Goal: Task Accomplishment & Management: Complete application form

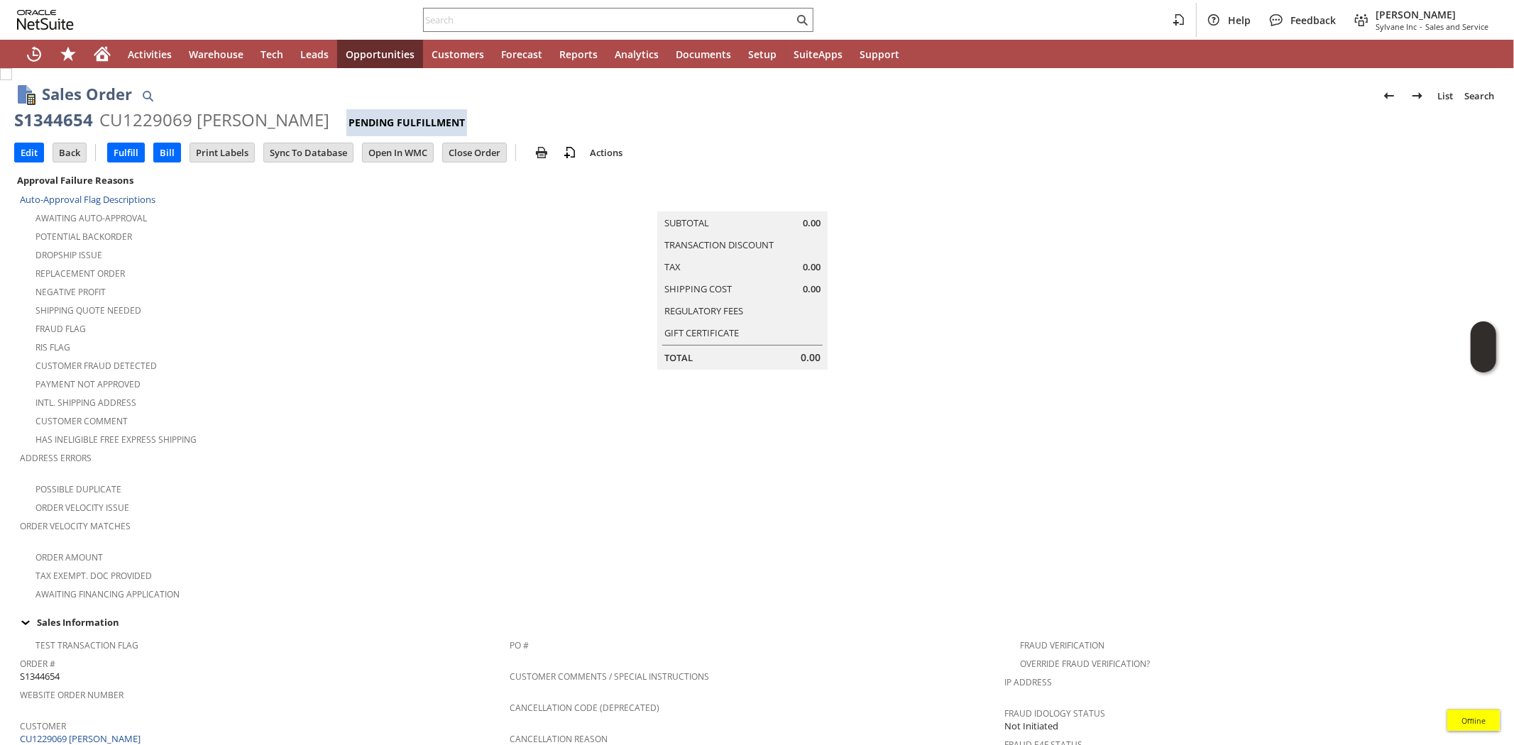
scroll to position [713, 0]
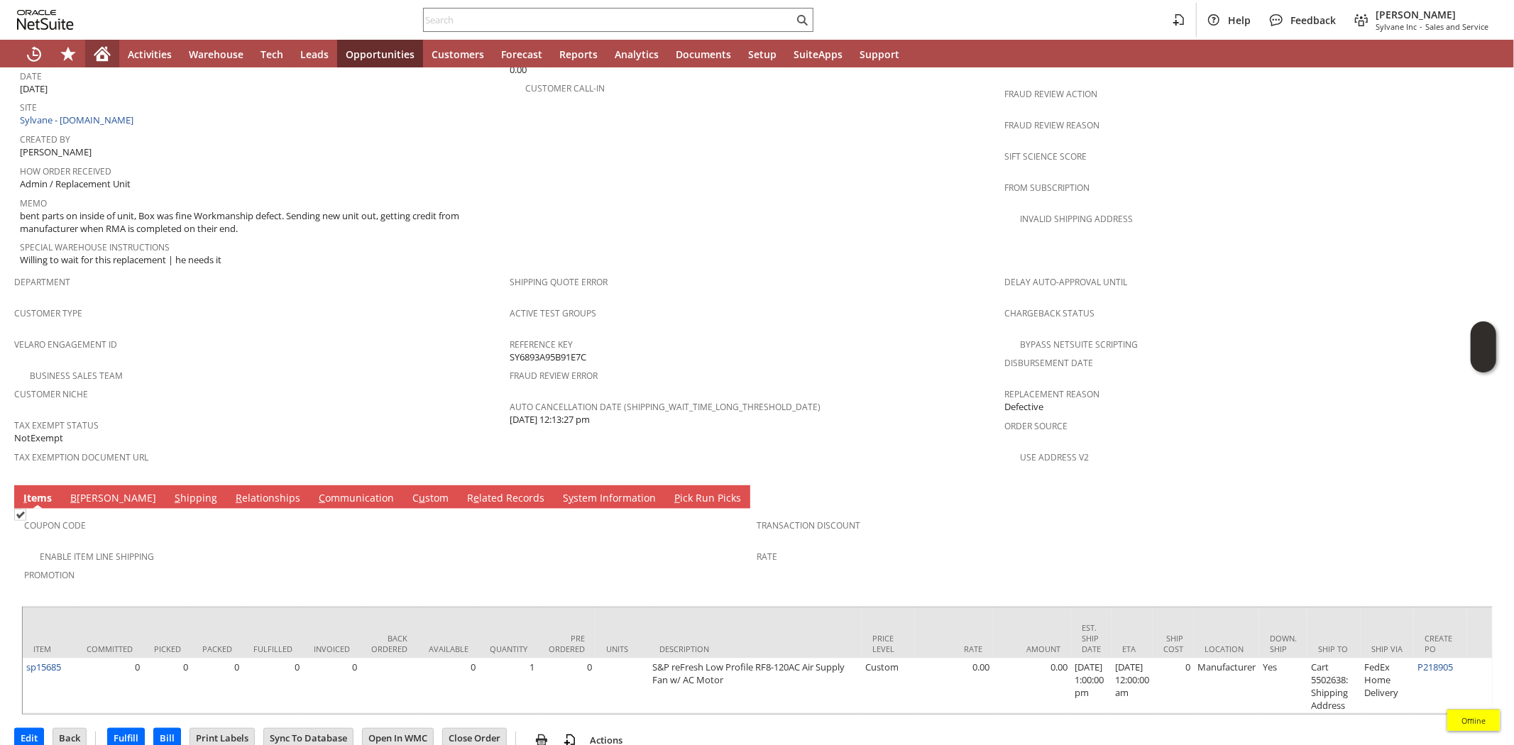
click at [104, 61] on icon "Home" at bounding box center [102, 55] width 11 height 11
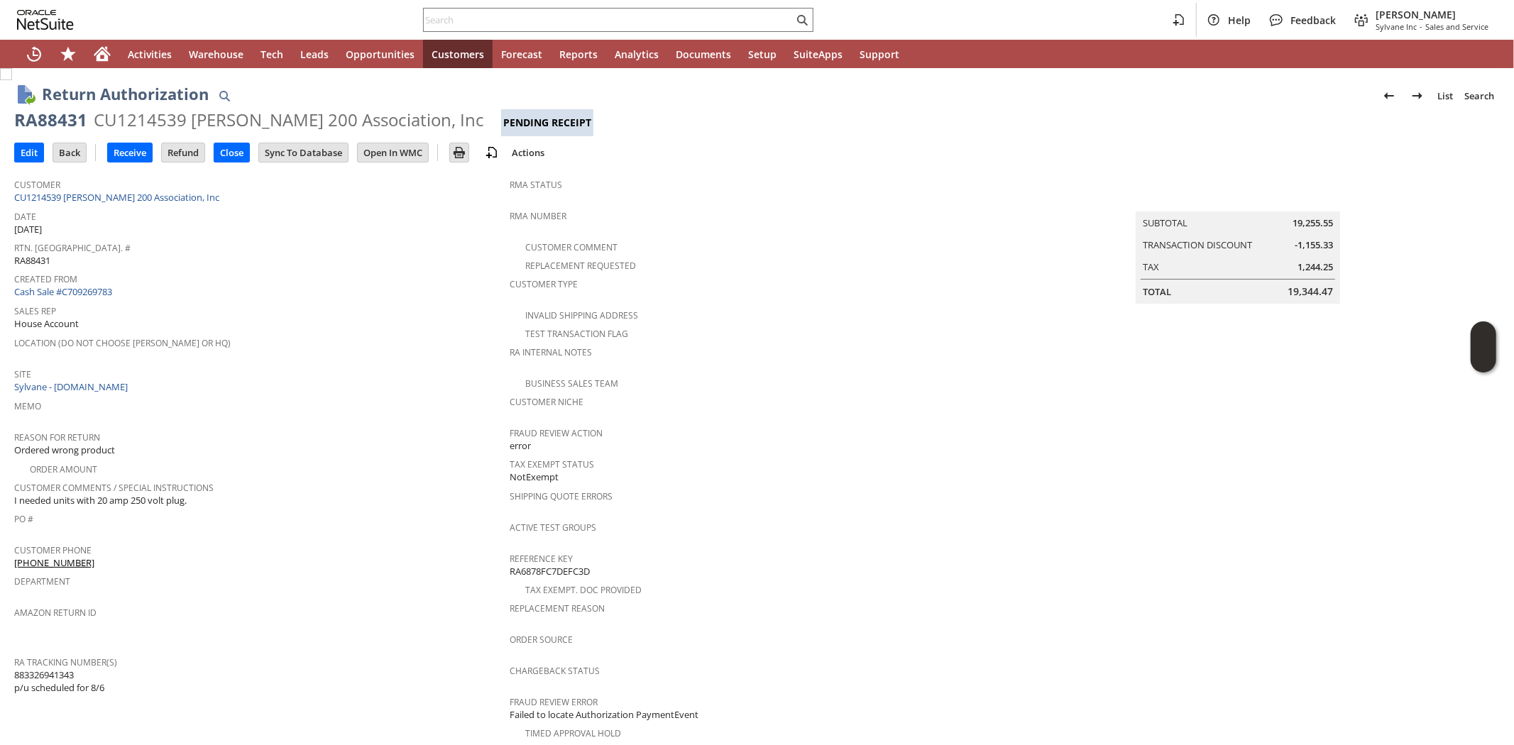
click at [58, 669] on span "883326941343 p/u scheduled for 8/6" at bounding box center [59, 682] width 90 height 26
copy span "883326941343"
click at [102, 55] on icon "Home" at bounding box center [102, 55] width 11 height 11
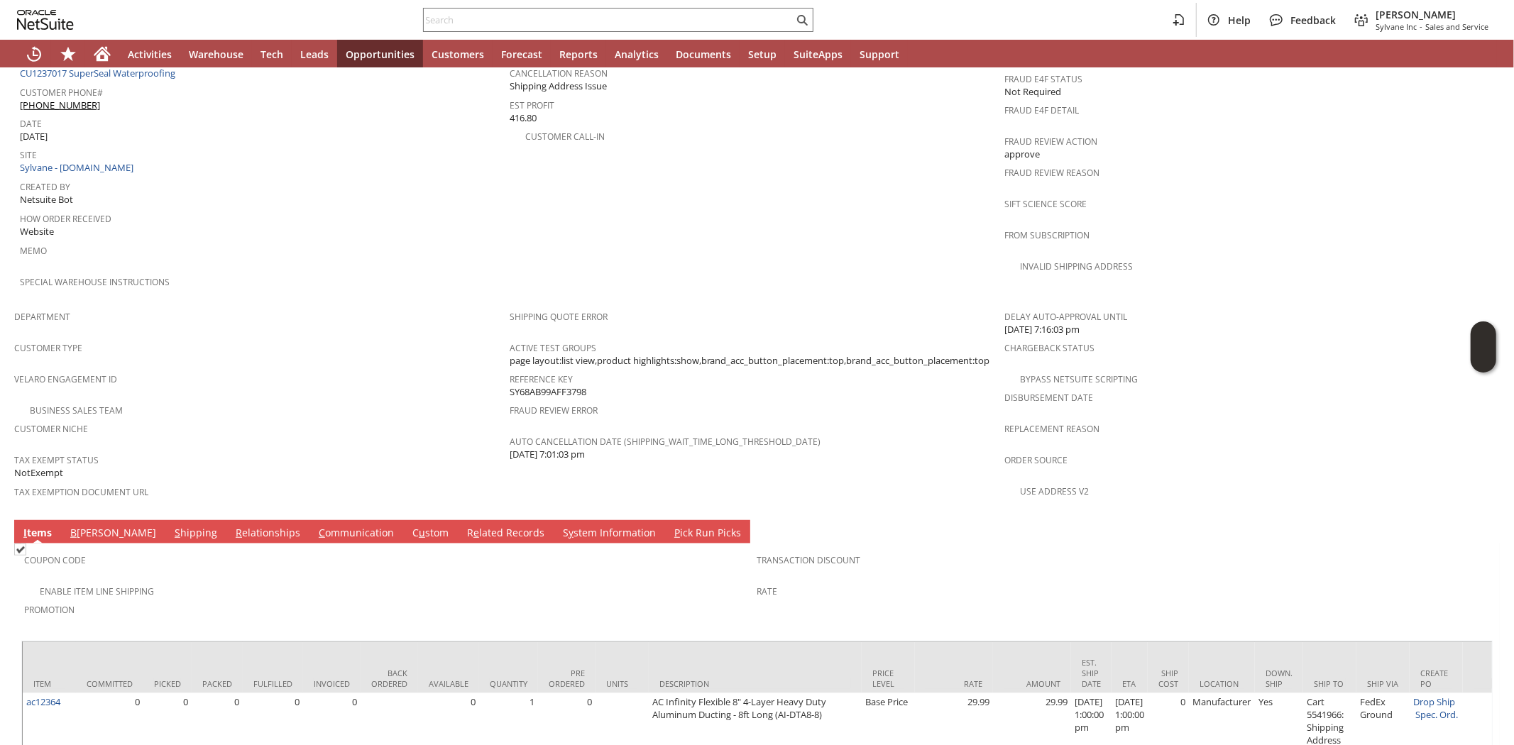
scroll to position [781, 0]
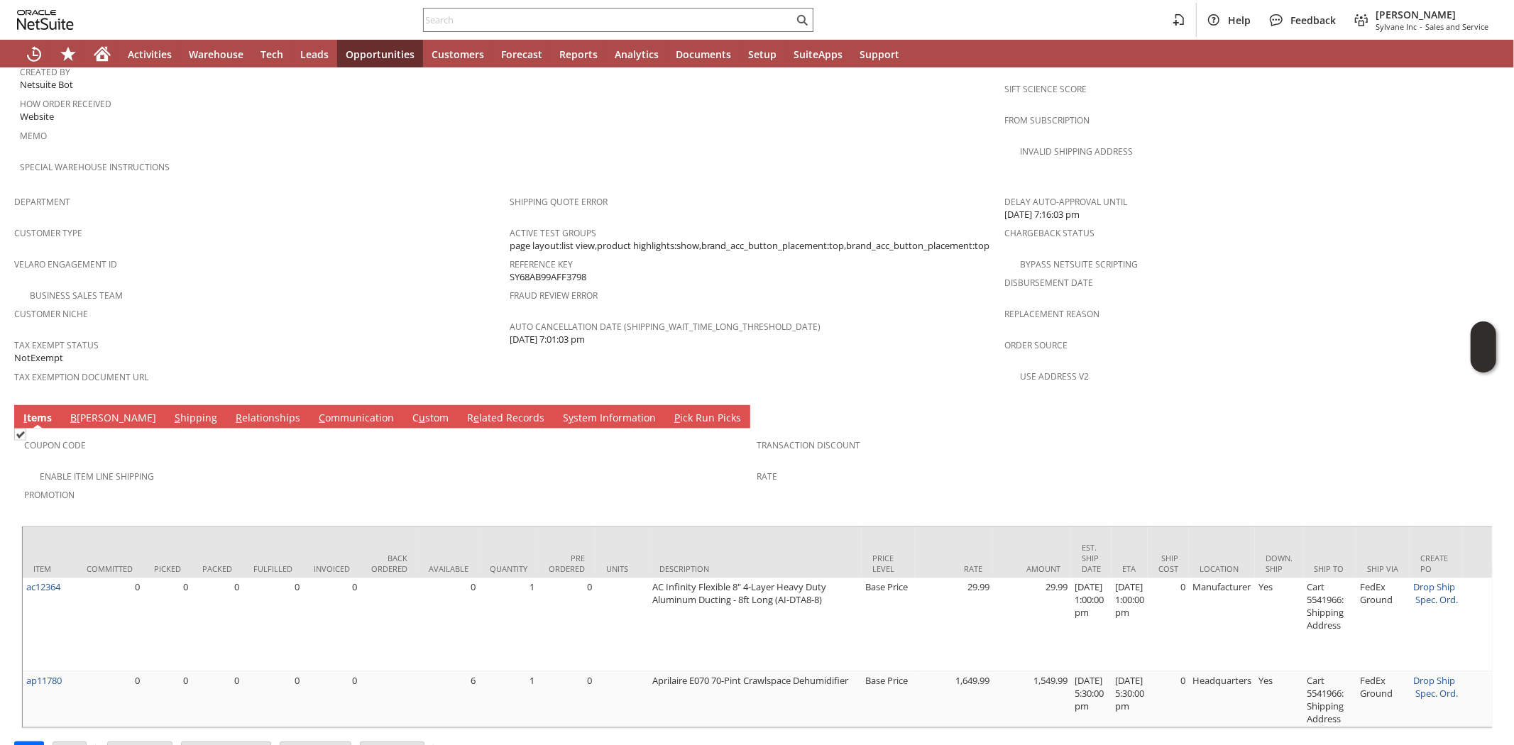
click at [165, 405] on td "S hipping" at bounding box center [195, 416] width 61 height 23
click at [171, 411] on link "S hipping" at bounding box center [196, 419] width 50 height 16
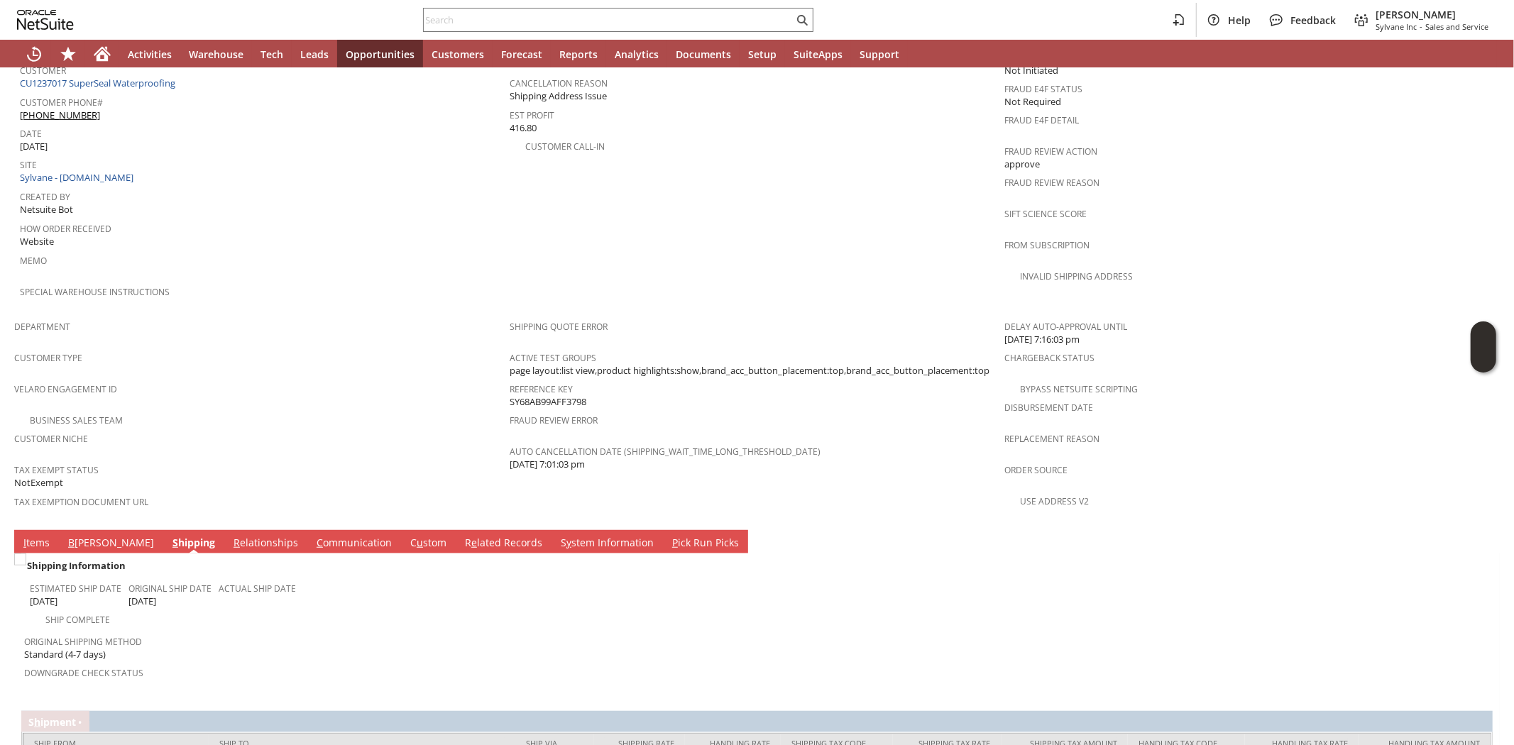
scroll to position [704, 0]
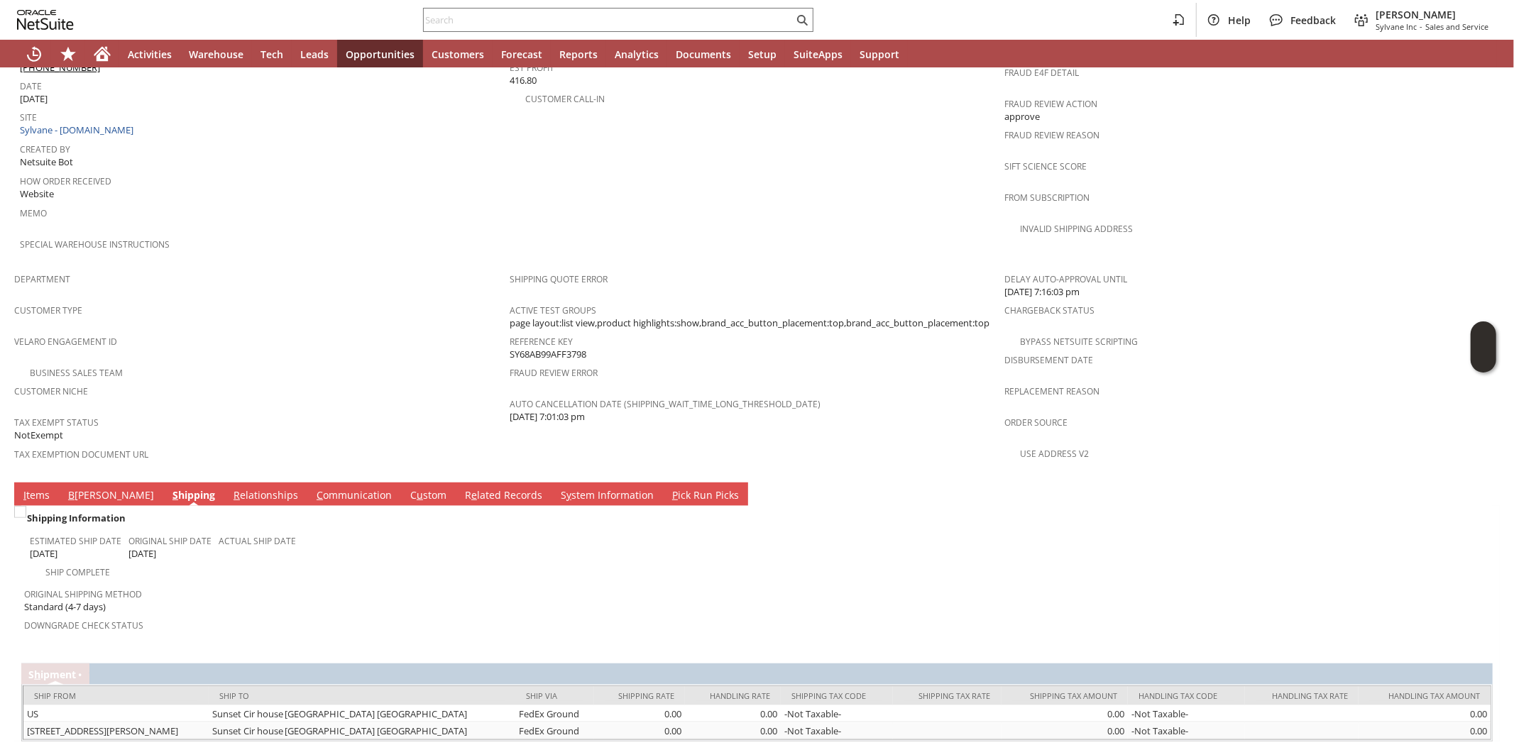
click at [41, 488] on link "I tems" at bounding box center [36, 496] width 33 height 16
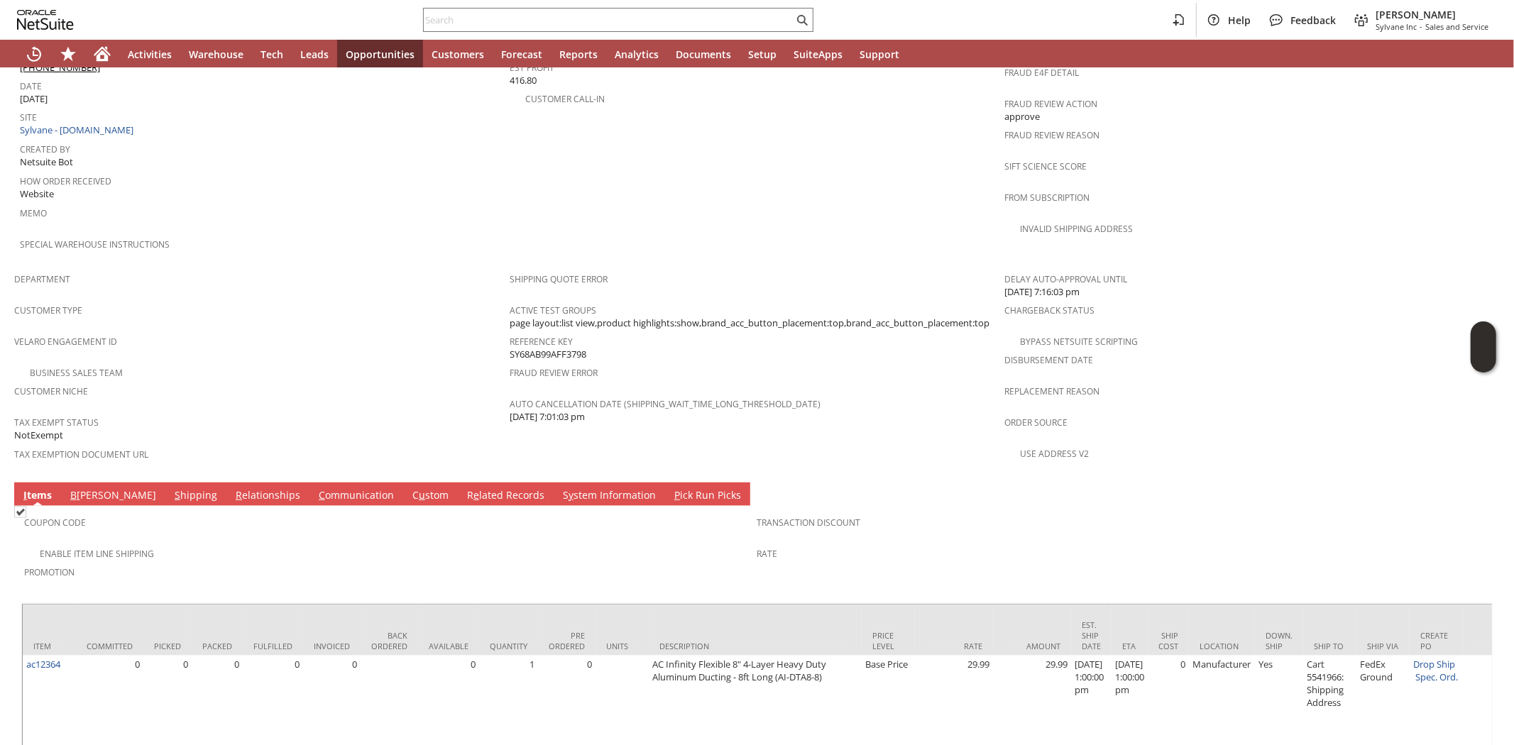
click at [171, 488] on link "S hipping" at bounding box center [196, 496] width 50 height 16
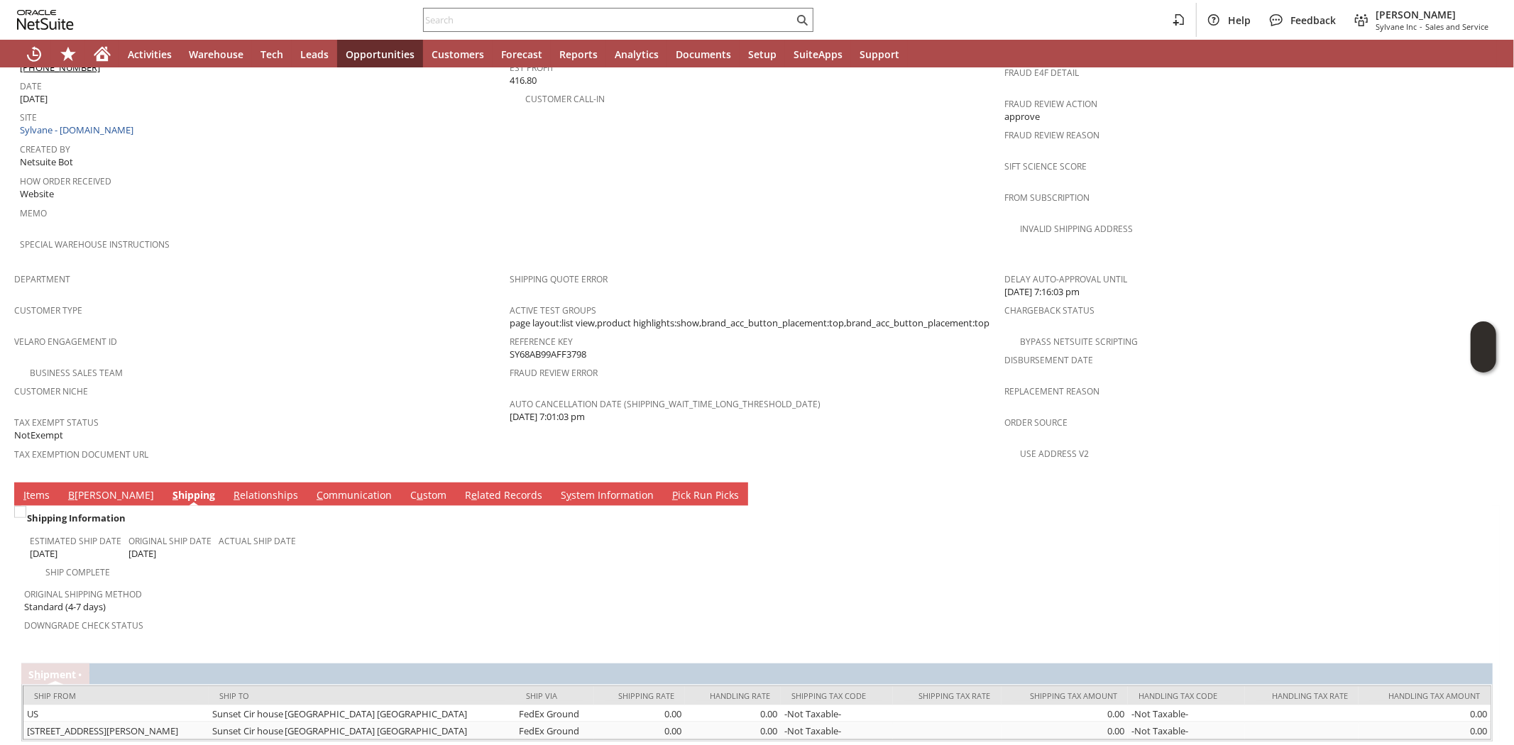
click at [273, 584] on span "Original Shipping Method" at bounding box center [387, 592] width 726 height 16
click at [264, 615] on span "Downgrade Check Status" at bounding box center [387, 623] width 726 height 16
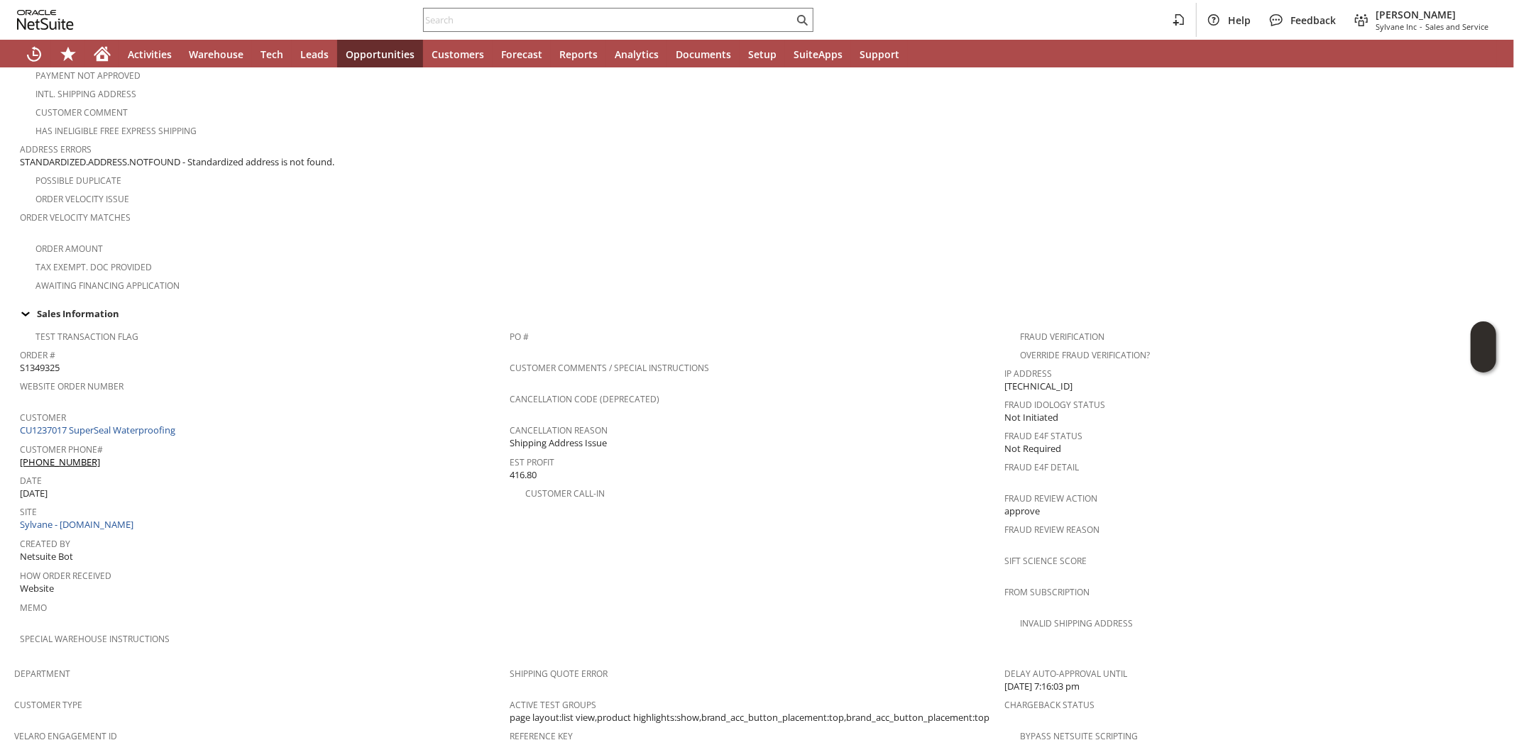
scroll to position [0, 0]
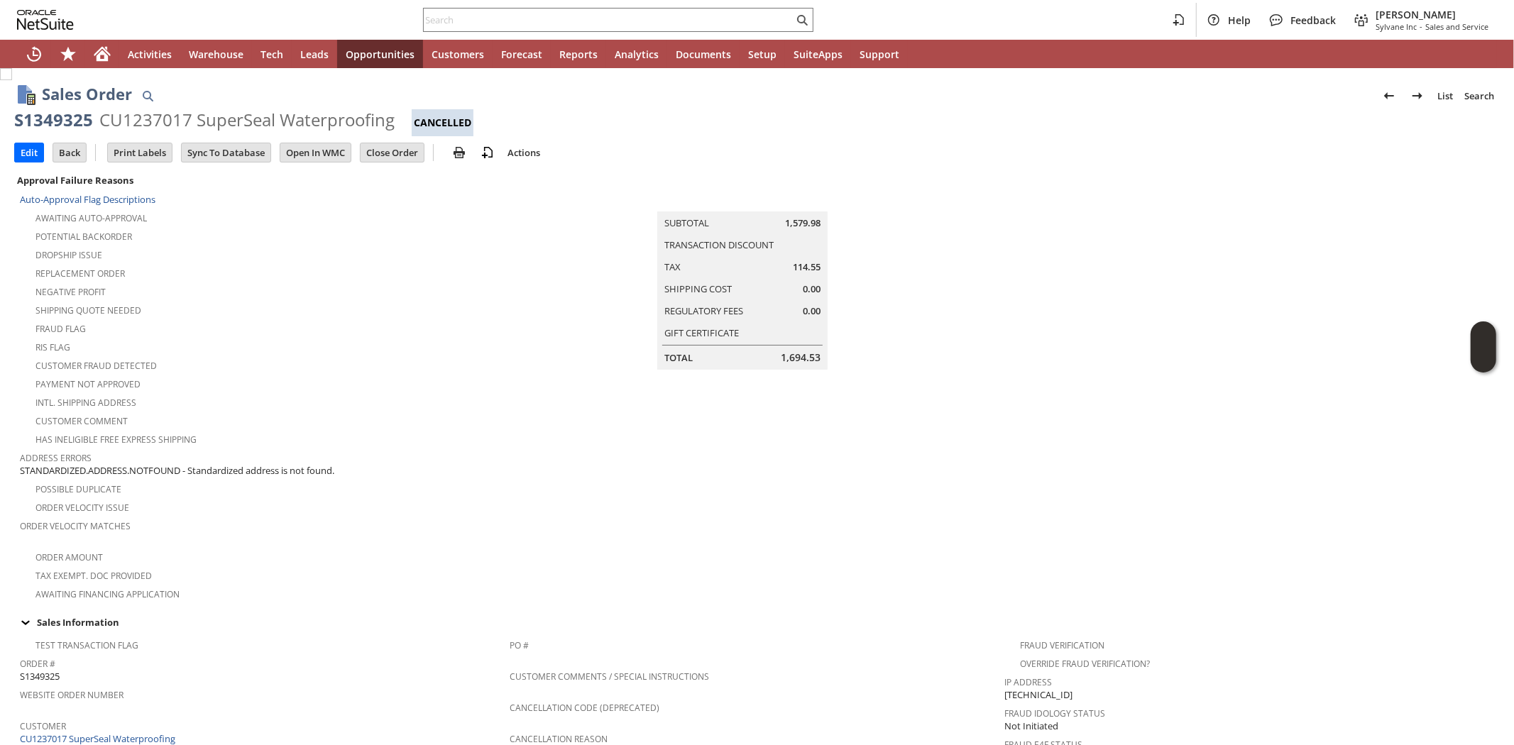
click at [147, 119] on div "CU1237017 SuperSeal Waterproofing" at bounding box center [246, 120] width 295 height 23
copy div "CU1237017"
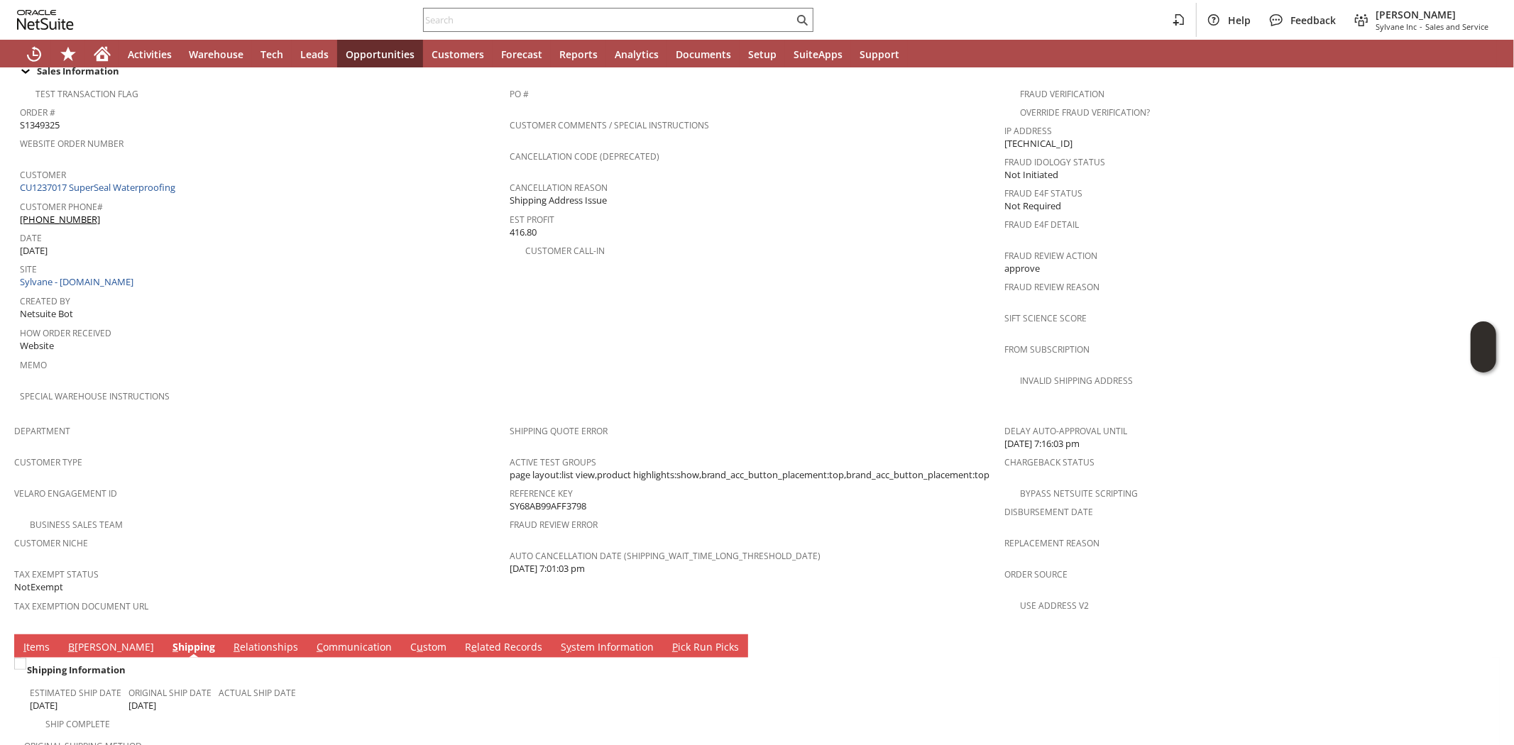
scroll to position [704, 0]
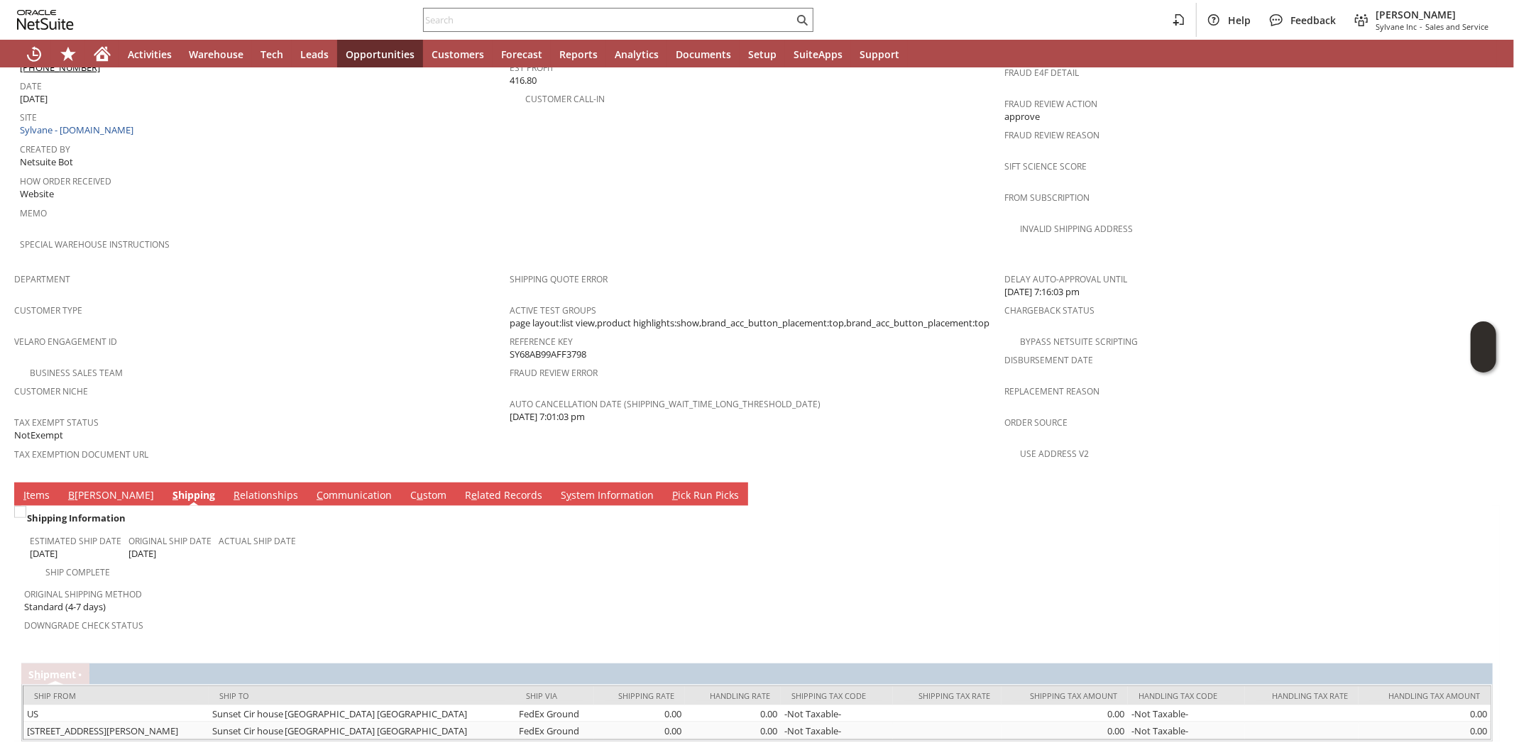
click at [31, 488] on link "I tems" at bounding box center [36, 496] width 33 height 16
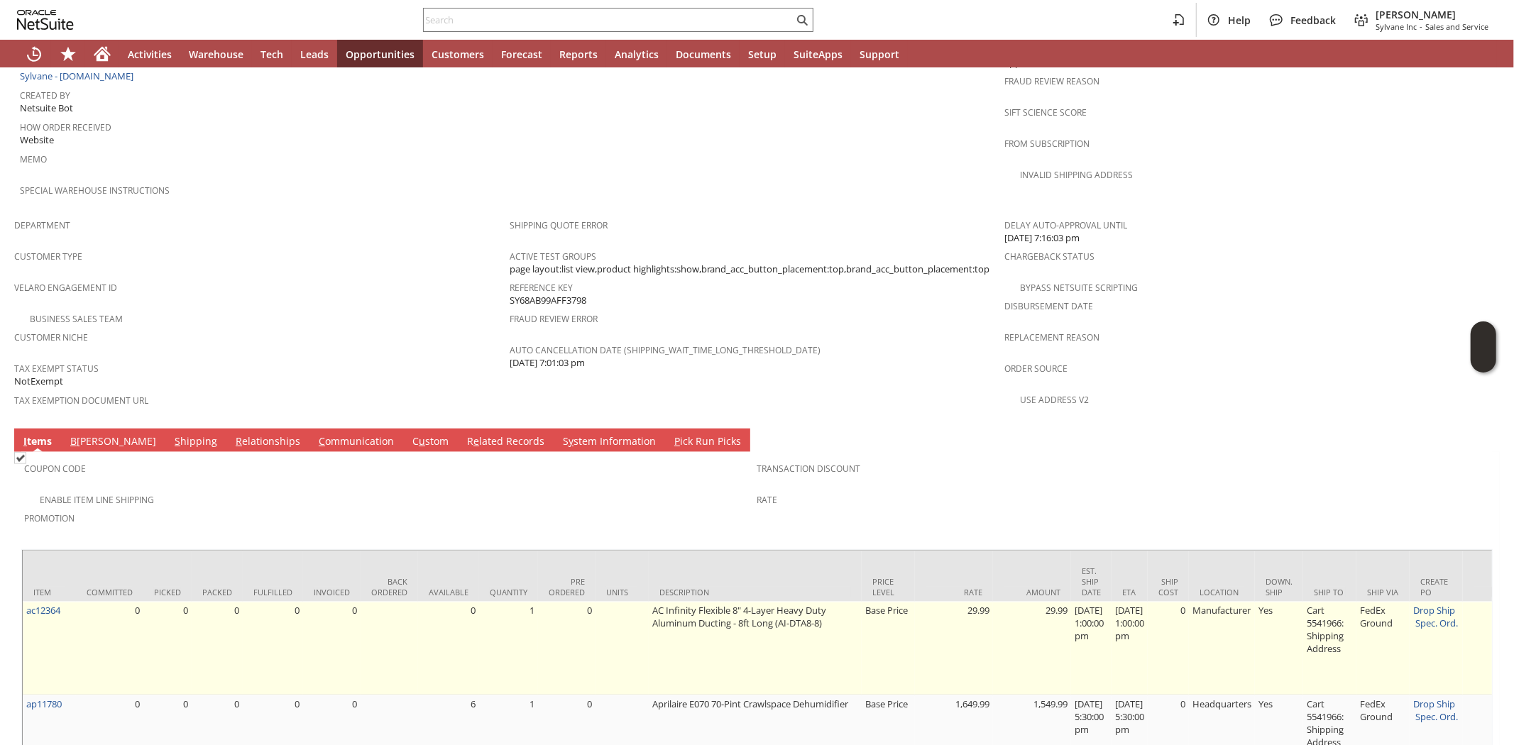
scroll to position [781, 0]
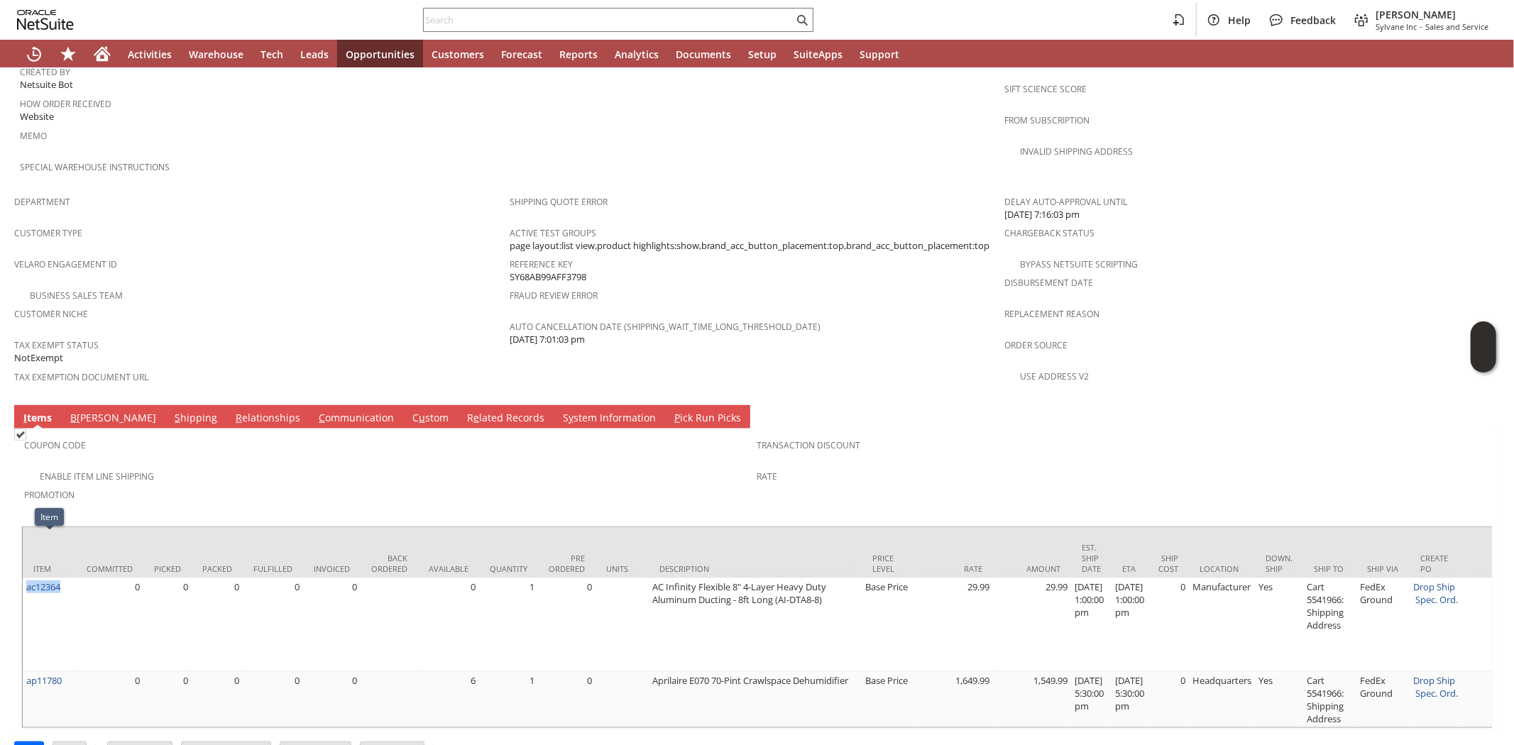
drag, startPoint x: 72, startPoint y: 544, endPoint x: 21, endPoint y: 545, distance: 50.4
click at [20, 549] on div "Coupon Code Enable Item Line Shipping Promotion Transaction Discount Rate Item …" at bounding box center [757, 579] width 1486 height 300
click at [224, 466] on div "Enable Item Line Shipping" at bounding box center [390, 474] width 733 height 17
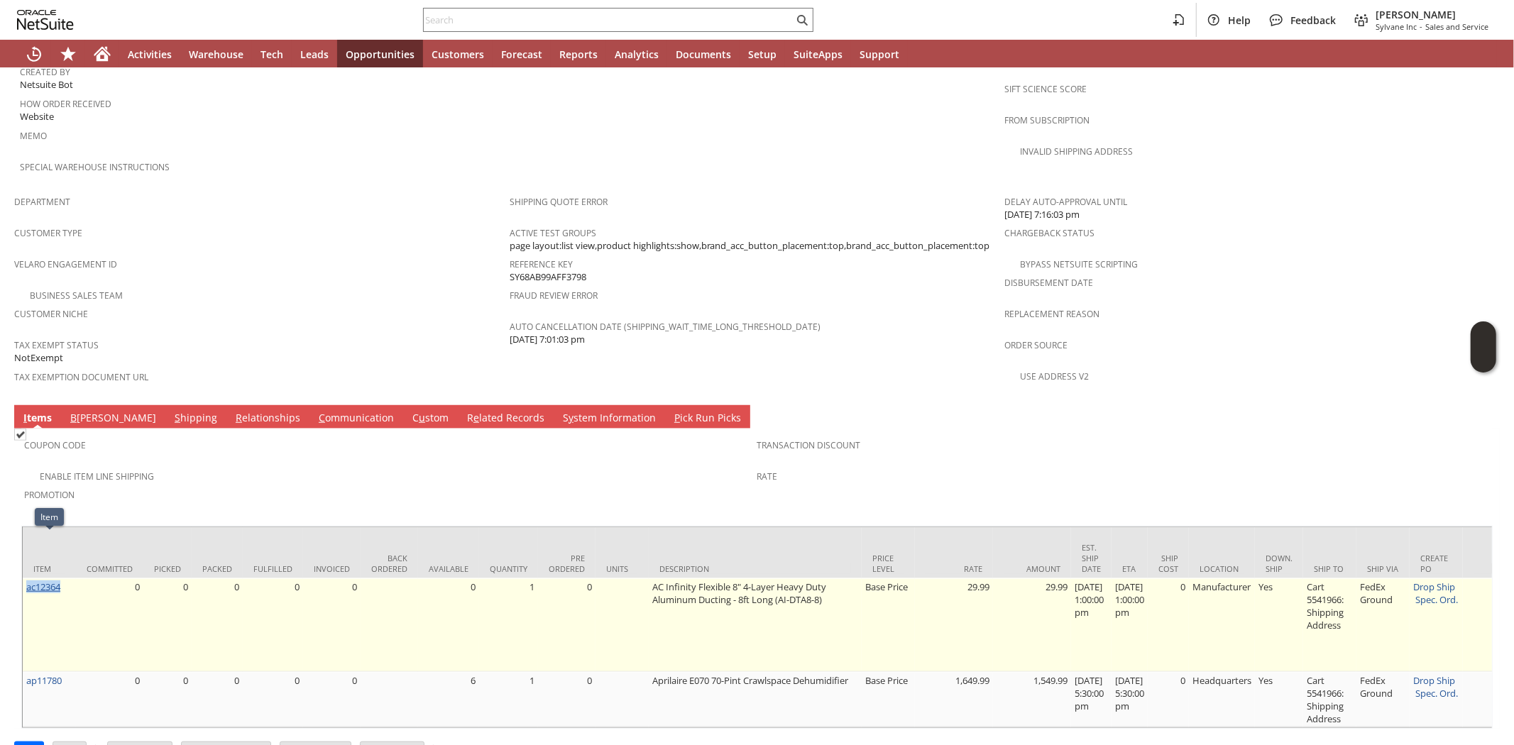
drag, startPoint x: 72, startPoint y: 541, endPoint x: 40, endPoint y: 534, distance: 32.0
click at [25, 579] on td "ac12364" at bounding box center [49, 626] width 53 height 94
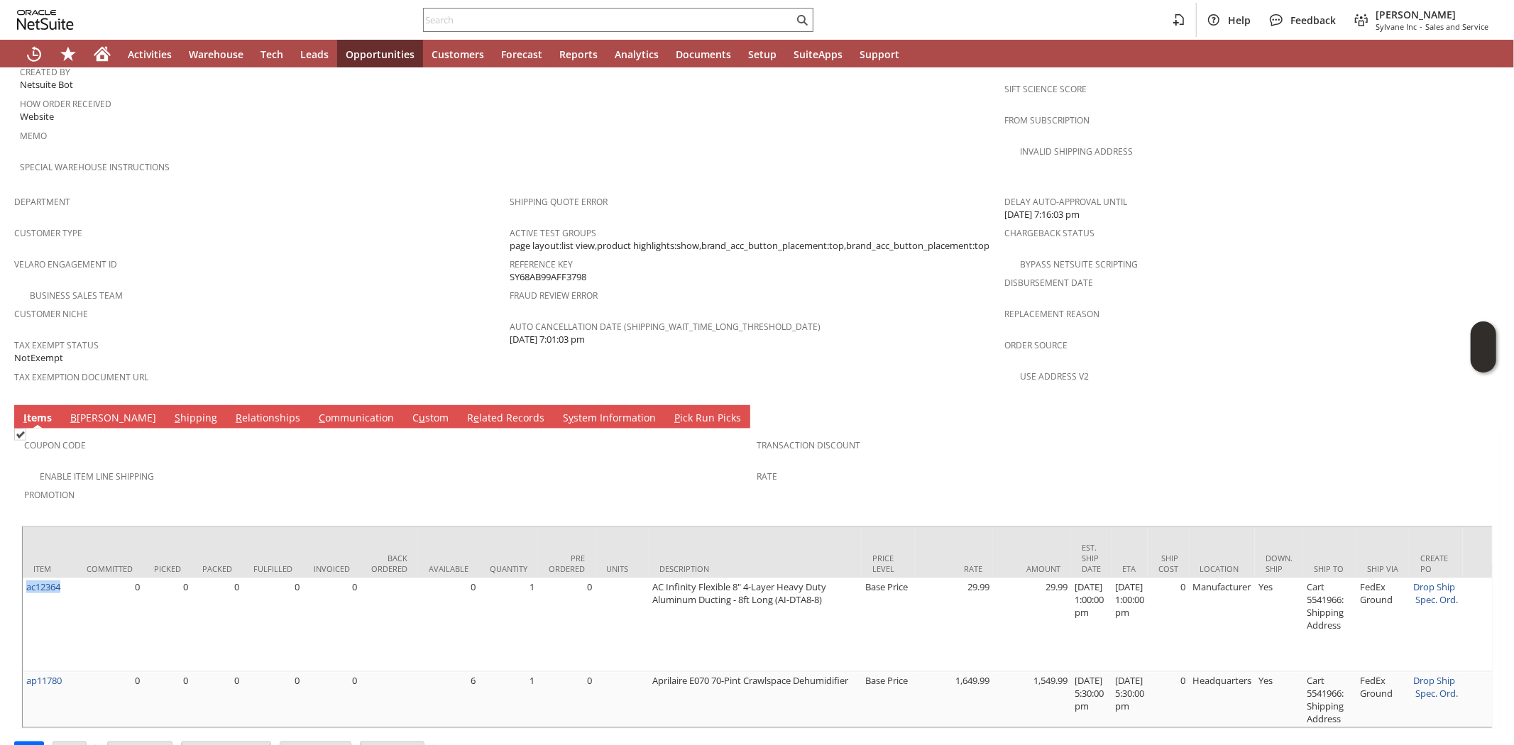
copy link "ac12364"
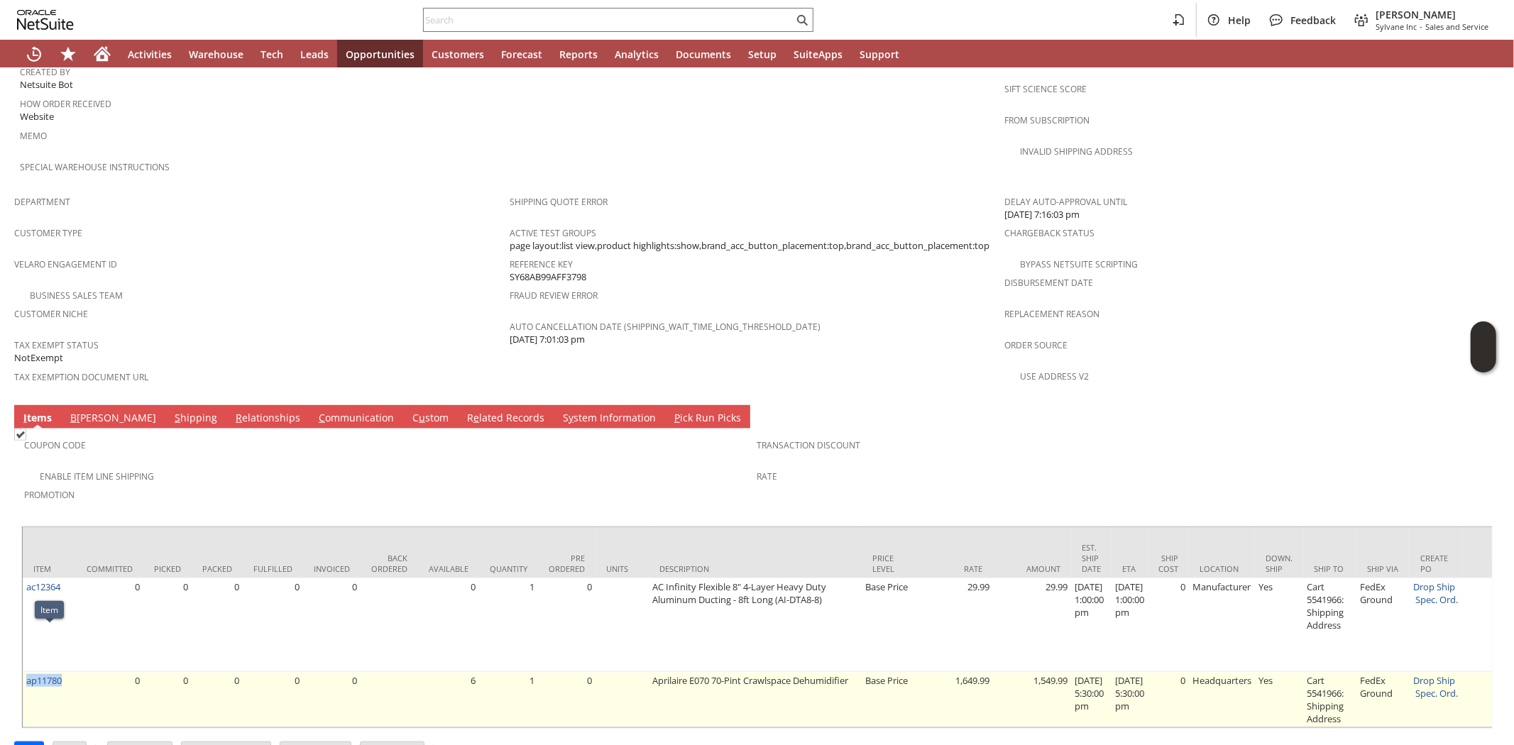
drag, startPoint x: 70, startPoint y: 640, endPoint x: 27, endPoint y: 642, distance: 42.6
click at [27, 672] on td "ap11780" at bounding box center [49, 699] width 53 height 55
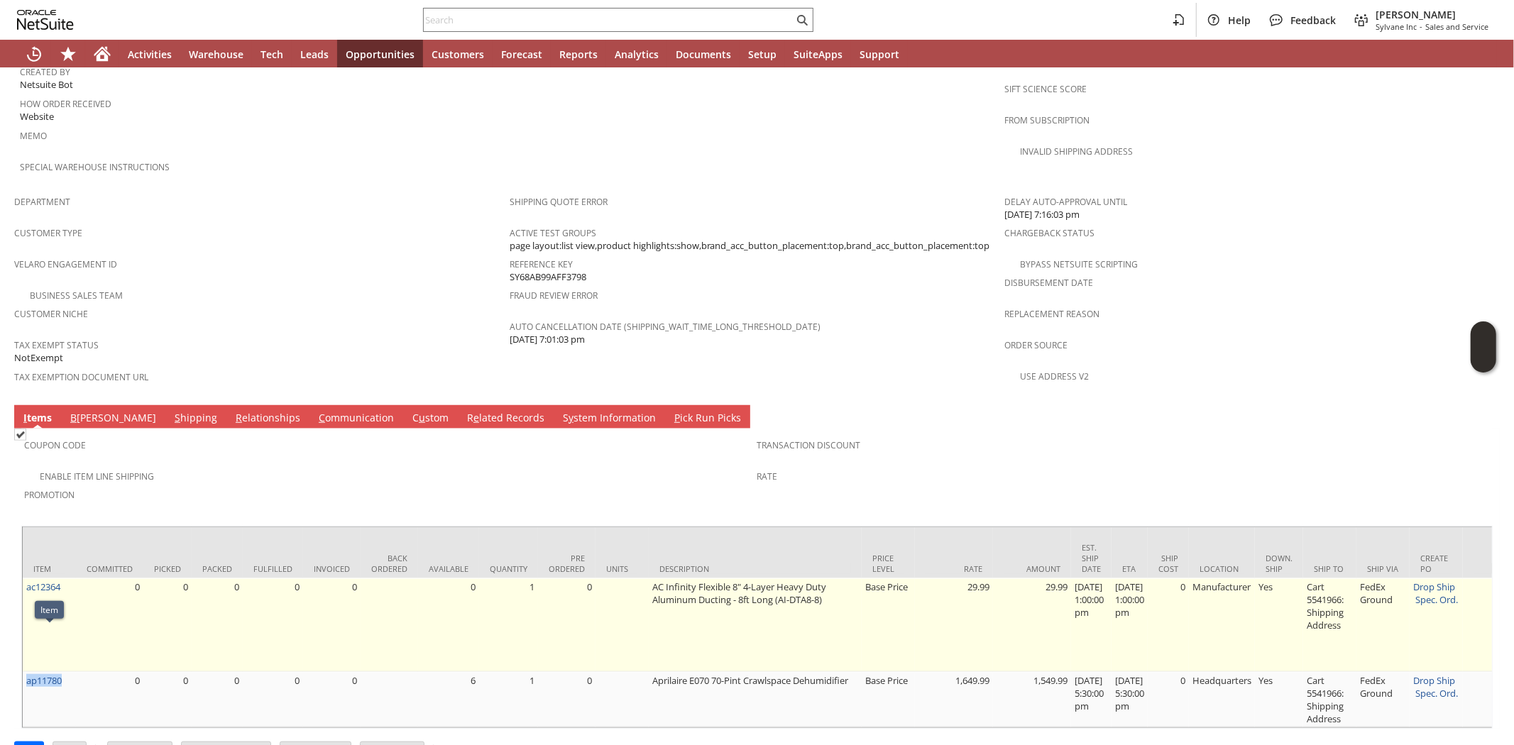
copy link "ap11780"
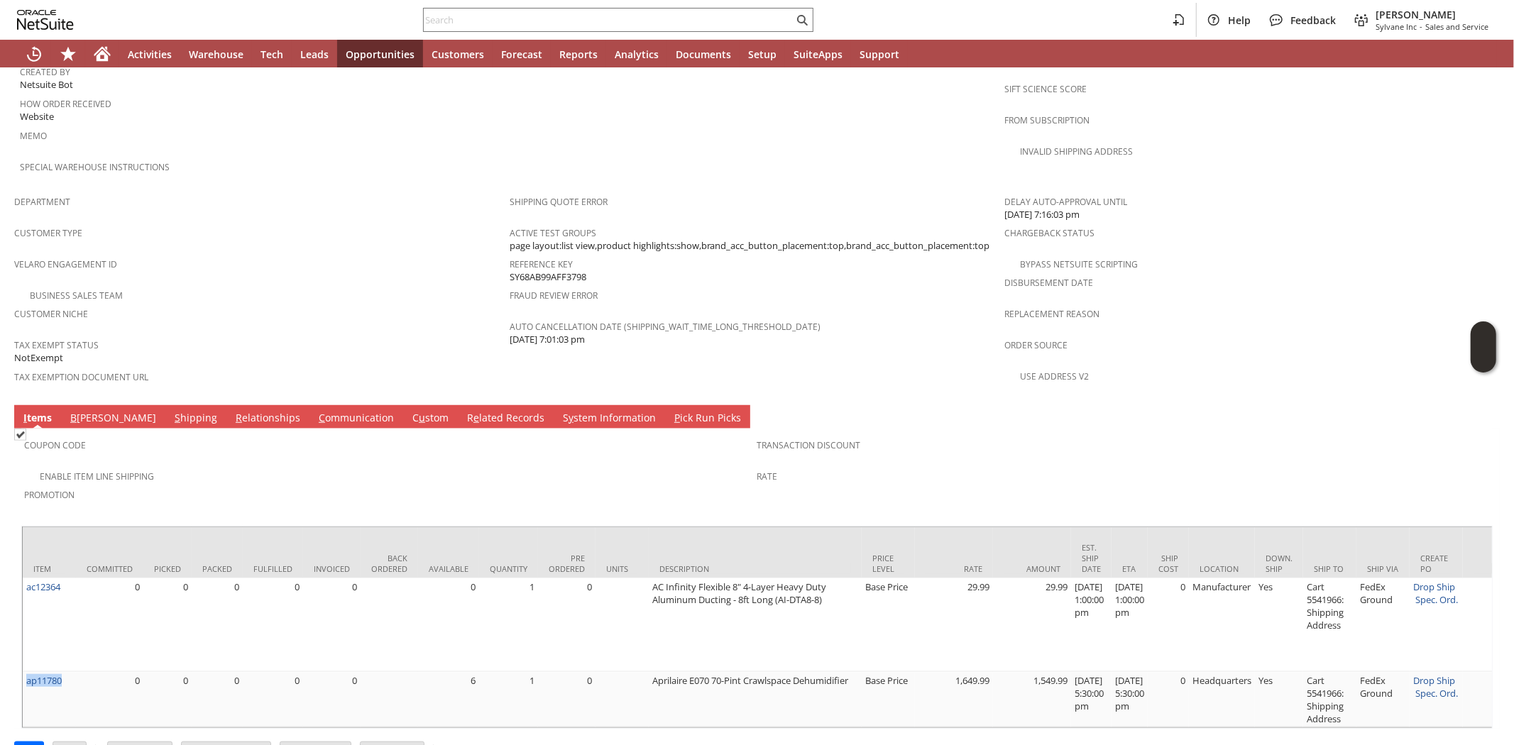
click at [171, 411] on link "S hipping" at bounding box center [196, 419] width 50 height 16
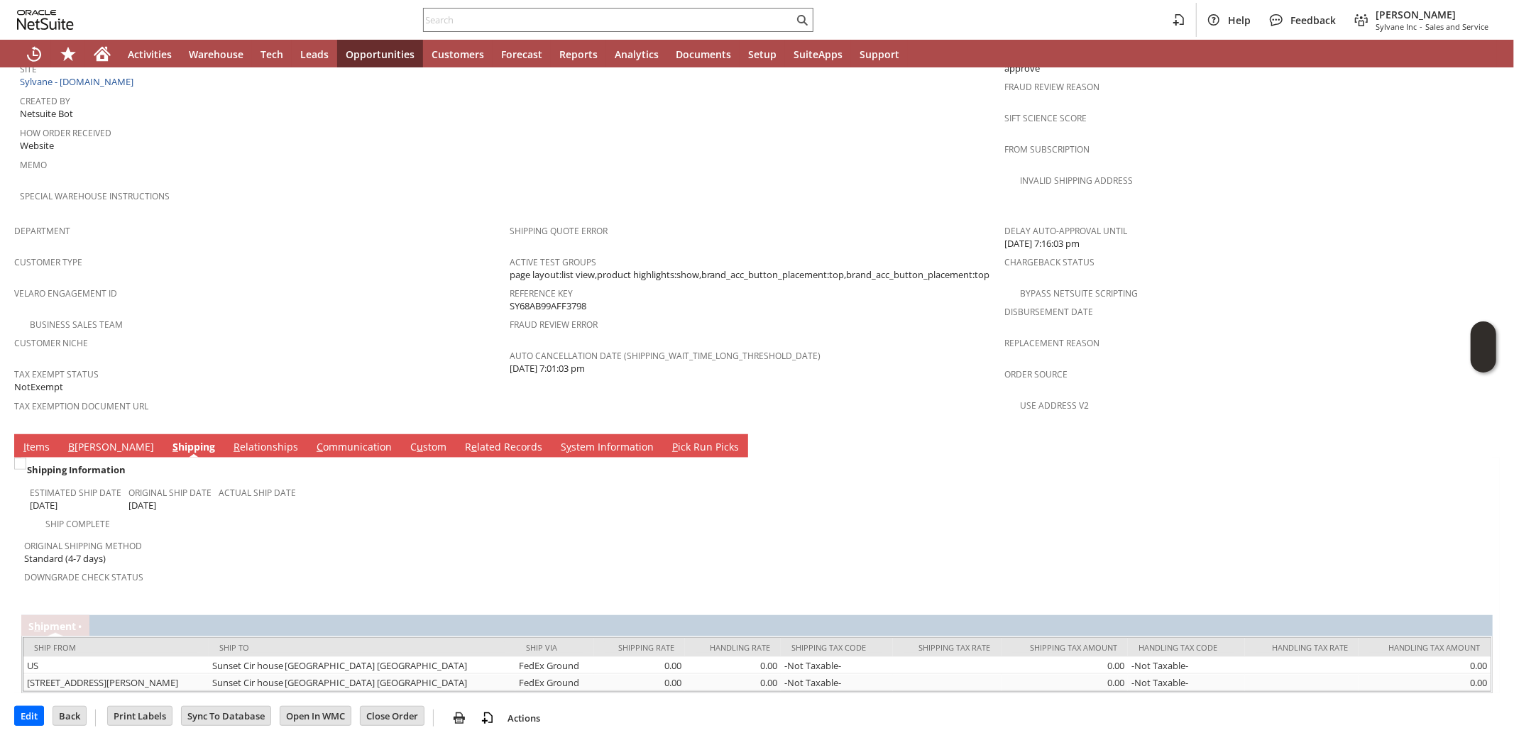
scroll to position [704, 0]
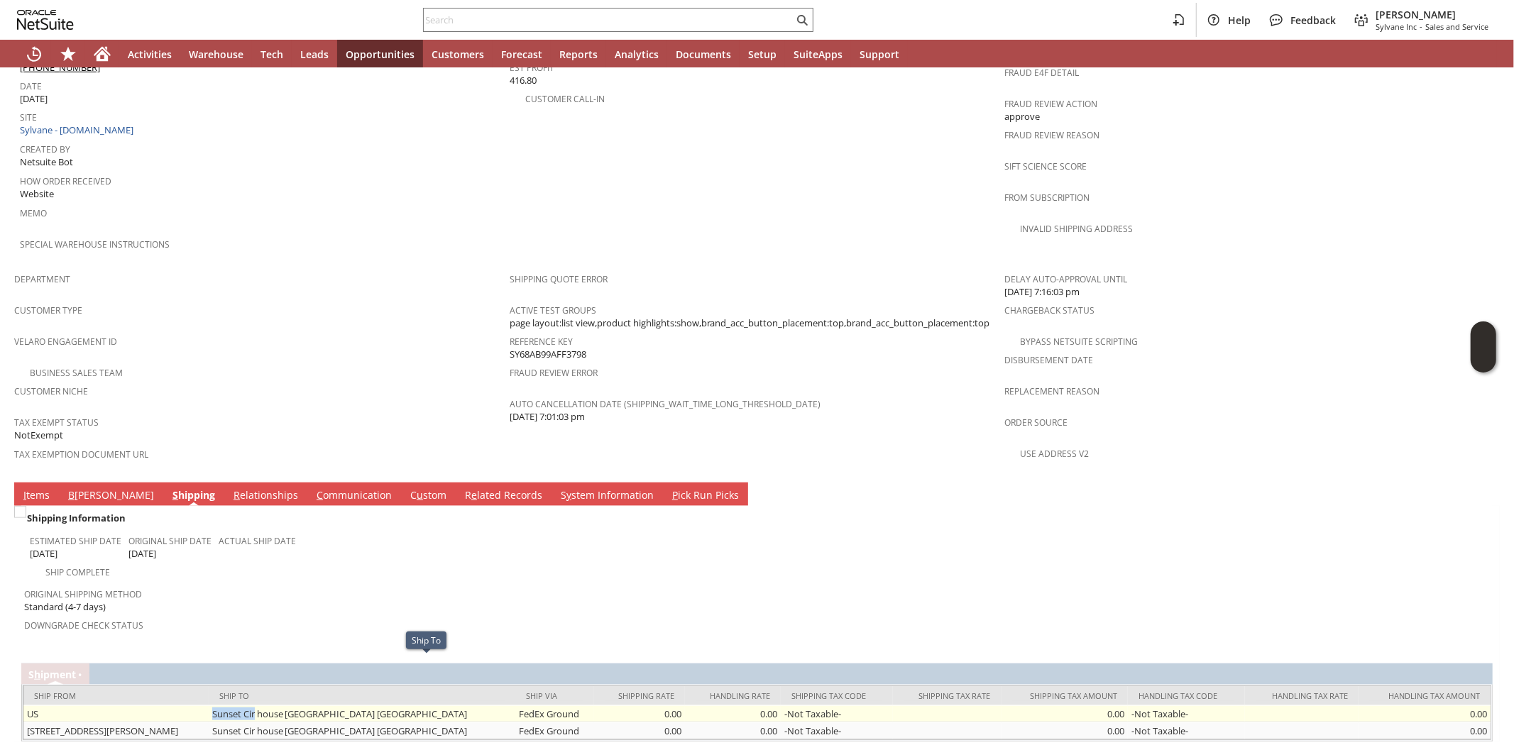
drag, startPoint x: 300, startPoint y: 668, endPoint x: 346, endPoint y: 668, distance: 46.1
click at [346, 706] on td "Sunset Cir house Charlotte NC 28216 United States" at bounding box center [362, 714] width 307 height 17
copy td "Sunset Cir"
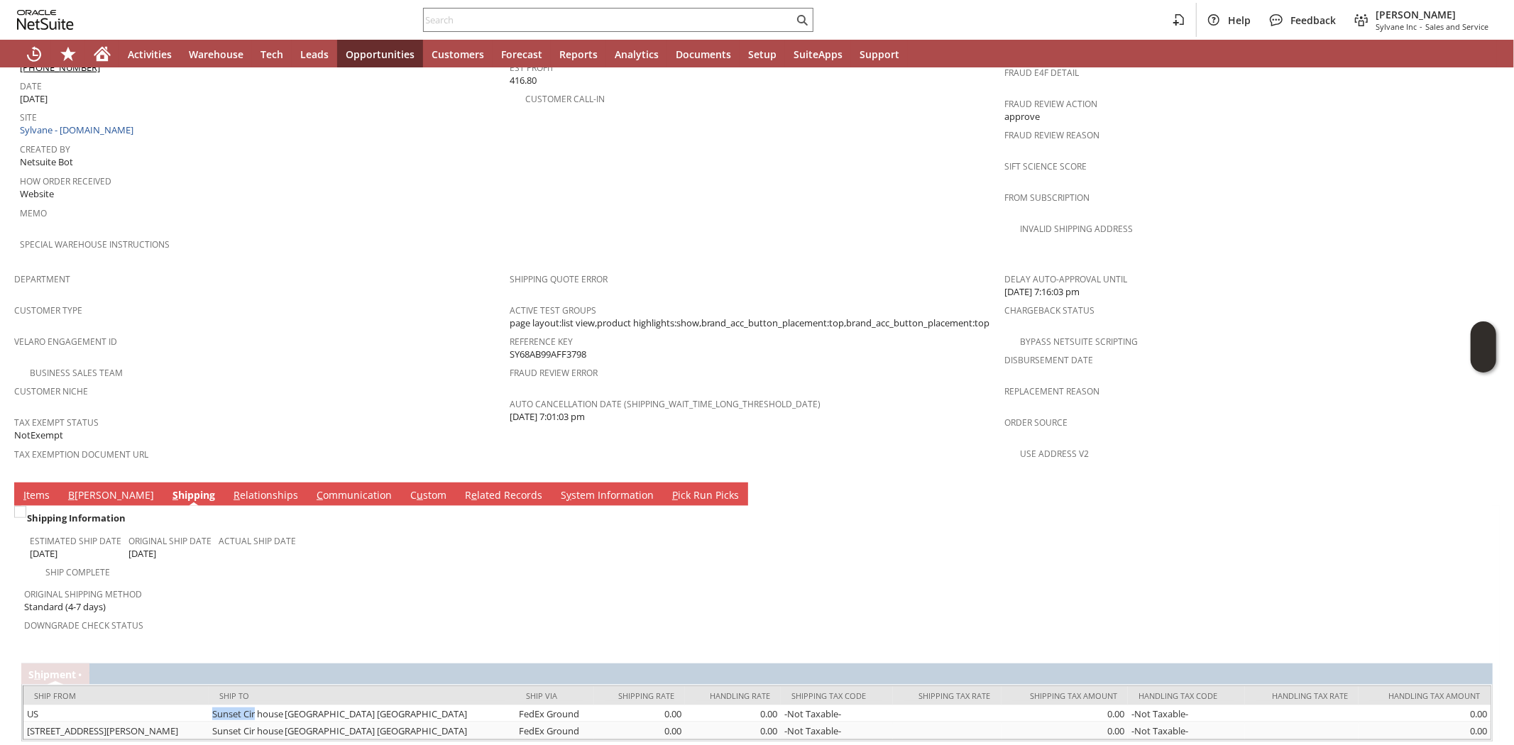
click at [38, 488] on link "I tems" at bounding box center [36, 496] width 33 height 16
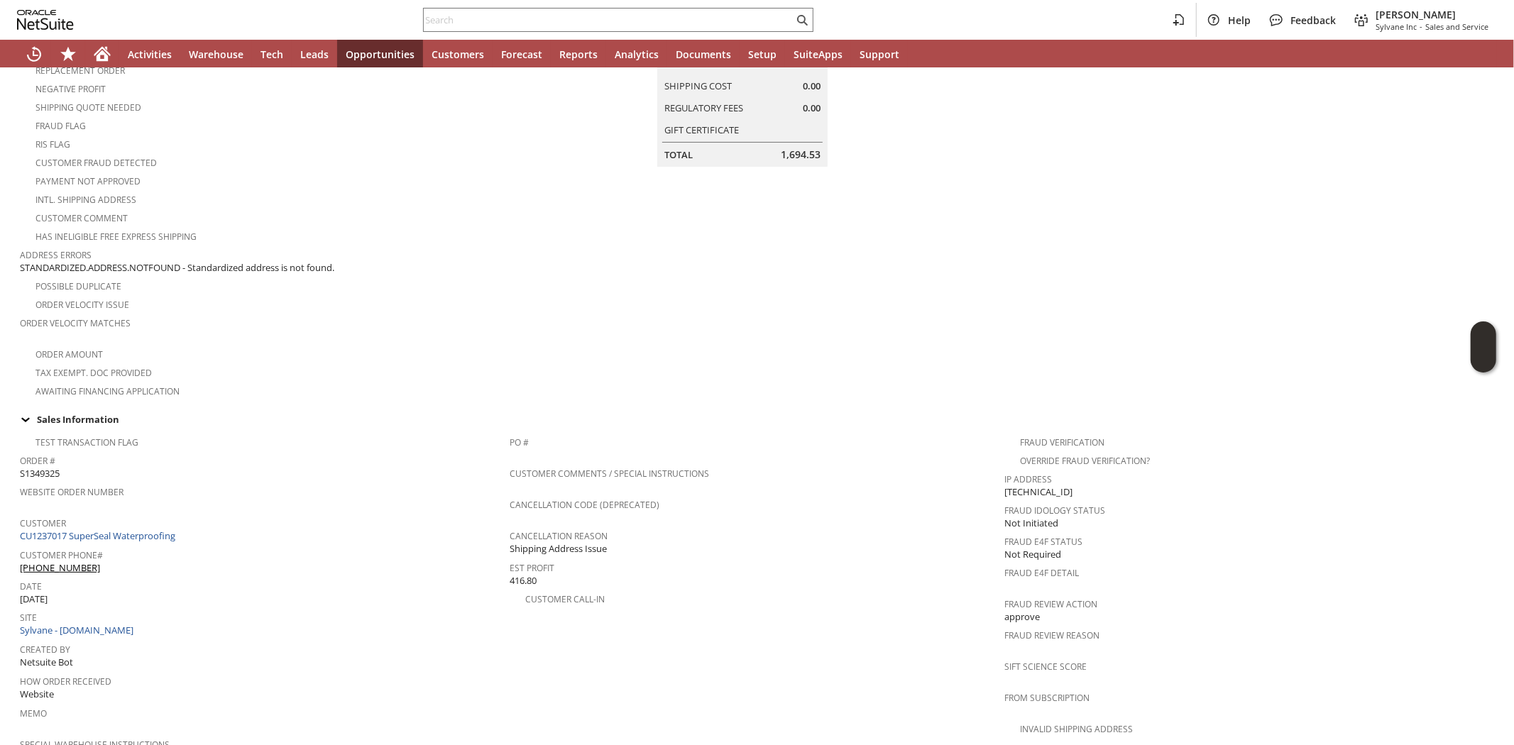
scroll to position [150, 0]
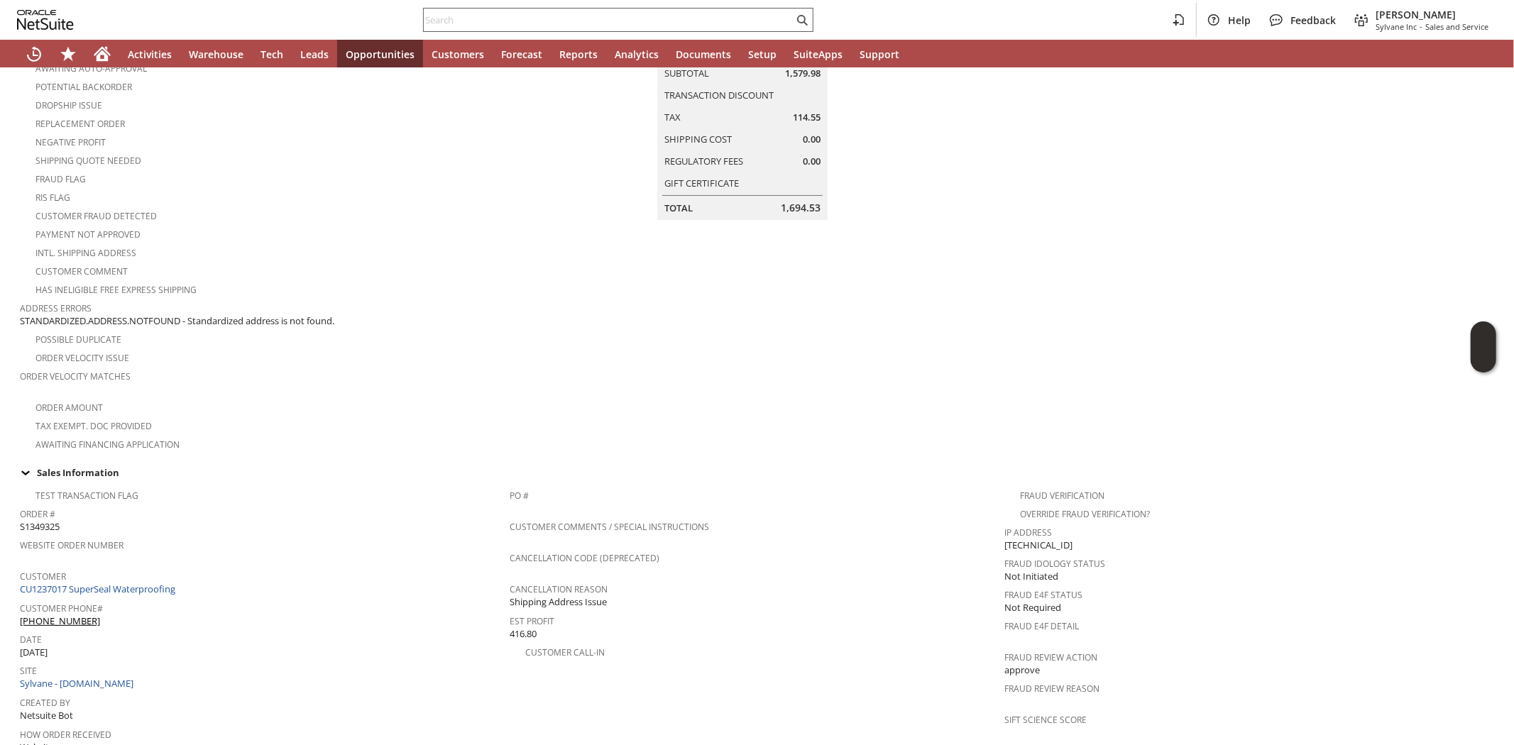
click at [471, 25] on input "text" at bounding box center [609, 19] width 370 height 17
paste input "5155357133"
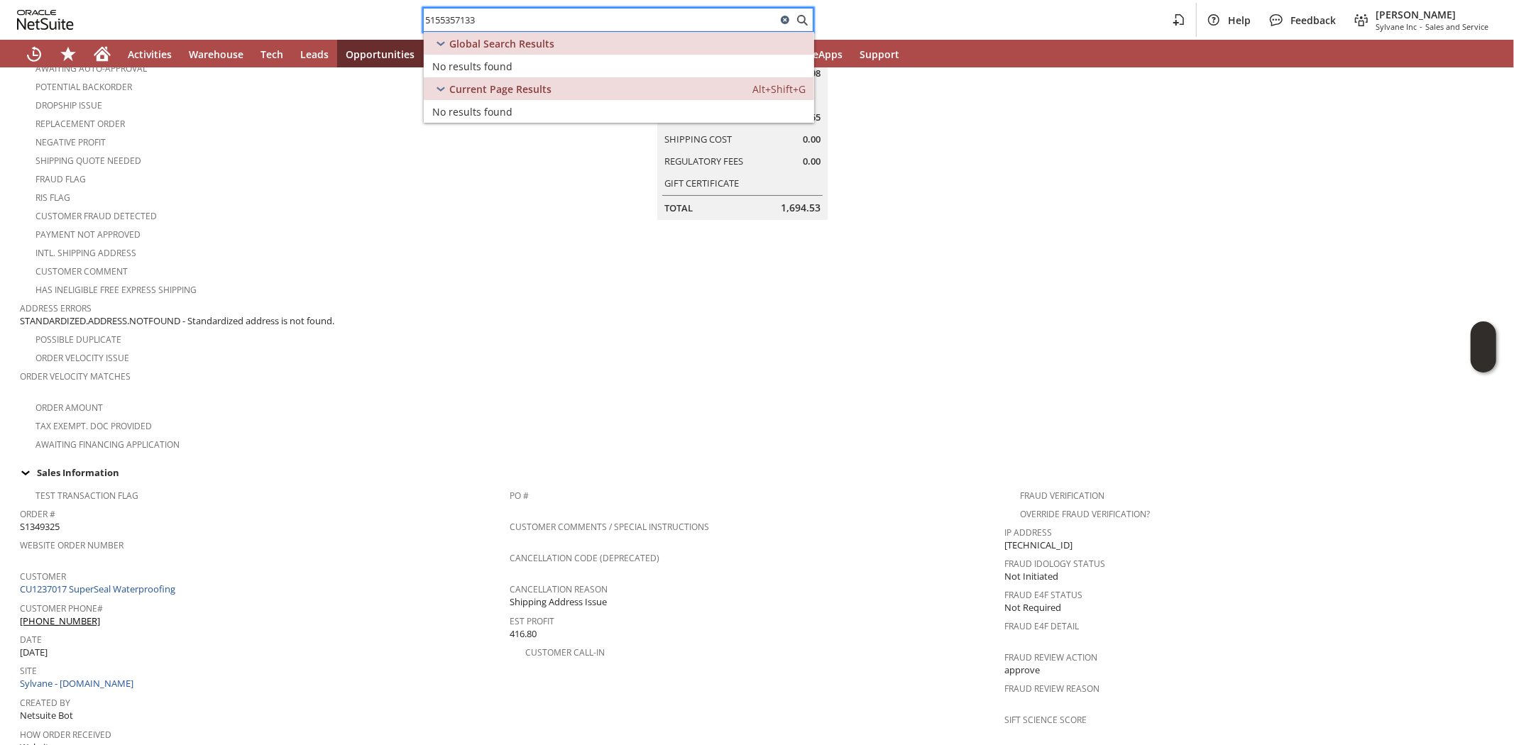
type input "5155357133"
click at [779, 19] on icon at bounding box center [785, 19] width 17 height 17
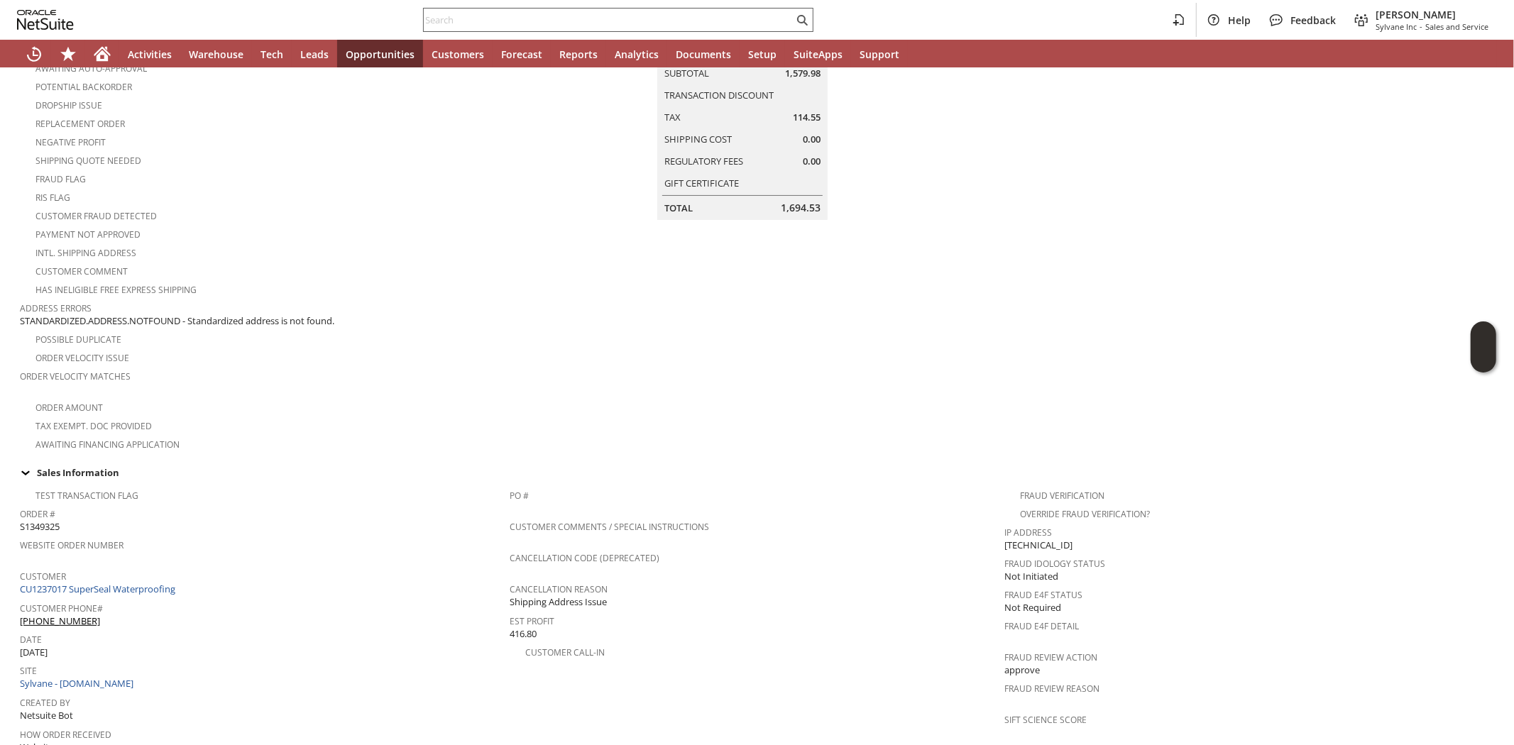
click at [485, 24] on input "text" at bounding box center [609, 19] width 370 height 17
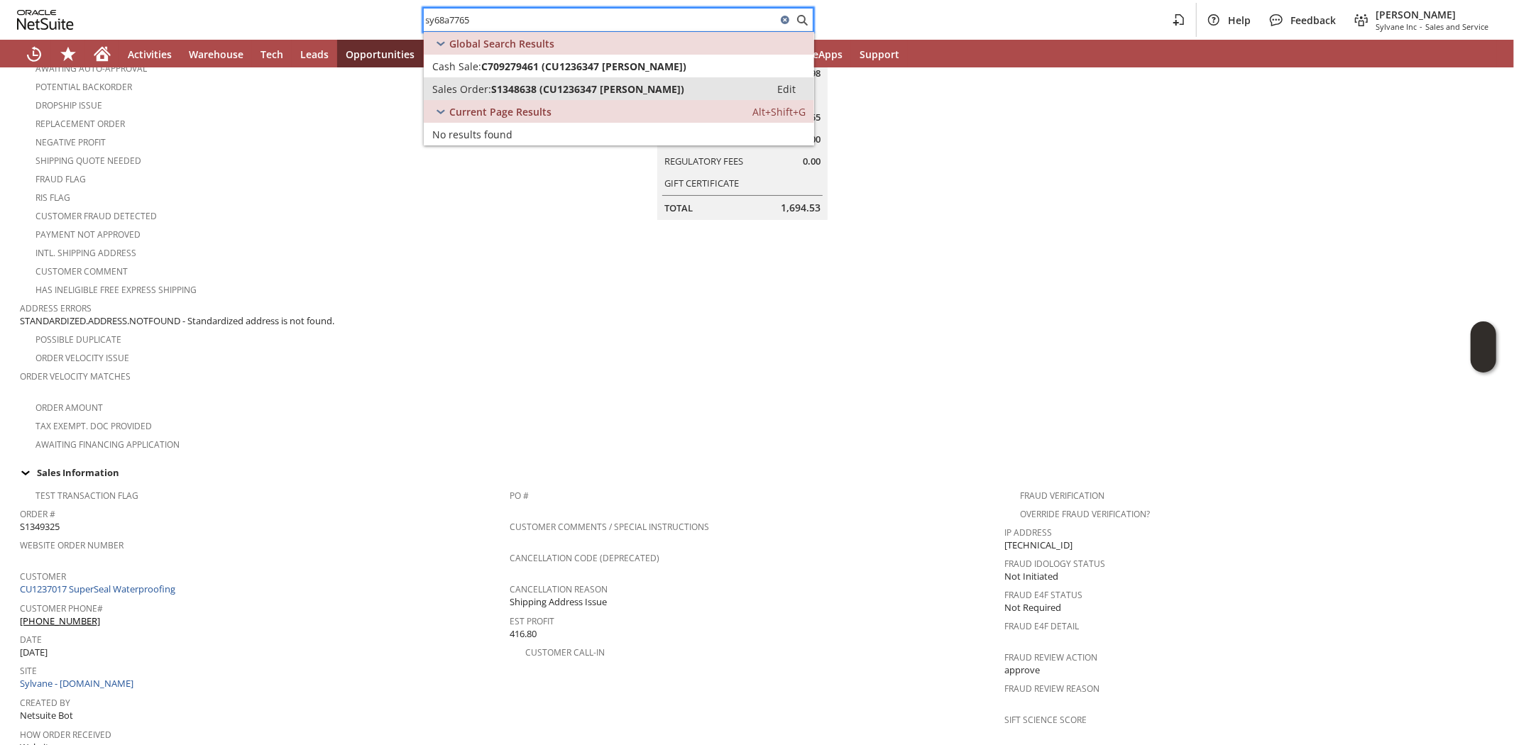
type input "sy68a7765"
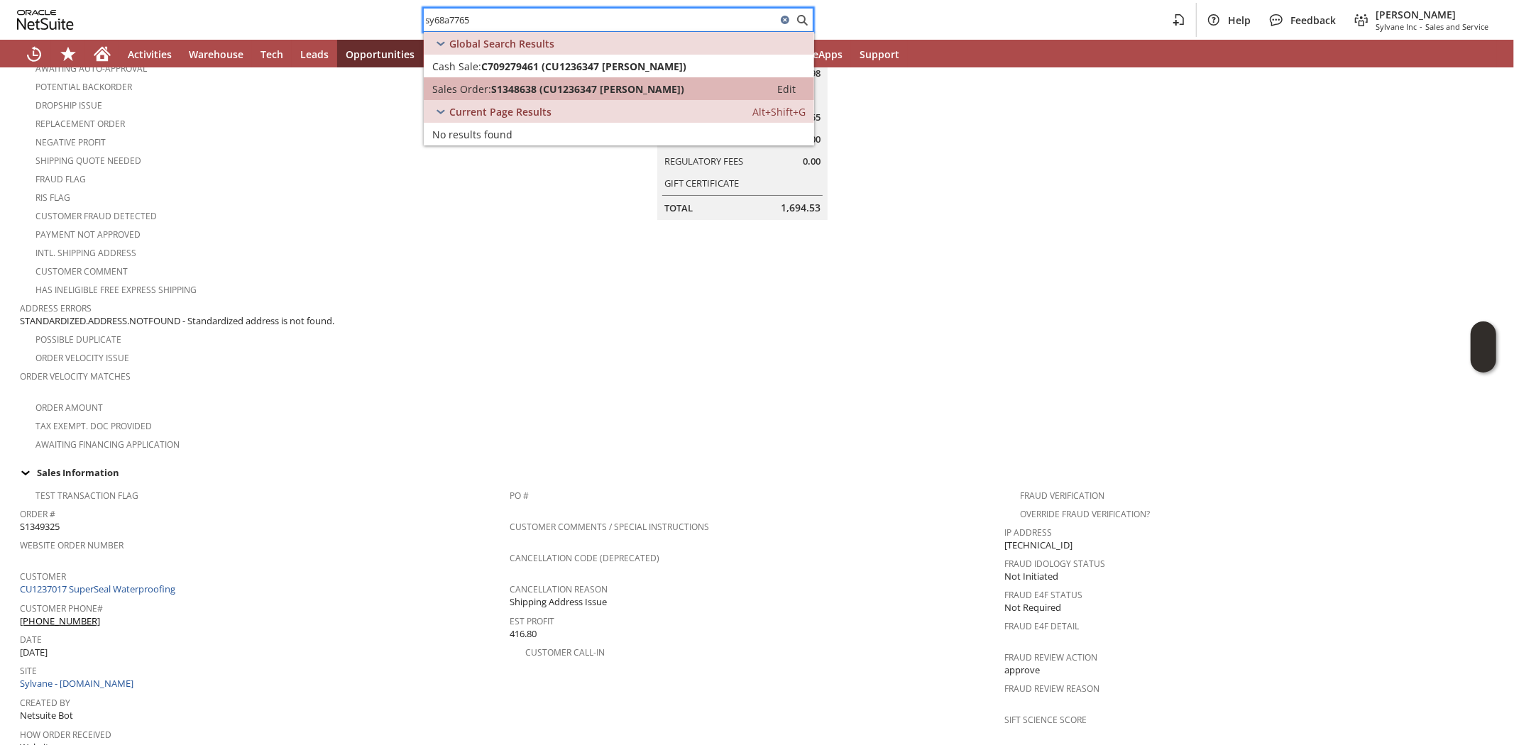
click at [503, 82] on span "S1348638 (CU1236347 Gary L Jaehnel)" at bounding box center [587, 88] width 193 height 13
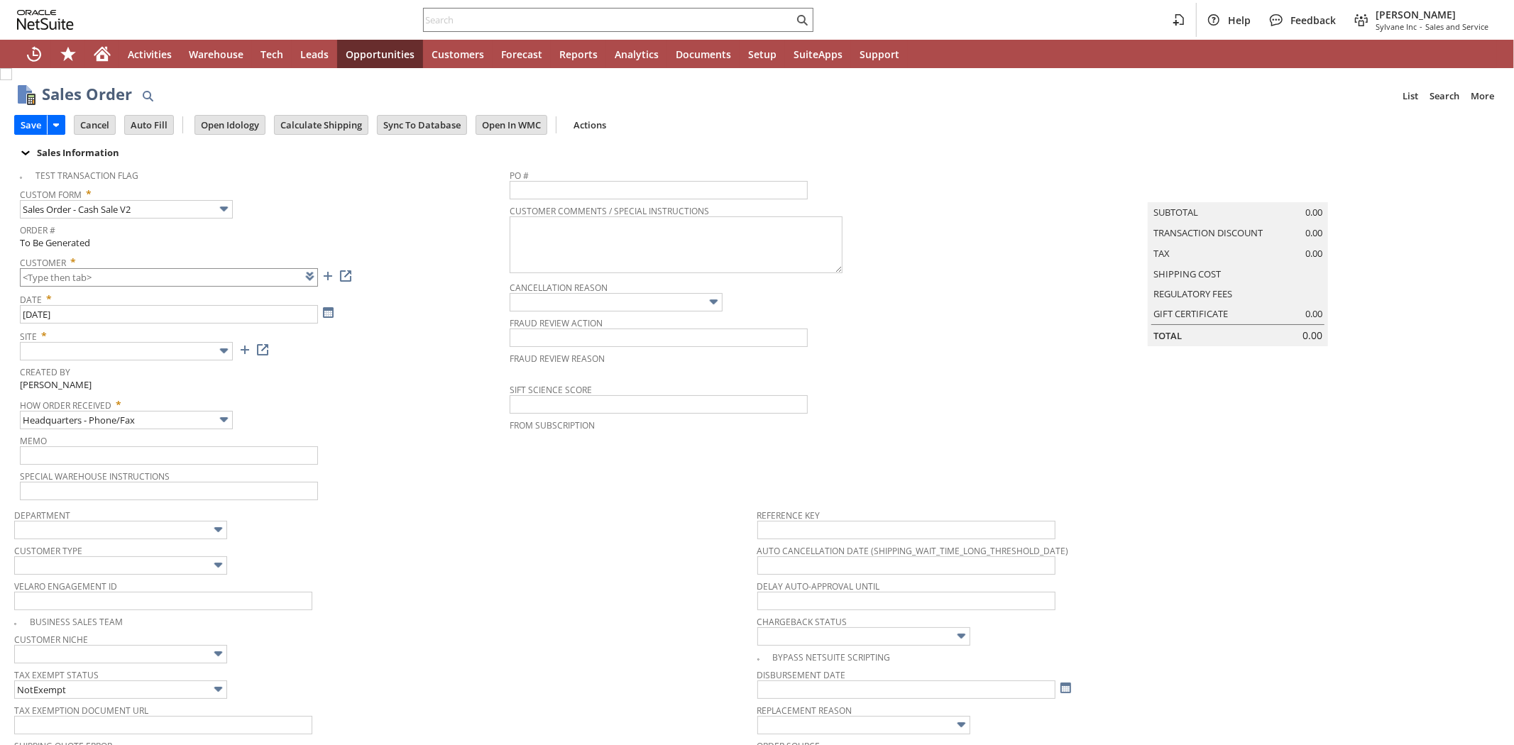
type input "Intelligent Recommendations ⁰"
click at [168, 279] on input "text" at bounding box center [169, 277] width 298 height 18
paste input "CU1237017"
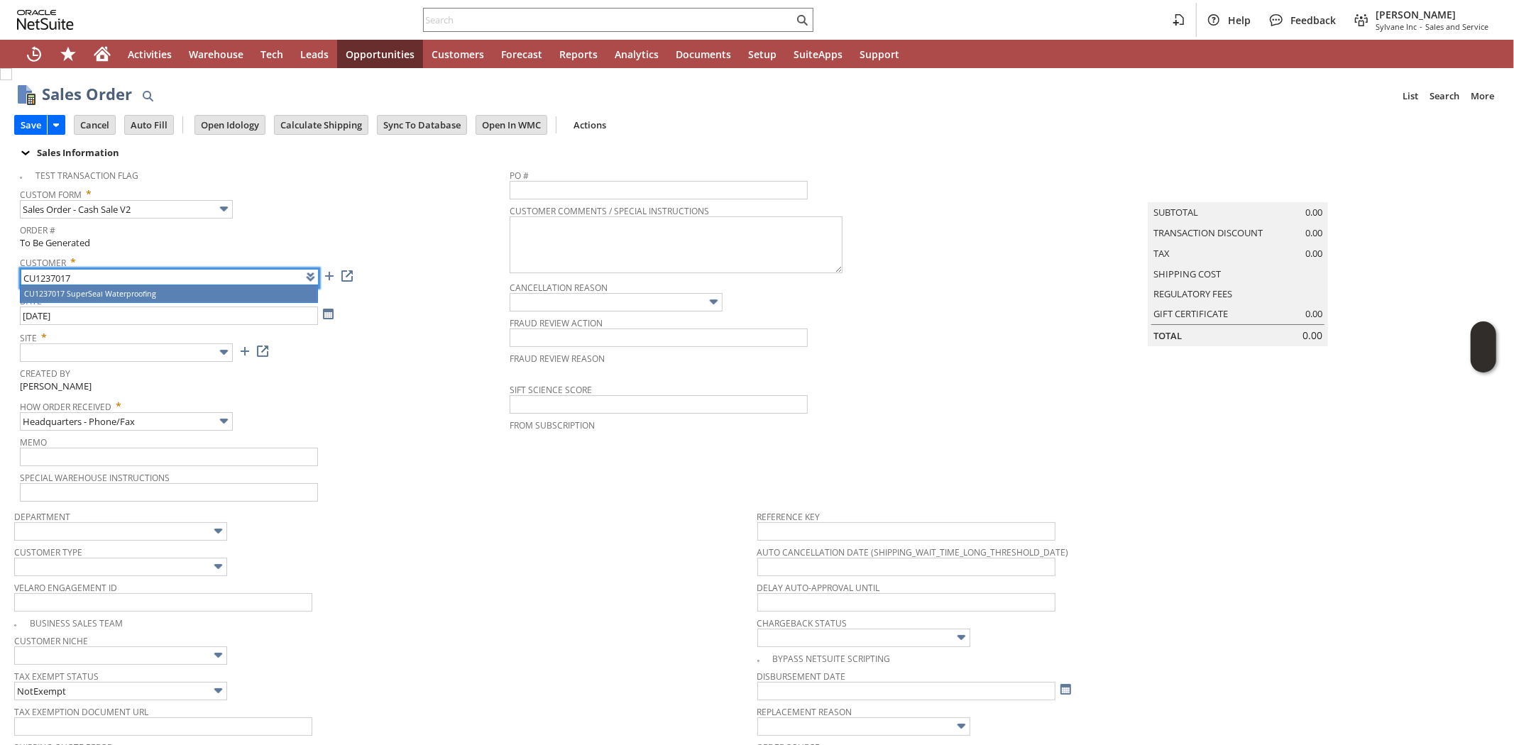
type input "CU1237017 SuperSeal Waterproofing"
type input "Other"
type input "CU1237017 SuperSeal Waterproofing"
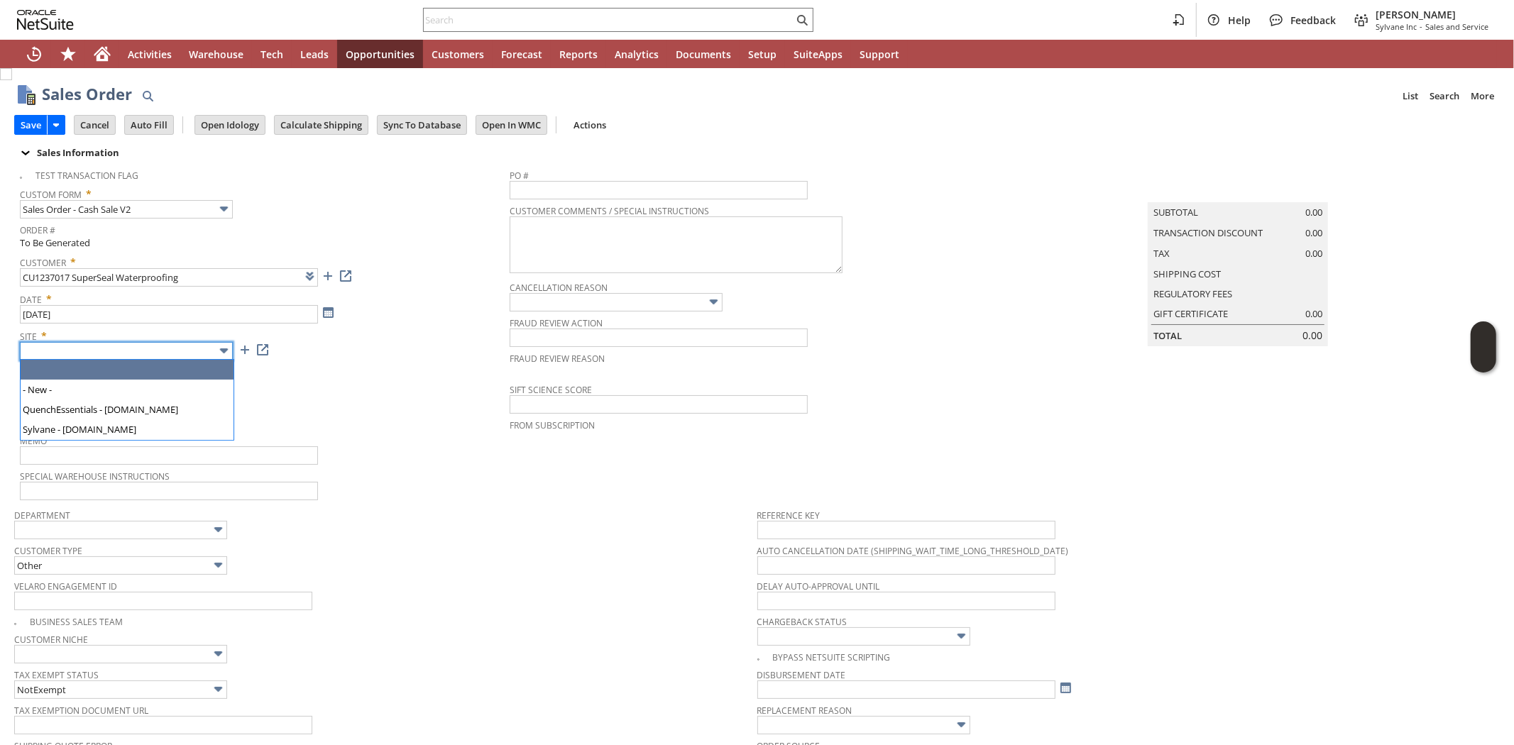
click at [200, 353] on input "text" at bounding box center [126, 351] width 213 height 18
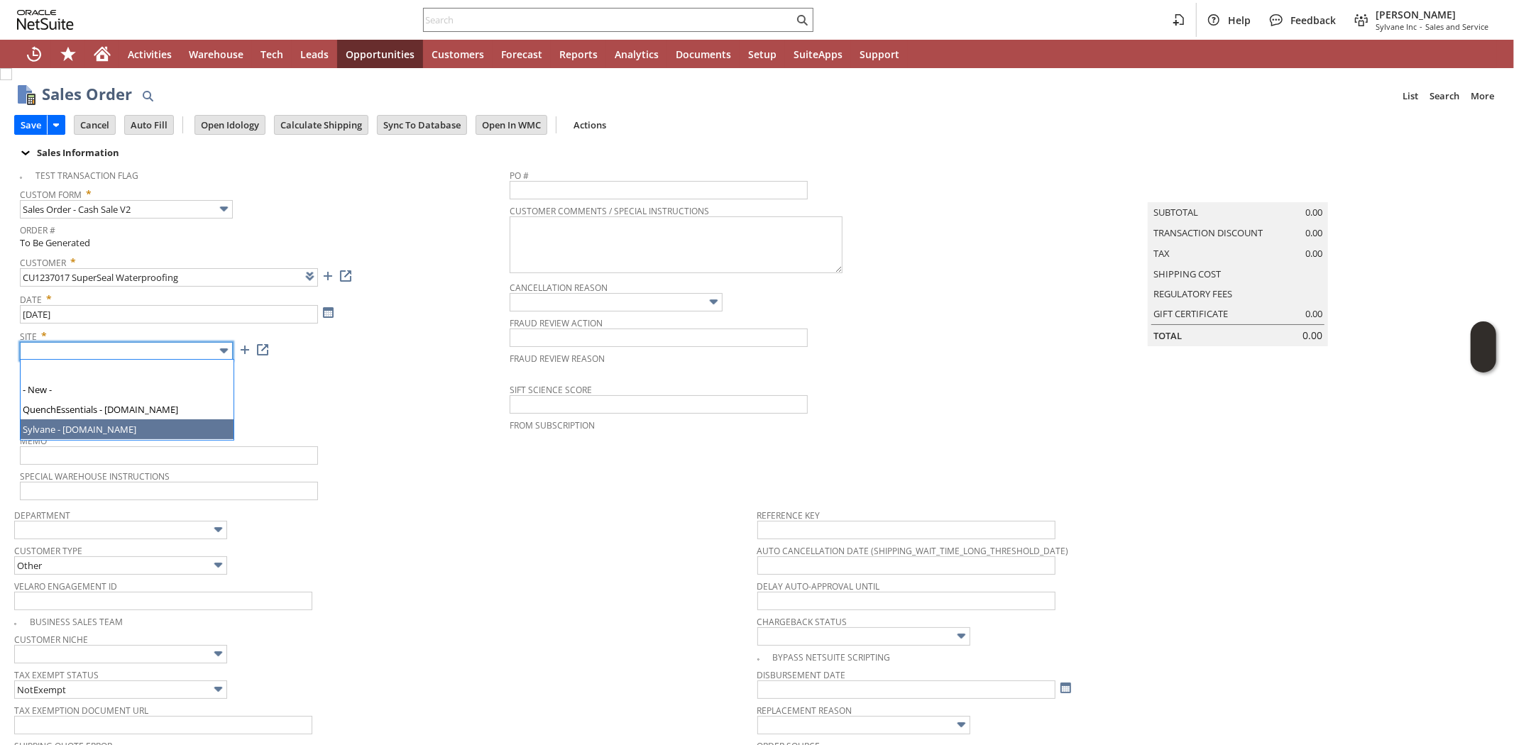
type input "Sylvane - [DOMAIN_NAME]"
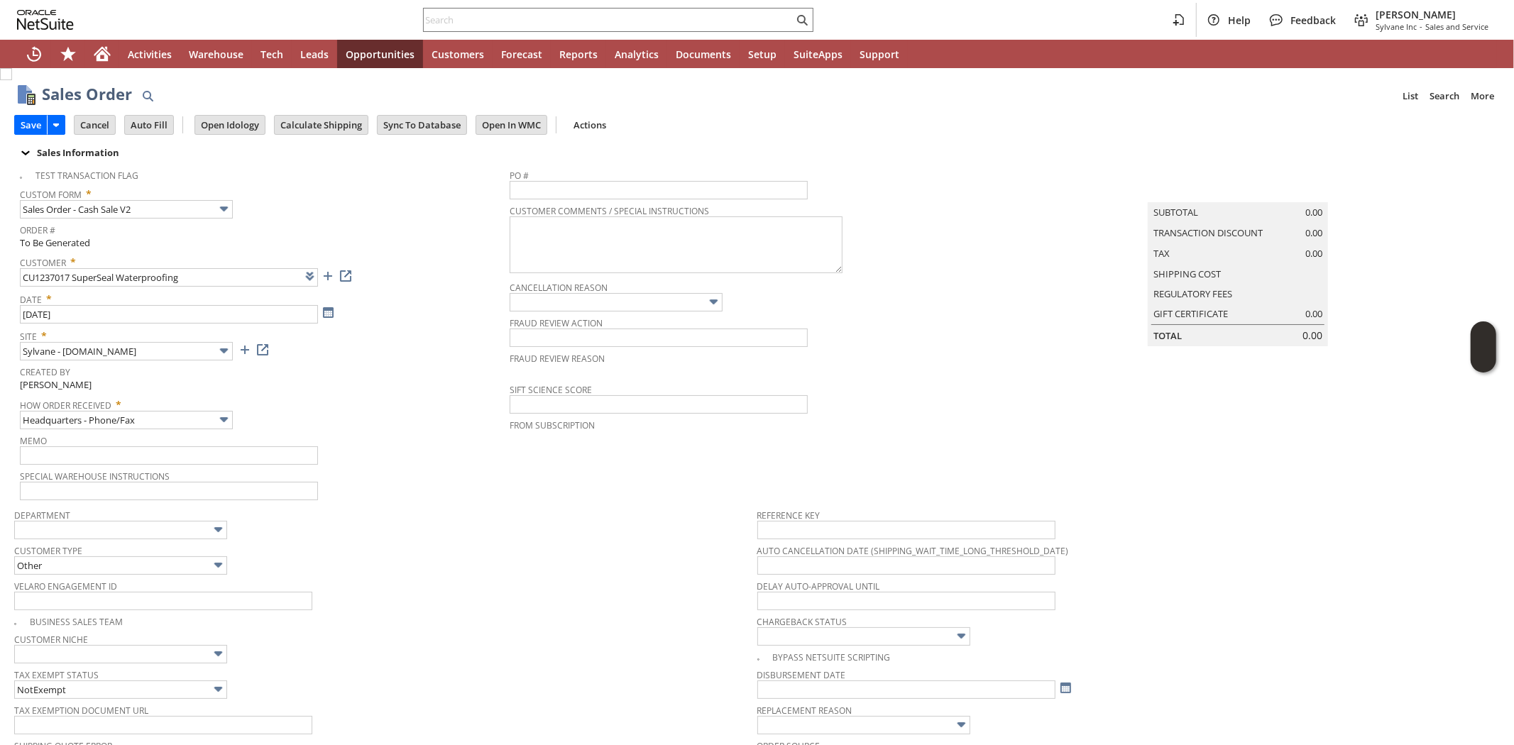
click at [444, 415] on div "How Order Received * Headquarters - Phone/Fax" at bounding box center [261, 411] width 483 height 35
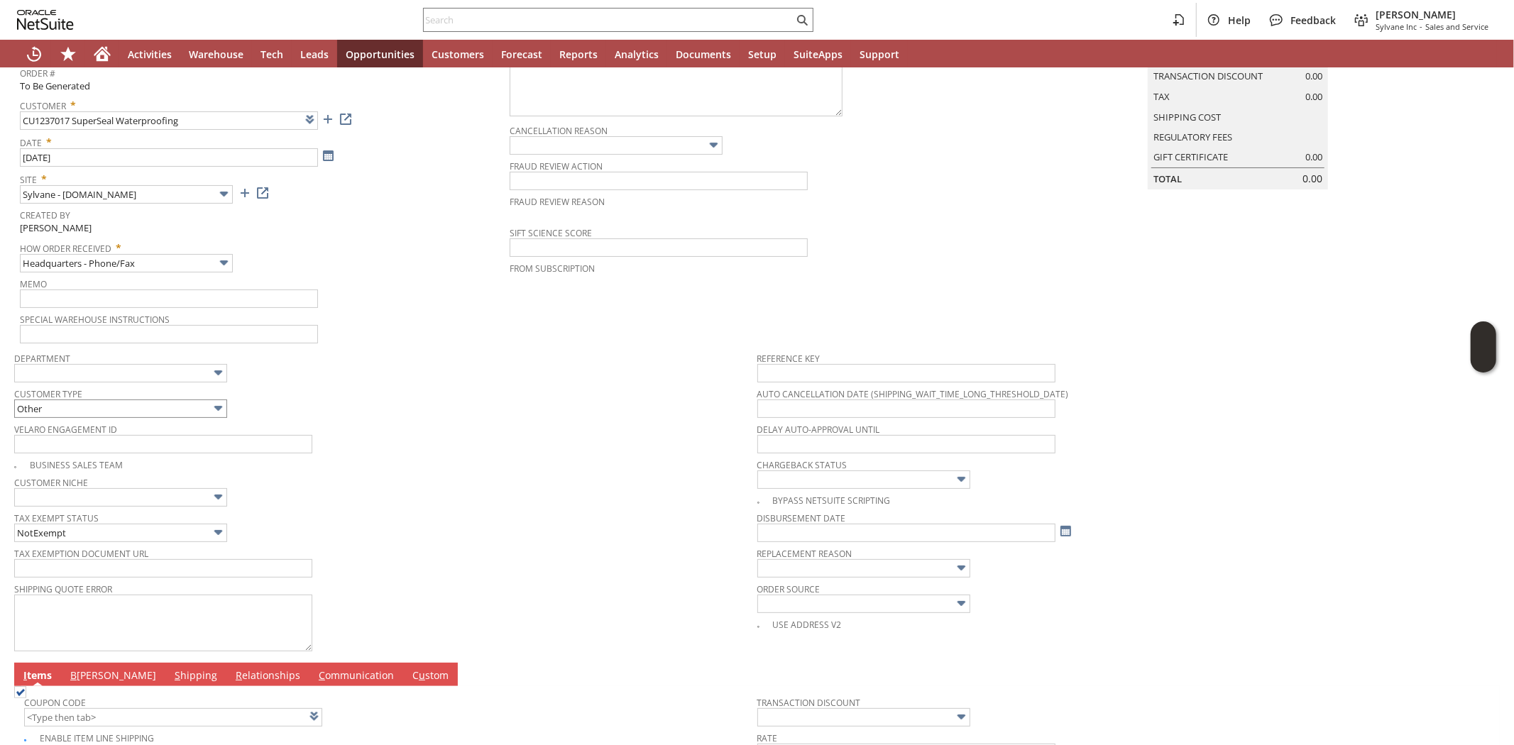
scroll to position [158, 0]
click at [470, 401] on div "Customer Type Other" at bounding box center [382, 400] width 736 height 34
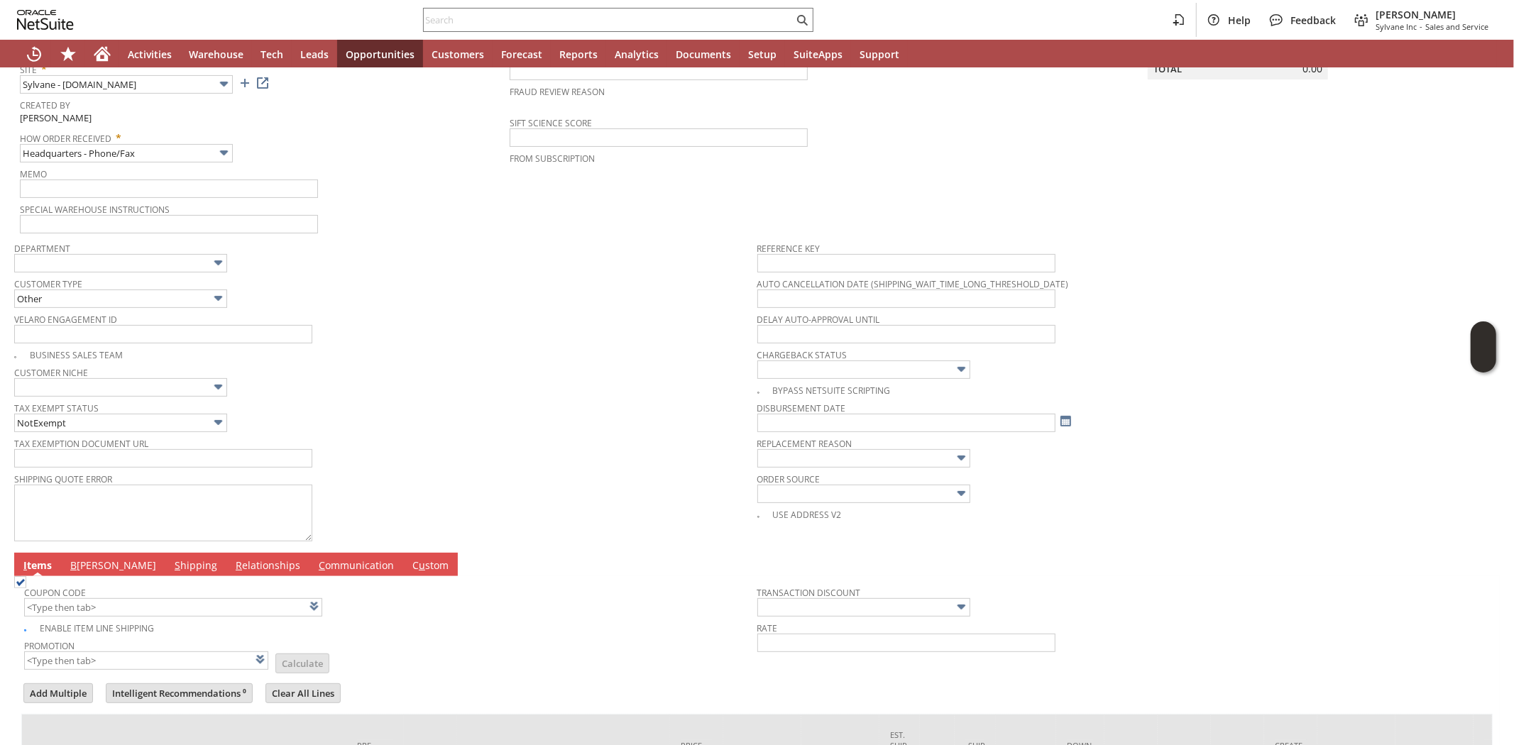
scroll to position [401, 0]
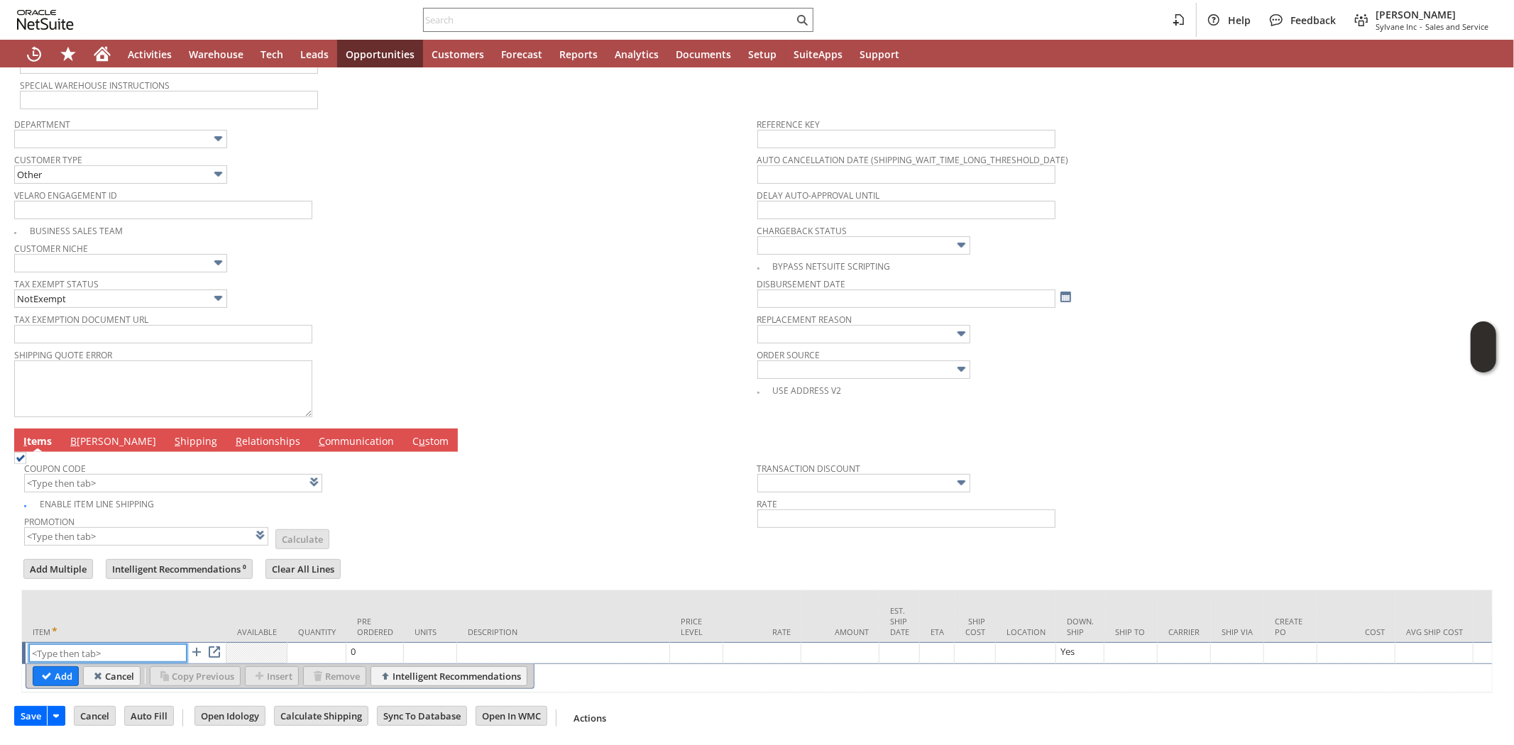
click at [86, 645] on input "text" at bounding box center [108, 654] width 158 height 18
paste input "ac12364"
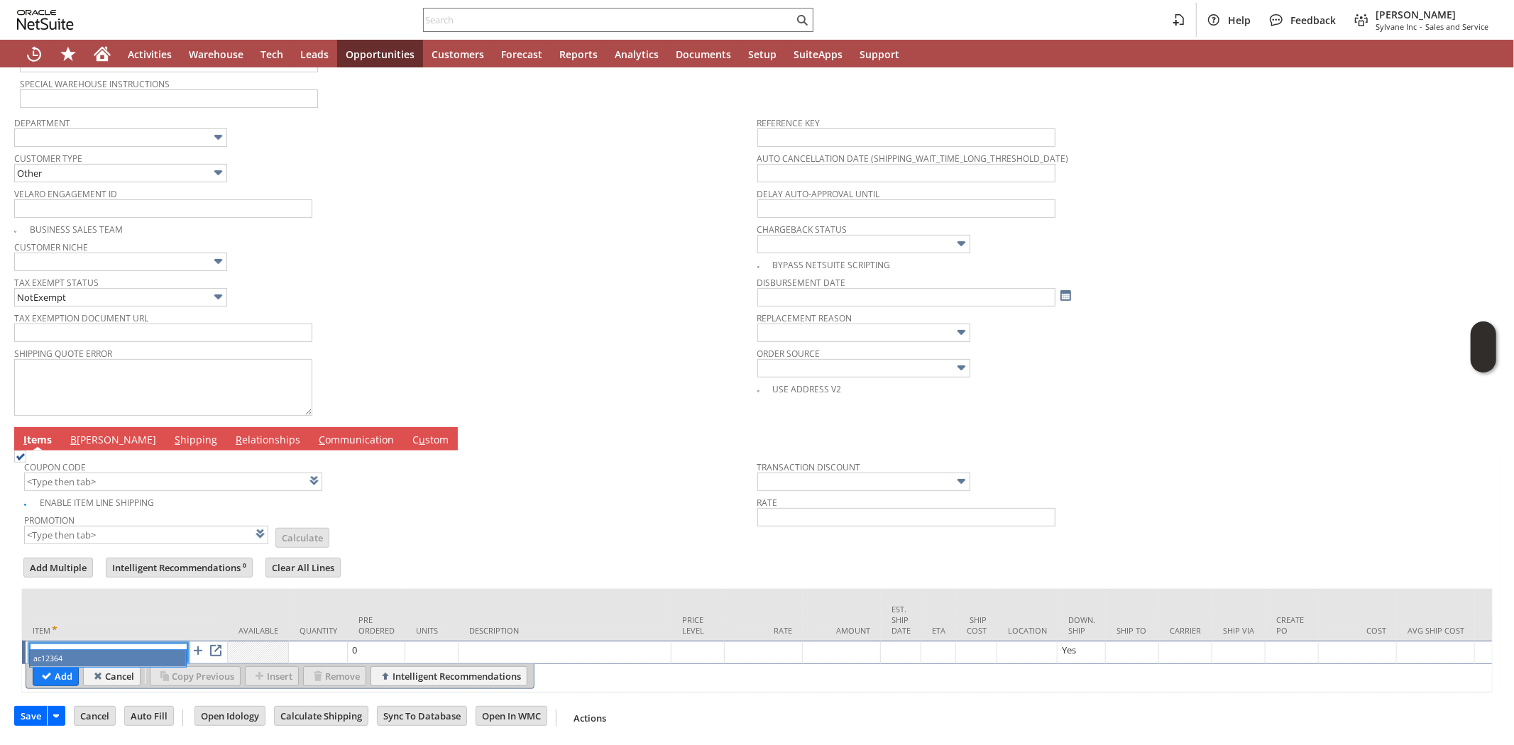
type input "ac12364"
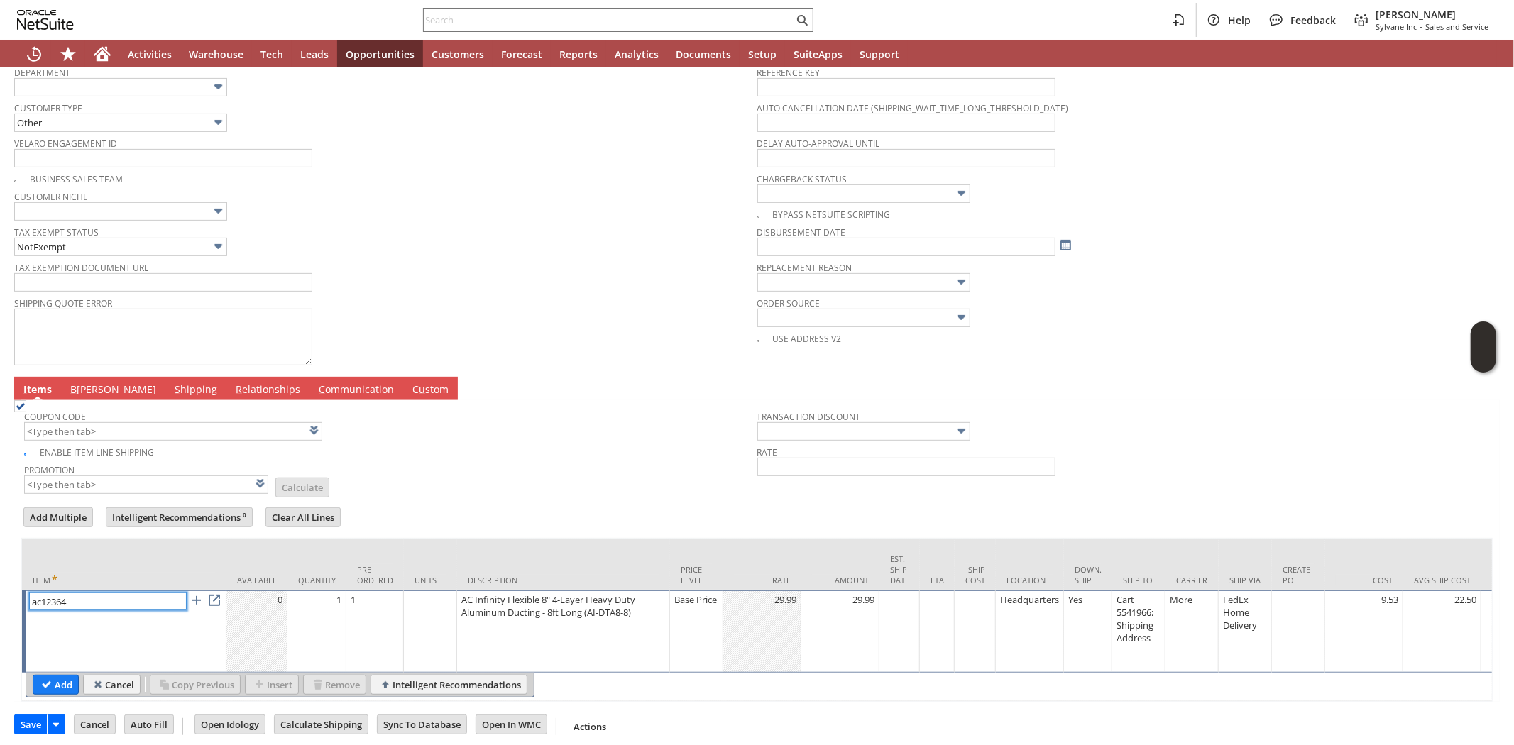
scroll to position [461, 0]
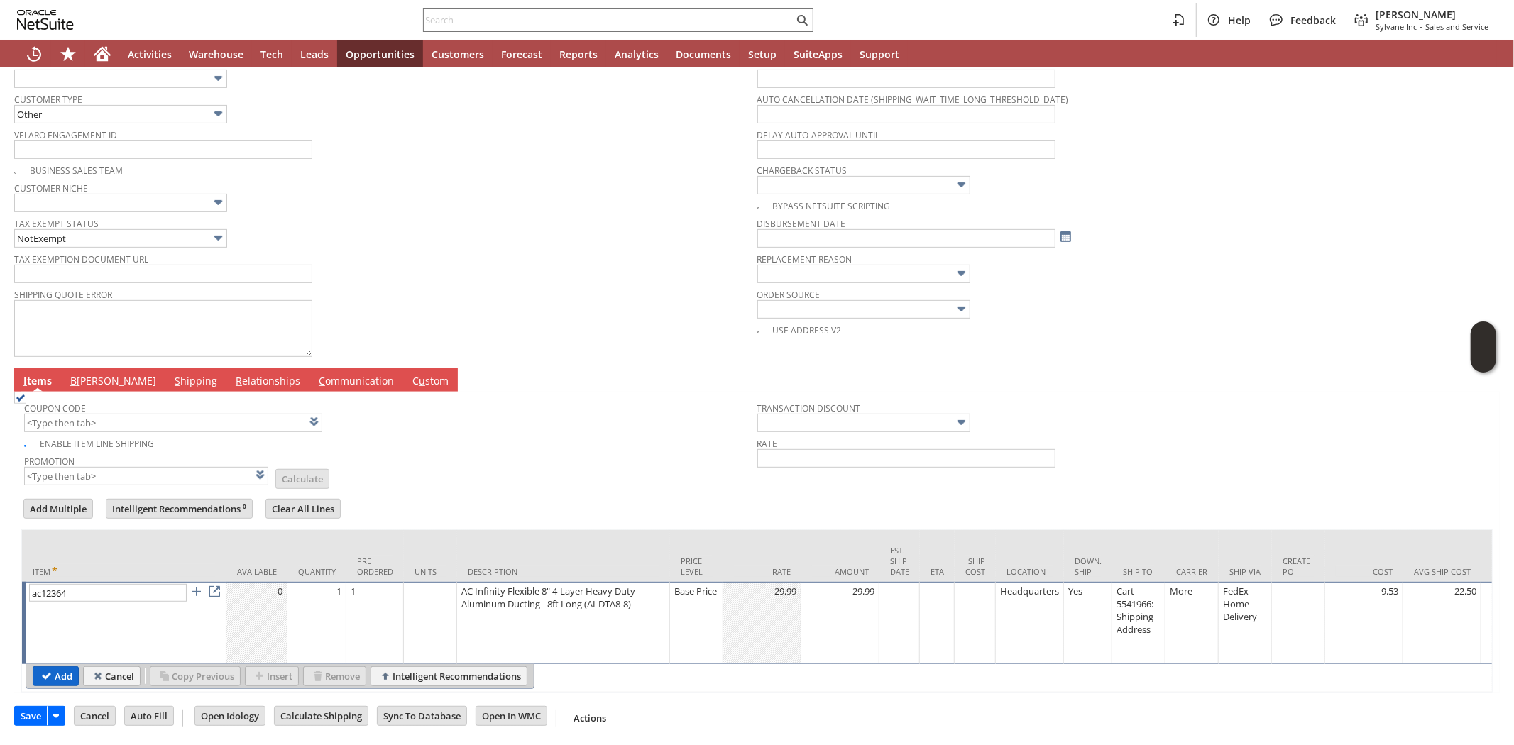
click at [68, 667] on input "Add" at bounding box center [55, 676] width 45 height 18
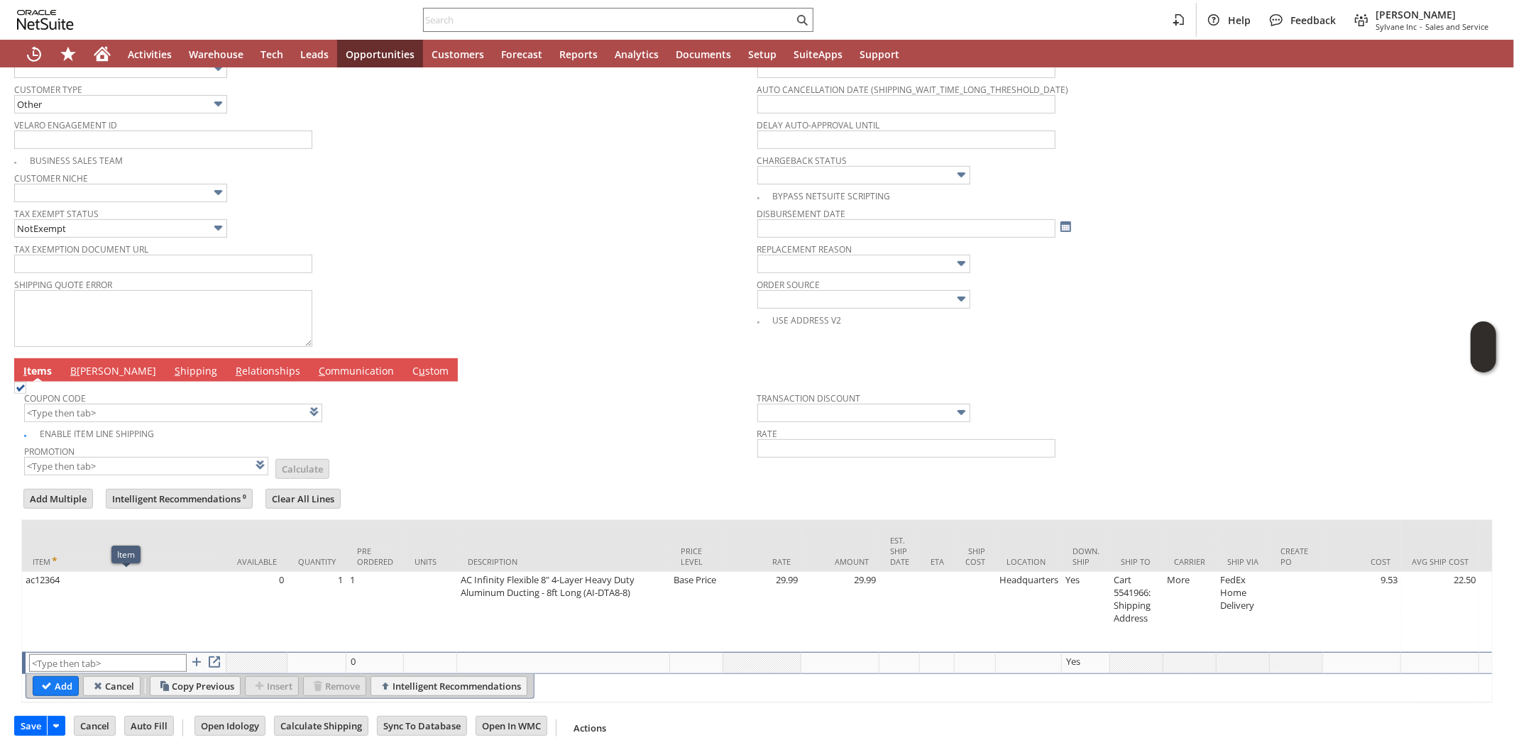
type input "Intelligent Recommendations¹⁰"
click at [77, 664] on input "text" at bounding box center [108, 664] width 158 height 18
type input "ap11780"
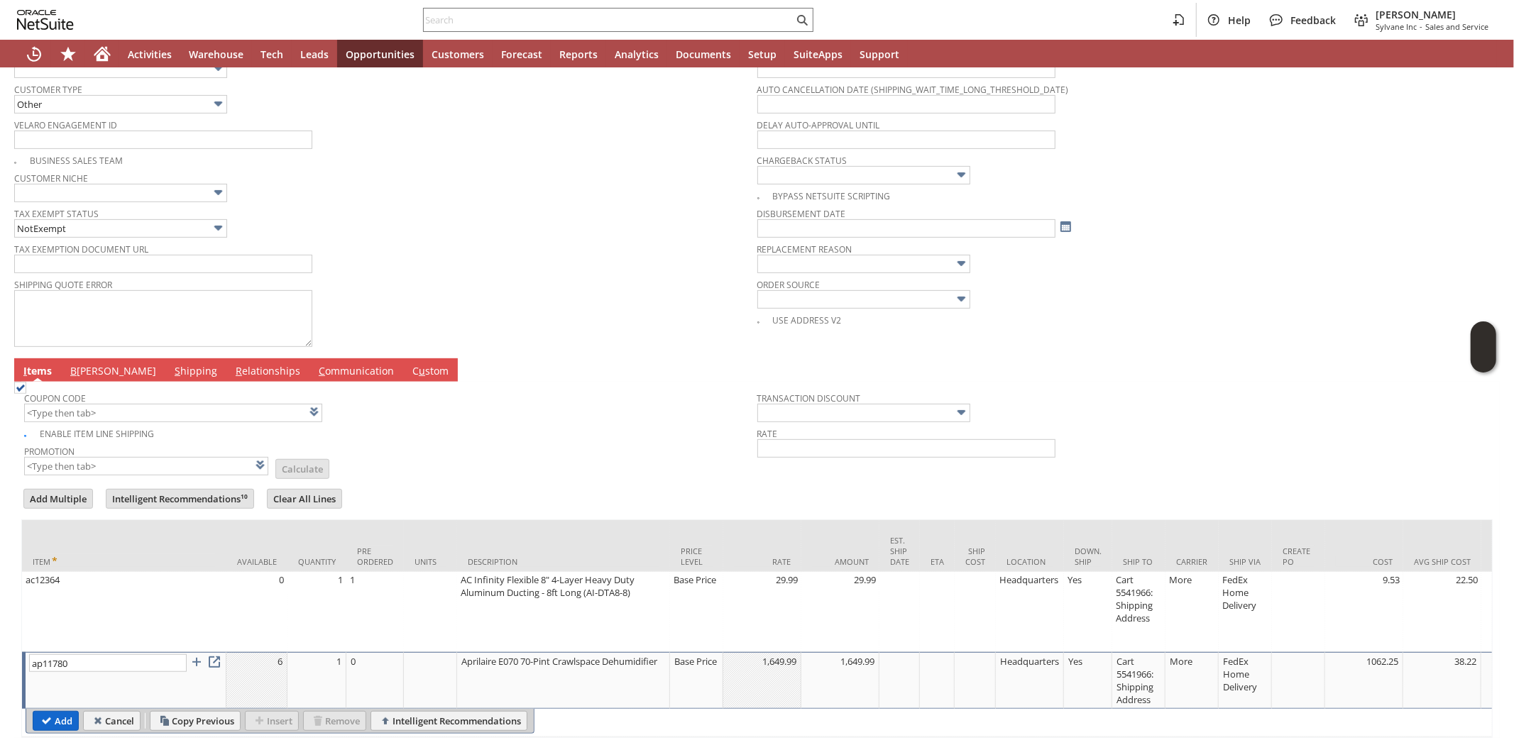
click at [60, 715] on input "Add" at bounding box center [55, 721] width 45 height 18
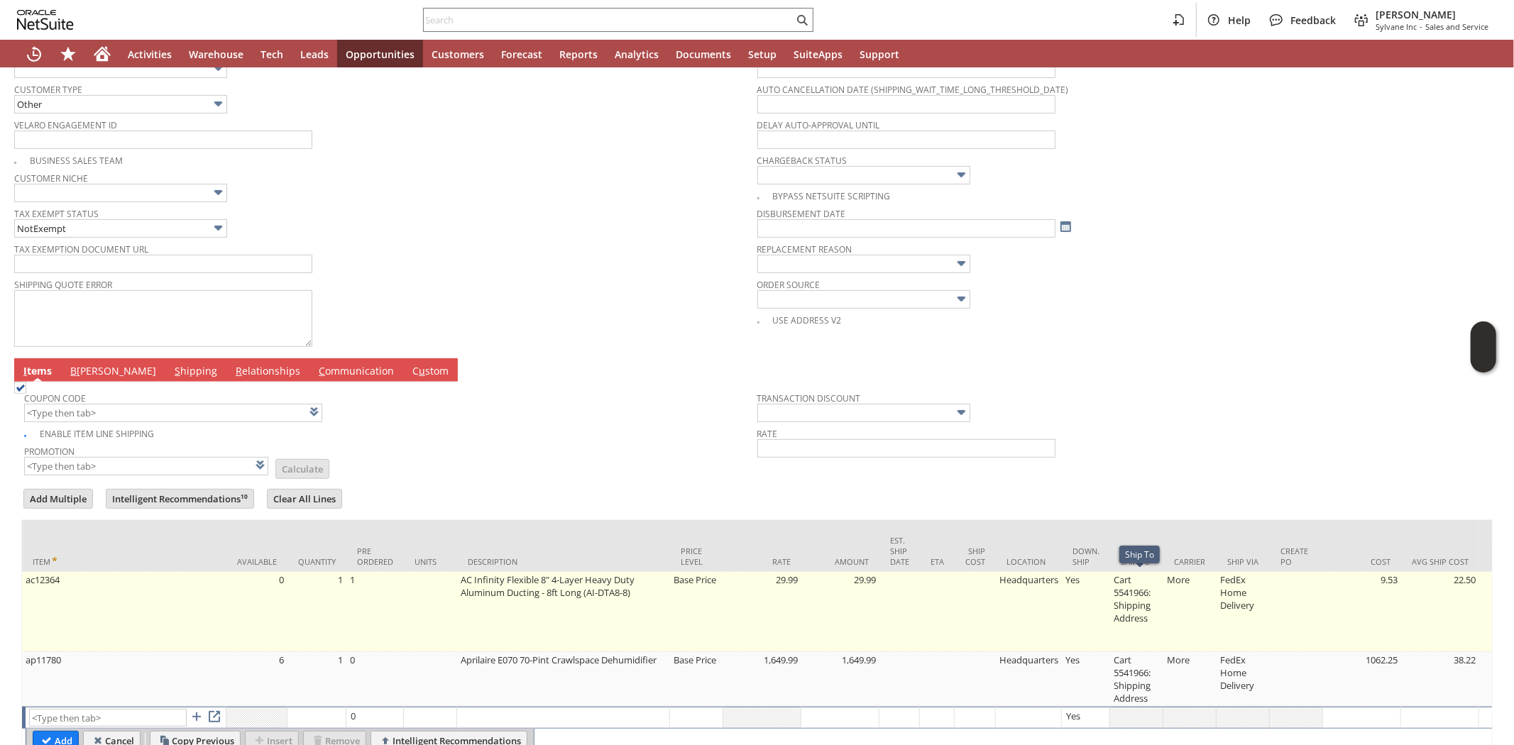
click at [1142, 608] on td "Cart 5541966: Shipping Address" at bounding box center [1136, 612] width 53 height 80
type input "Cart 5541966: Shipping Address"
type input "OK"
type input "Make Copy"
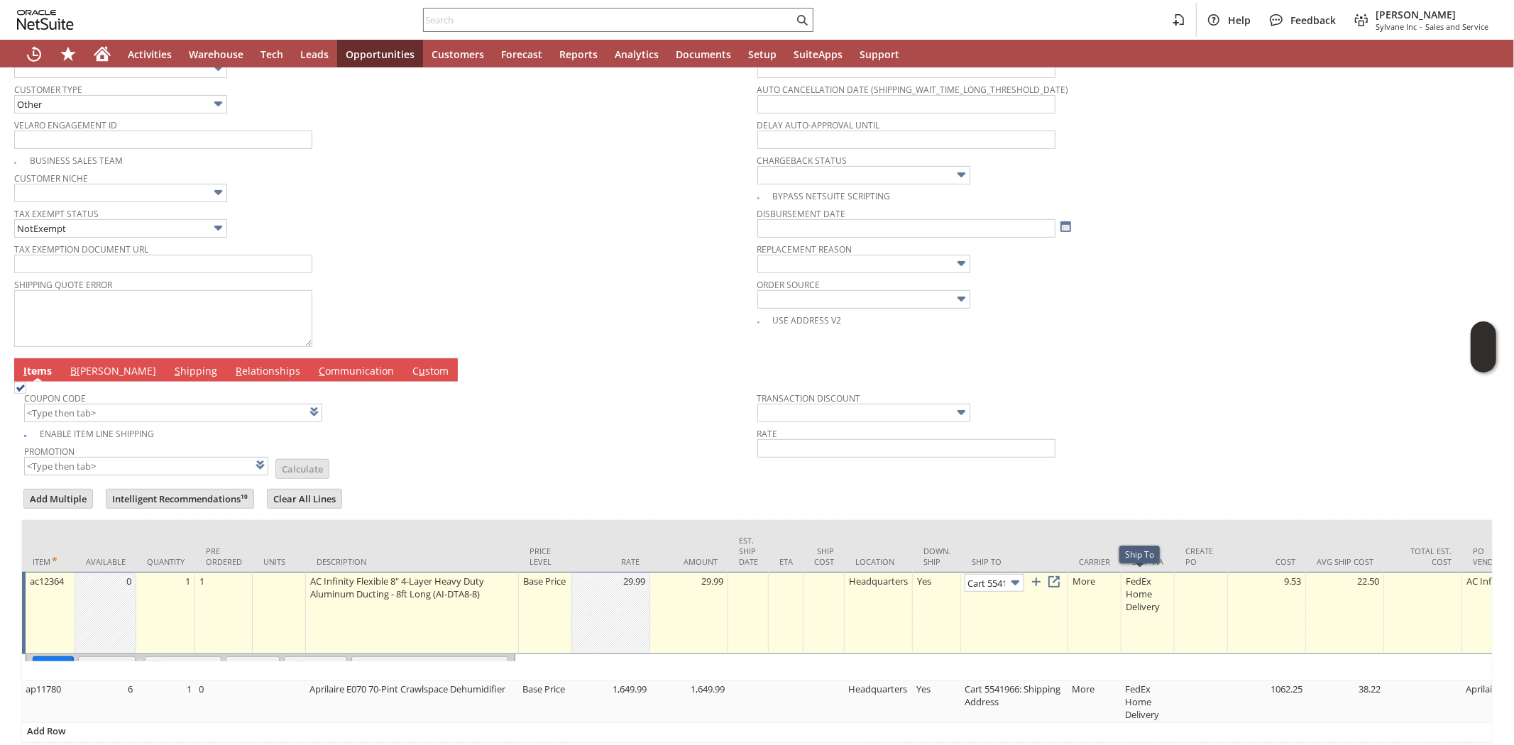
scroll to position [0, 94]
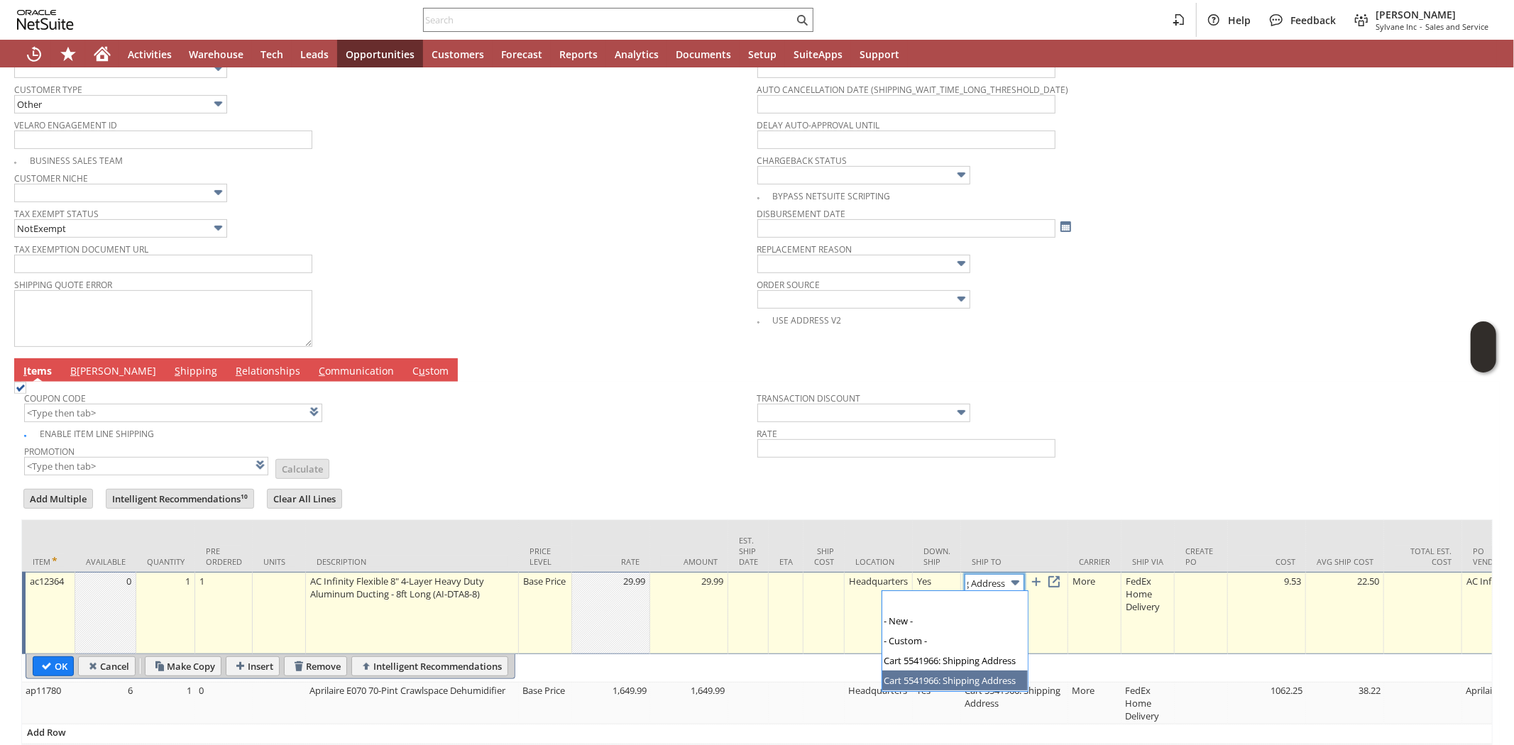
click at [1020, 585] on img at bounding box center [1015, 583] width 16 height 16
drag, startPoint x: 953, startPoint y: 623, endPoint x: 706, endPoint y: 6, distance: 665.2
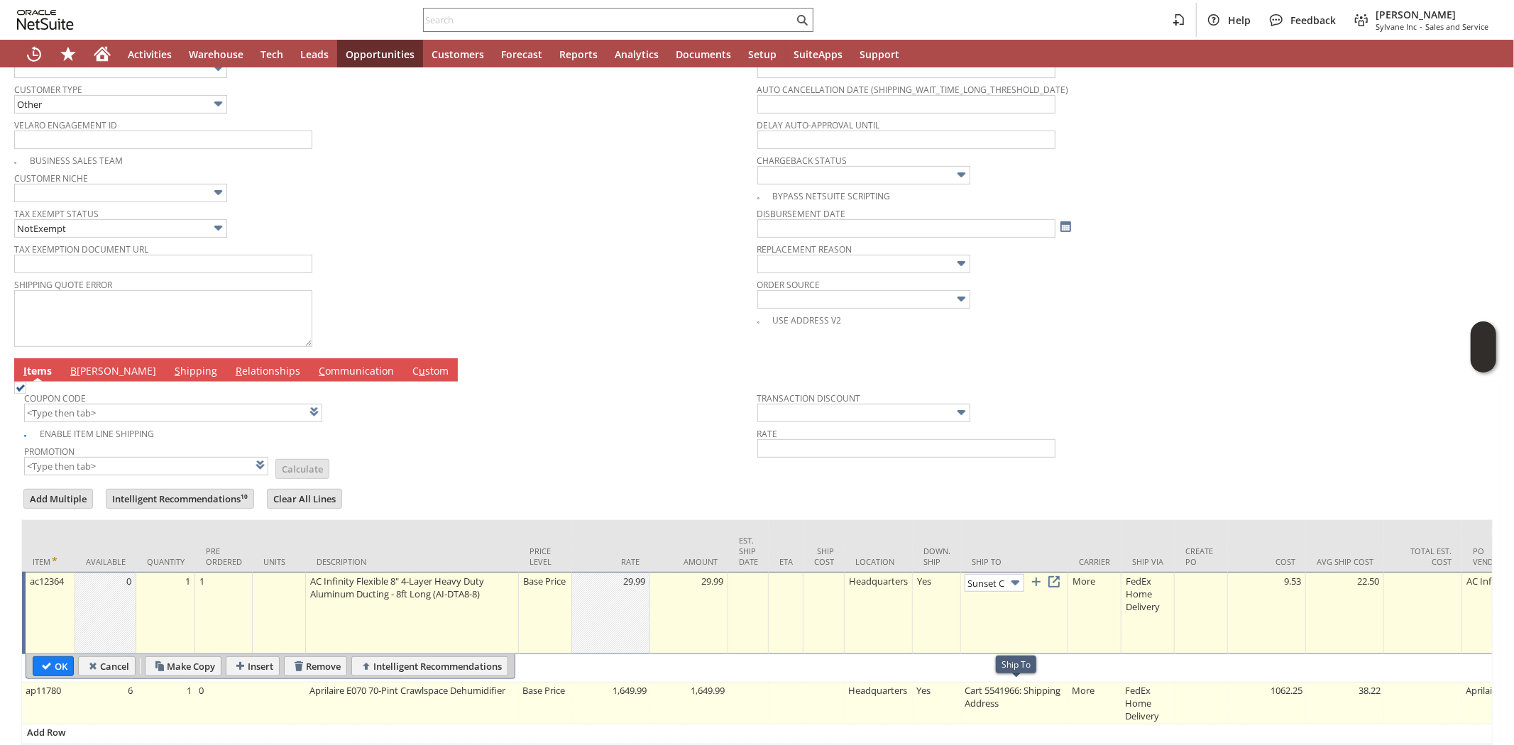
click at [992, 689] on td "Cart 5541966: Shipping Address" at bounding box center [1014, 704] width 107 height 42
type input "Cart 5541966: Shipping Address"
type input "OK"
type input "Make Copy"
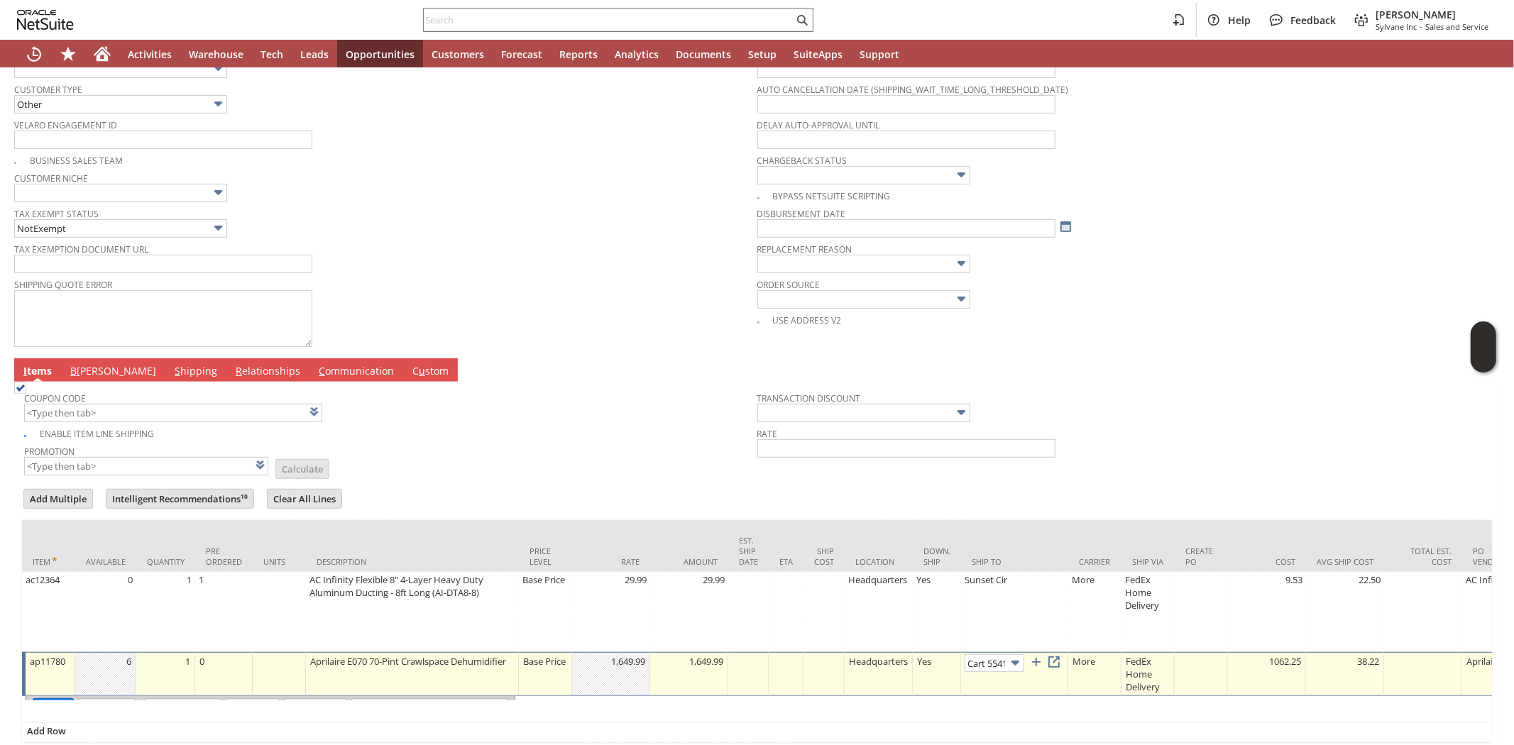
scroll to position [0, 94]
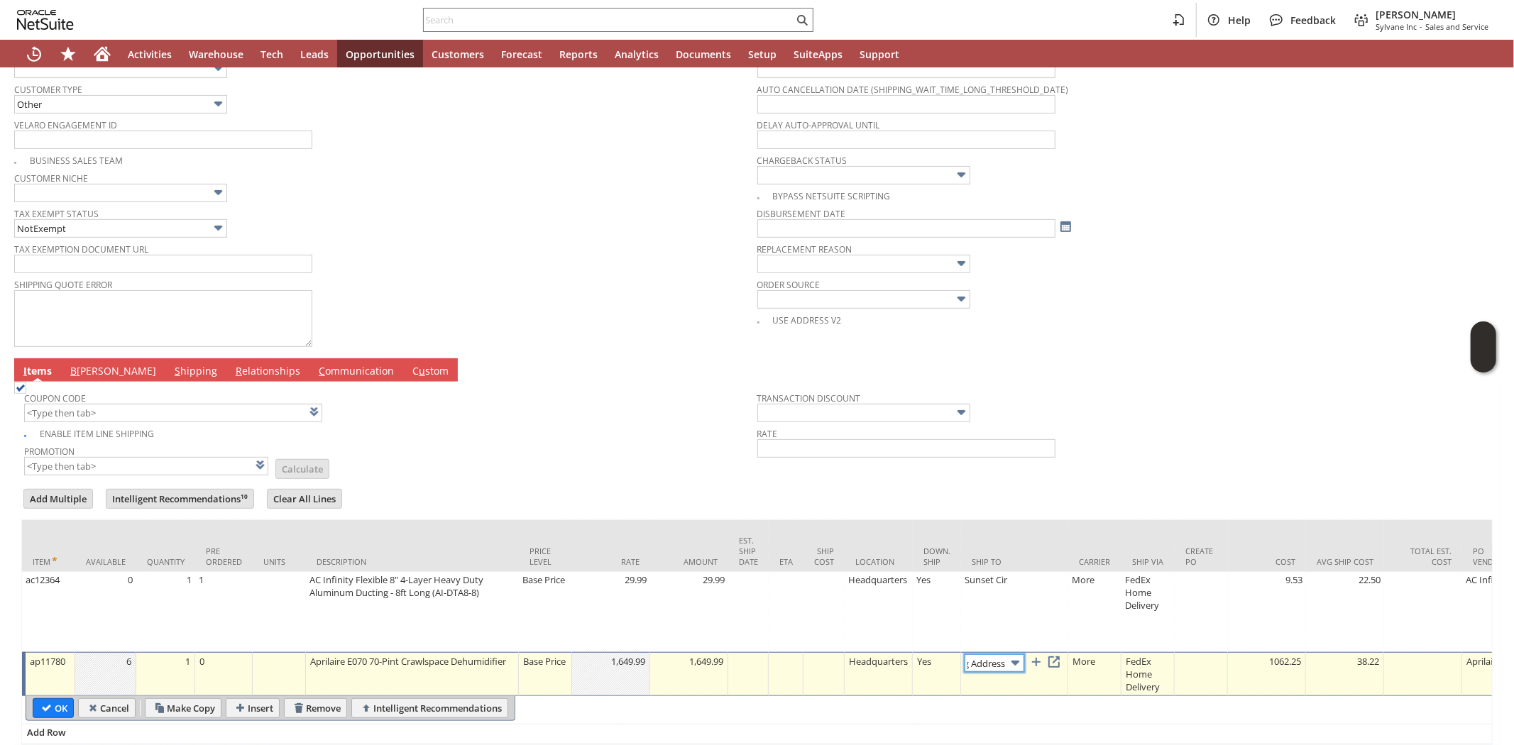
click at [1017, 660] on img at bounding box center [1015, 663] width 16 height 16
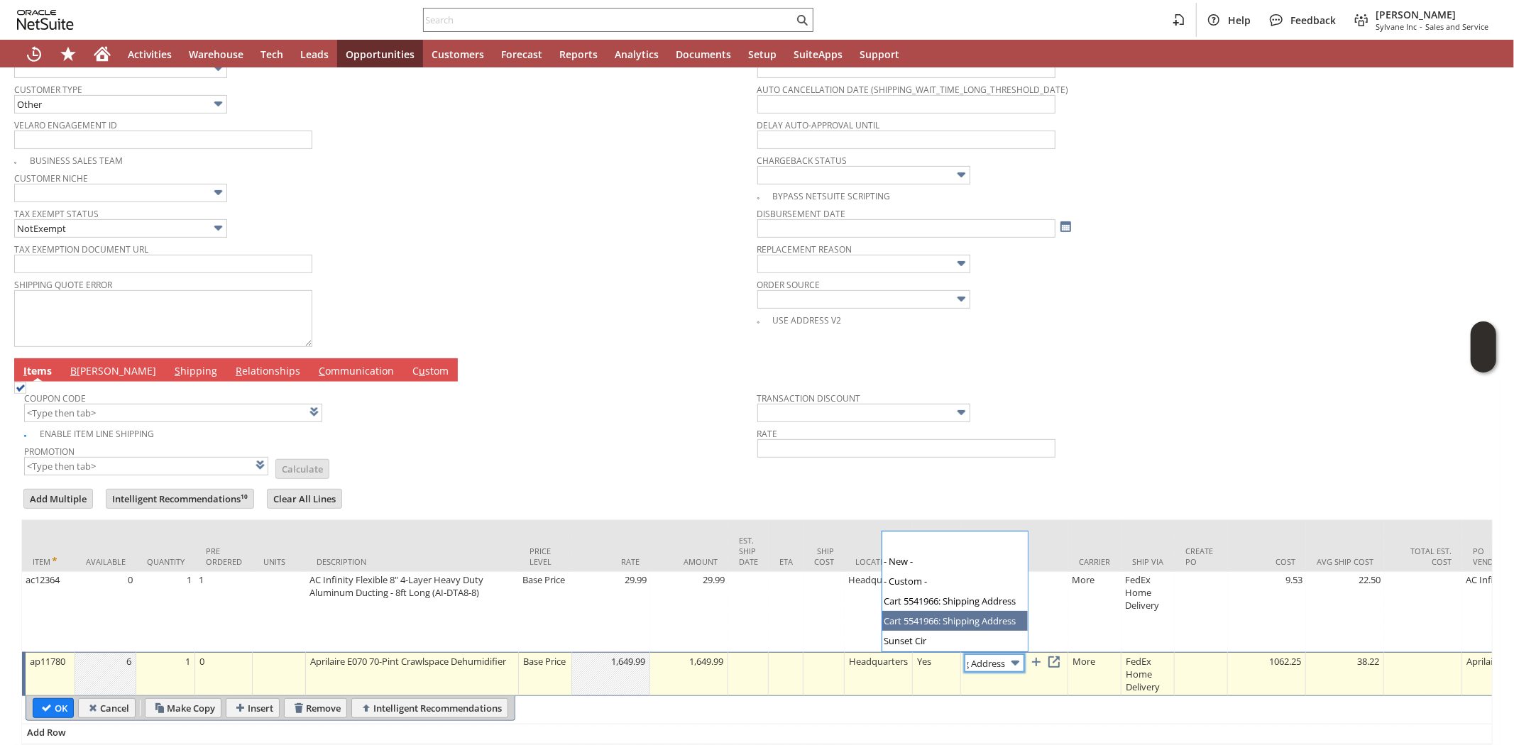
scroll to position [0, 0]
click at [1081, 472] on td "Transaction Discount Rate" at bounding box center [1123, 431] width 733 height 92
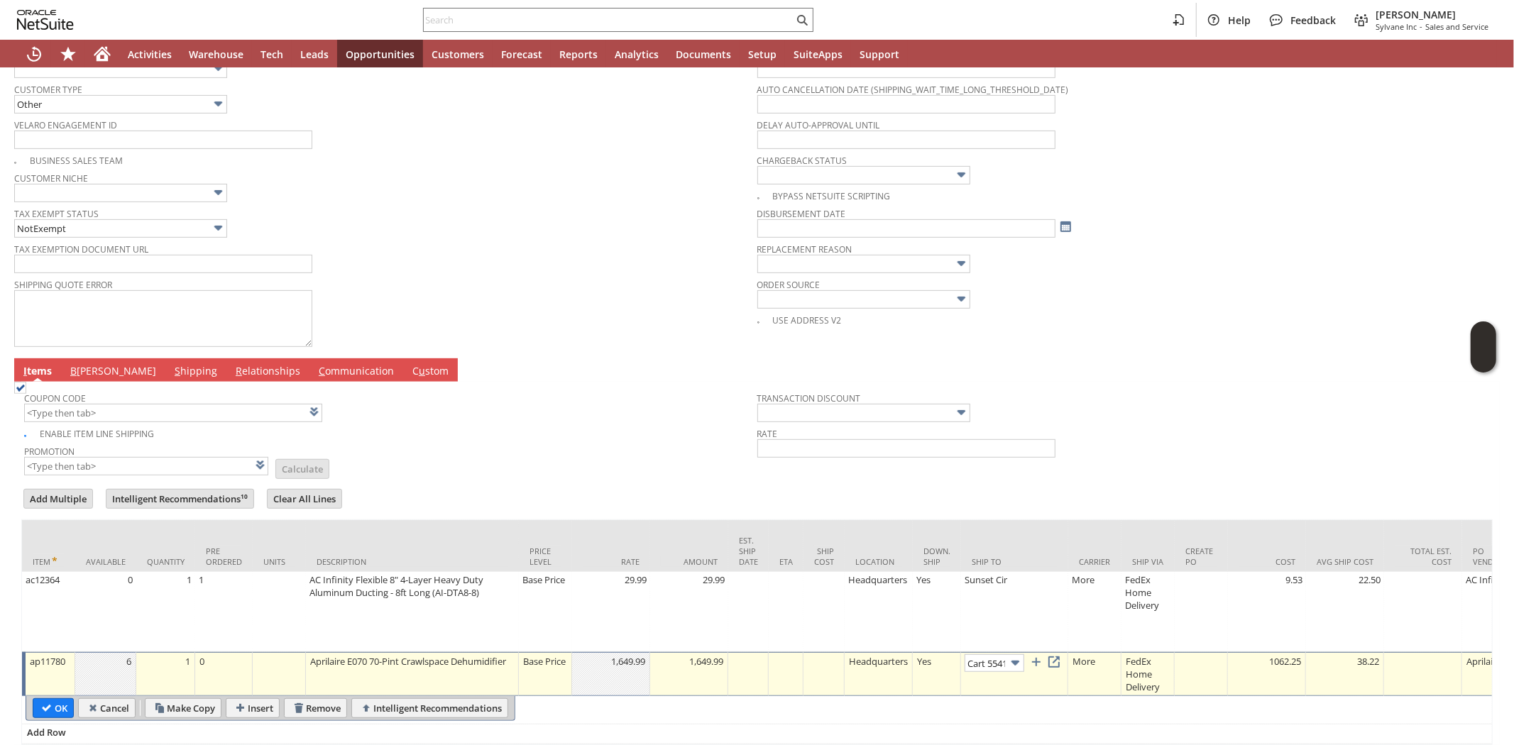
click at [1017, 664] on img at bounding box center [1015, 663] width 16 height 16
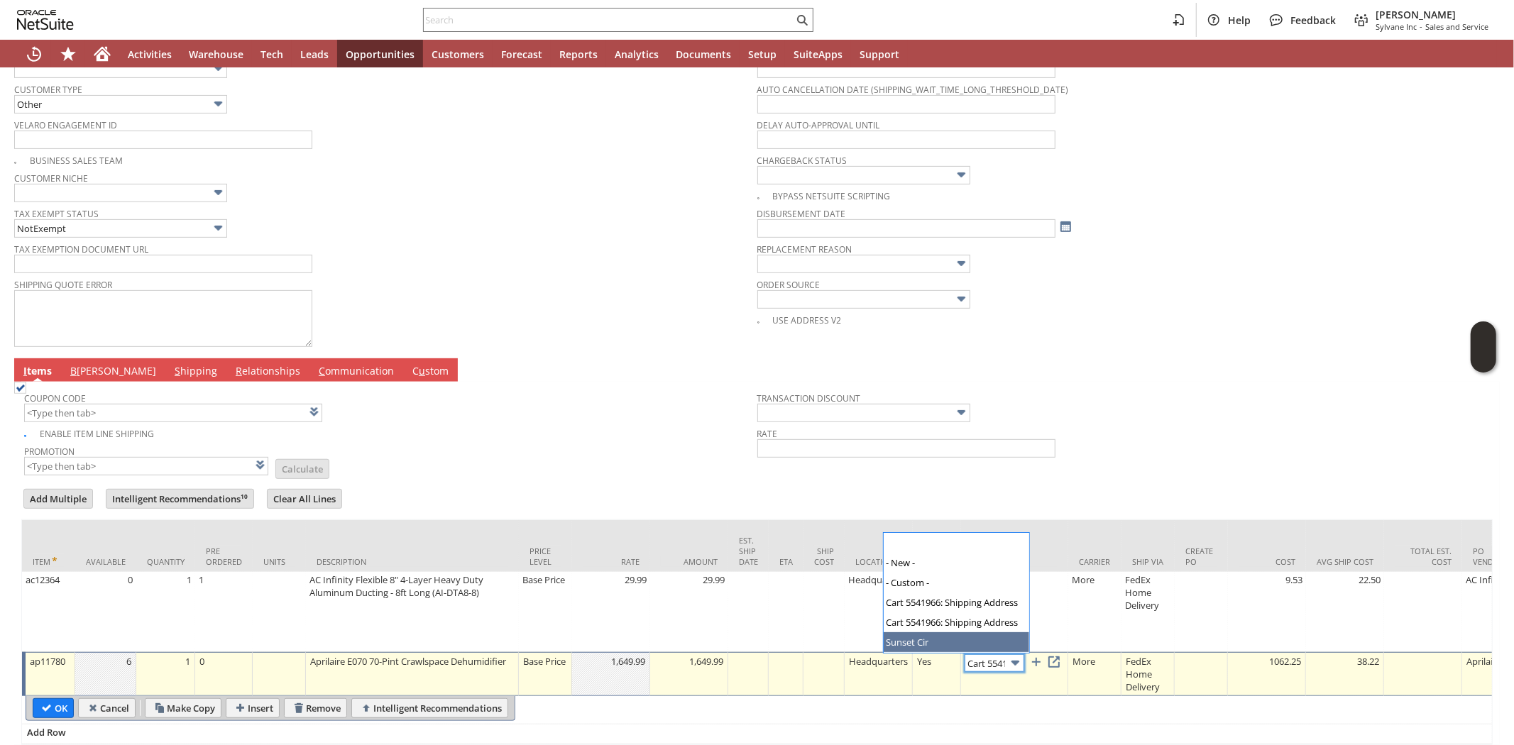
type input "Sunset Cir"
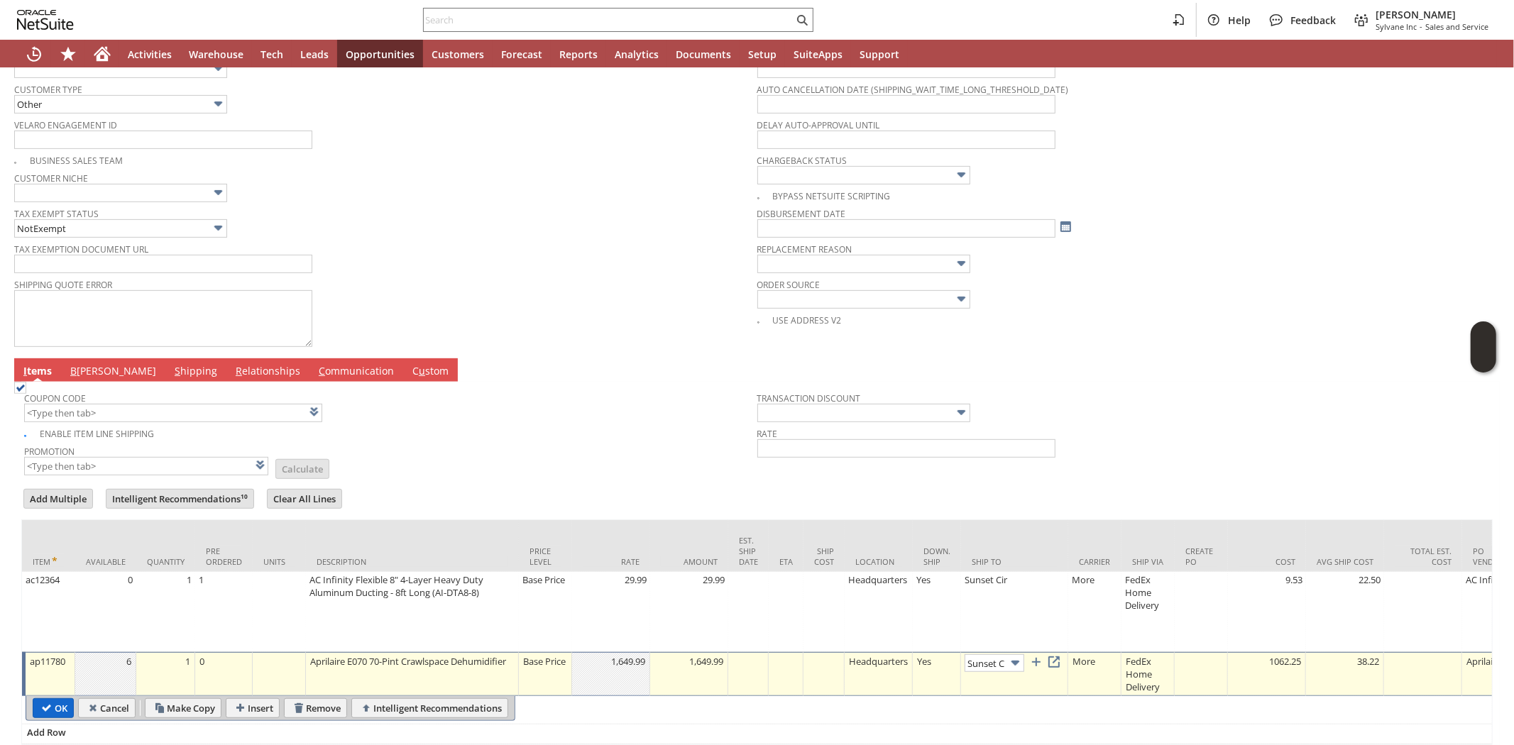
click at [50, 705] on input "OK" at bounding box center [53, 708] width 40 height 18
type input "Add"
type input "Copy Previous"
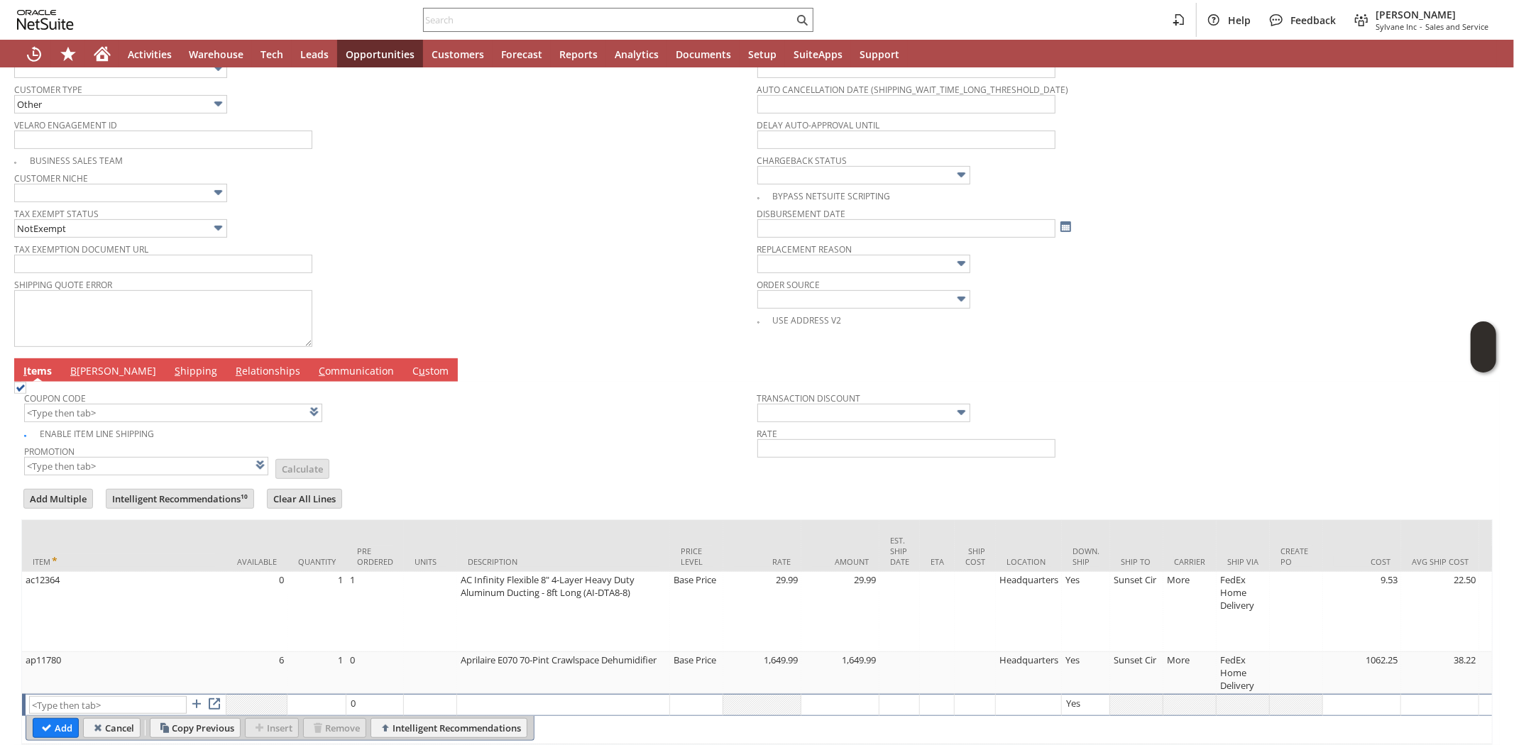
click at [500, 435] on div "Enable Item Line Shipping" at bounding box center [390, 432] width 733 height 16
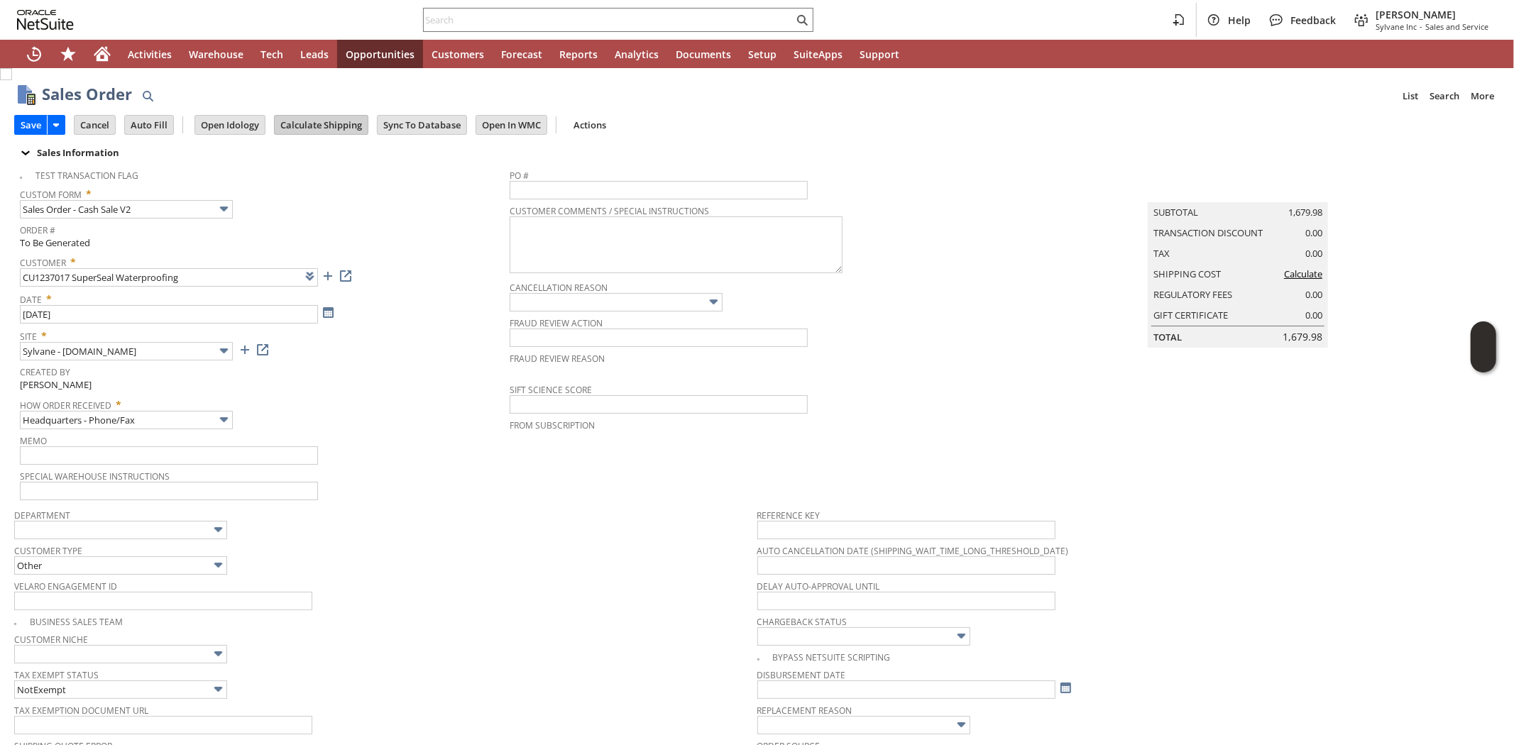
click at [334, 131] on input "Calculate Shipping" at bounding box center [321, 125] width 93 height 18
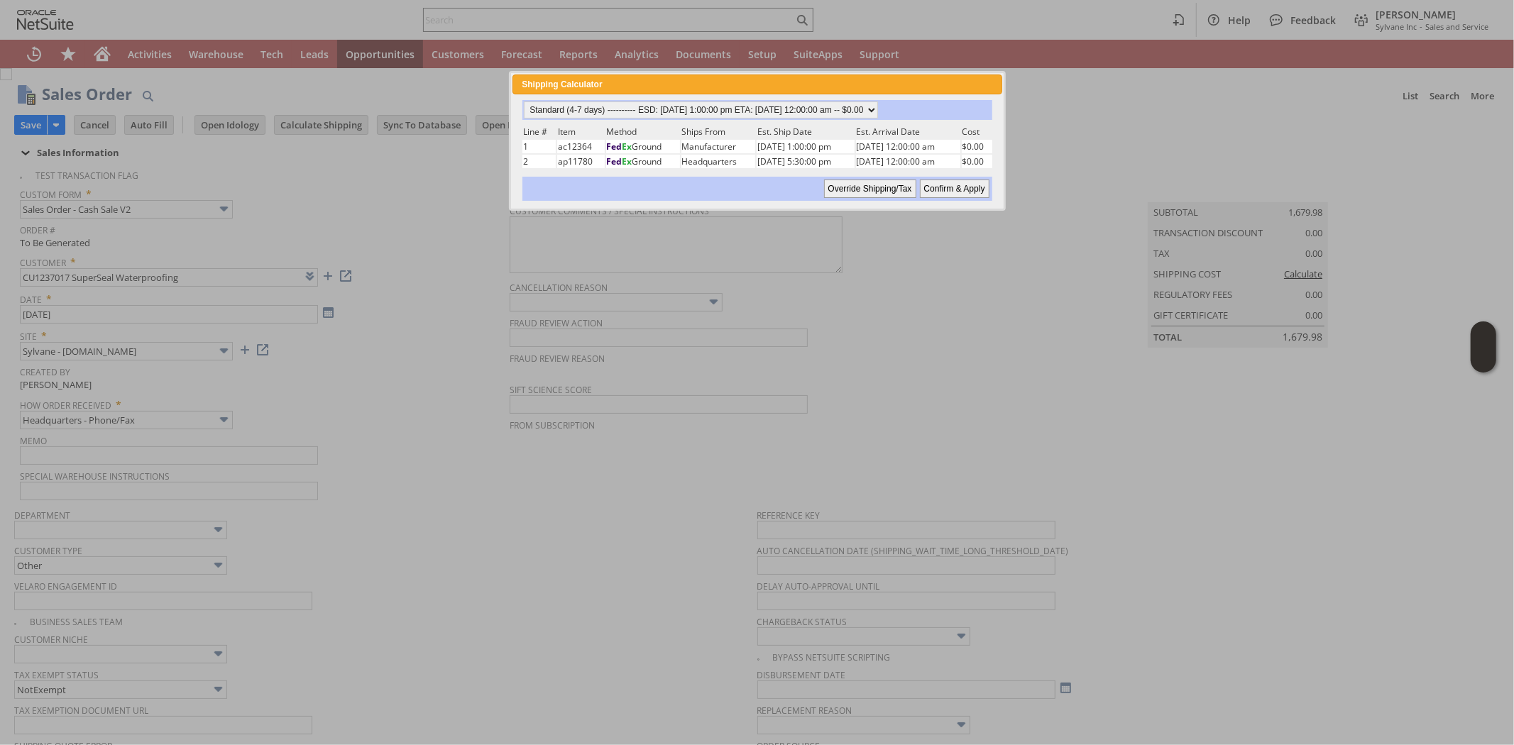
click at [941, 187] on input "Confirm & Apply" at bounding box center [955, 189] width 70 height 18
type input "Add"
type input "Copy Previous"
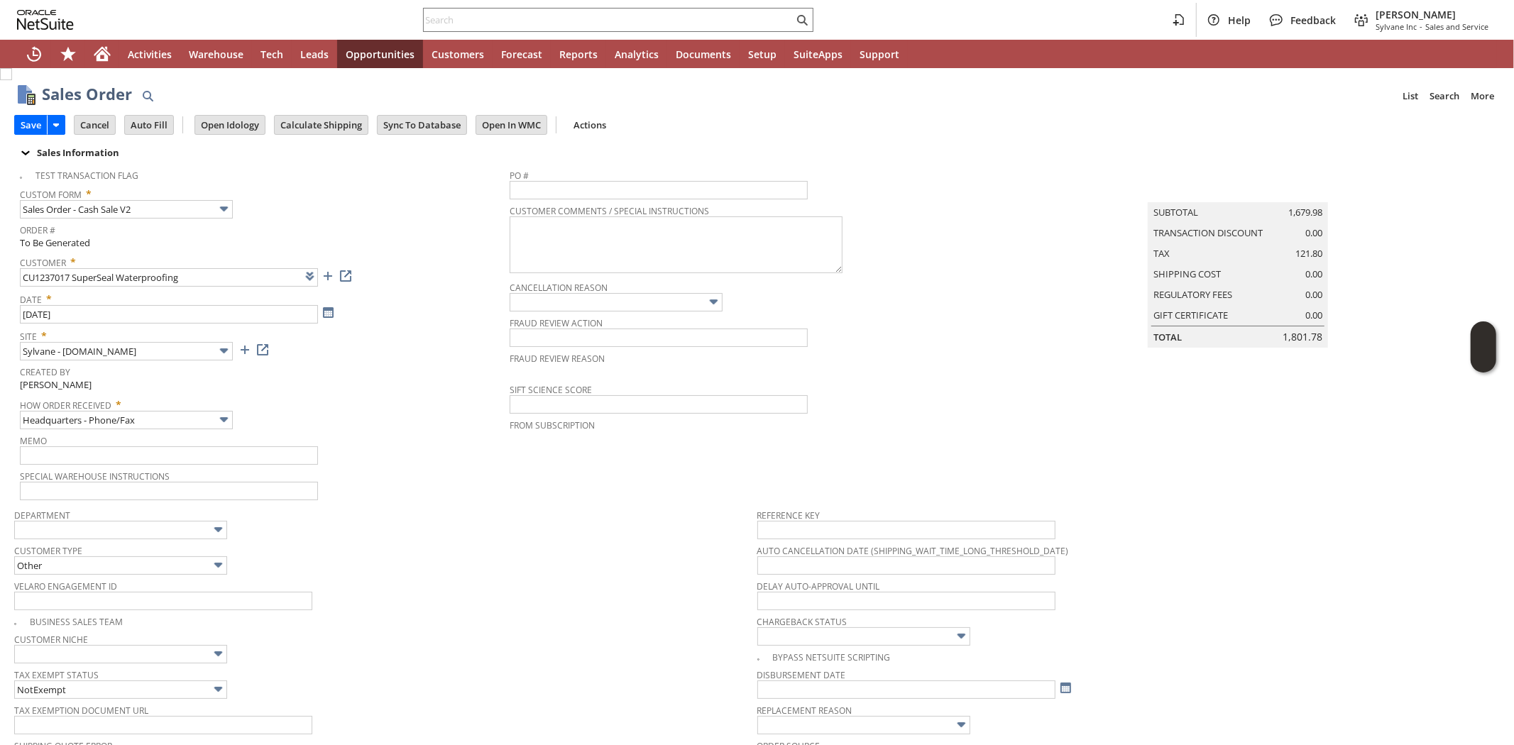
scroll to position [521, 0]
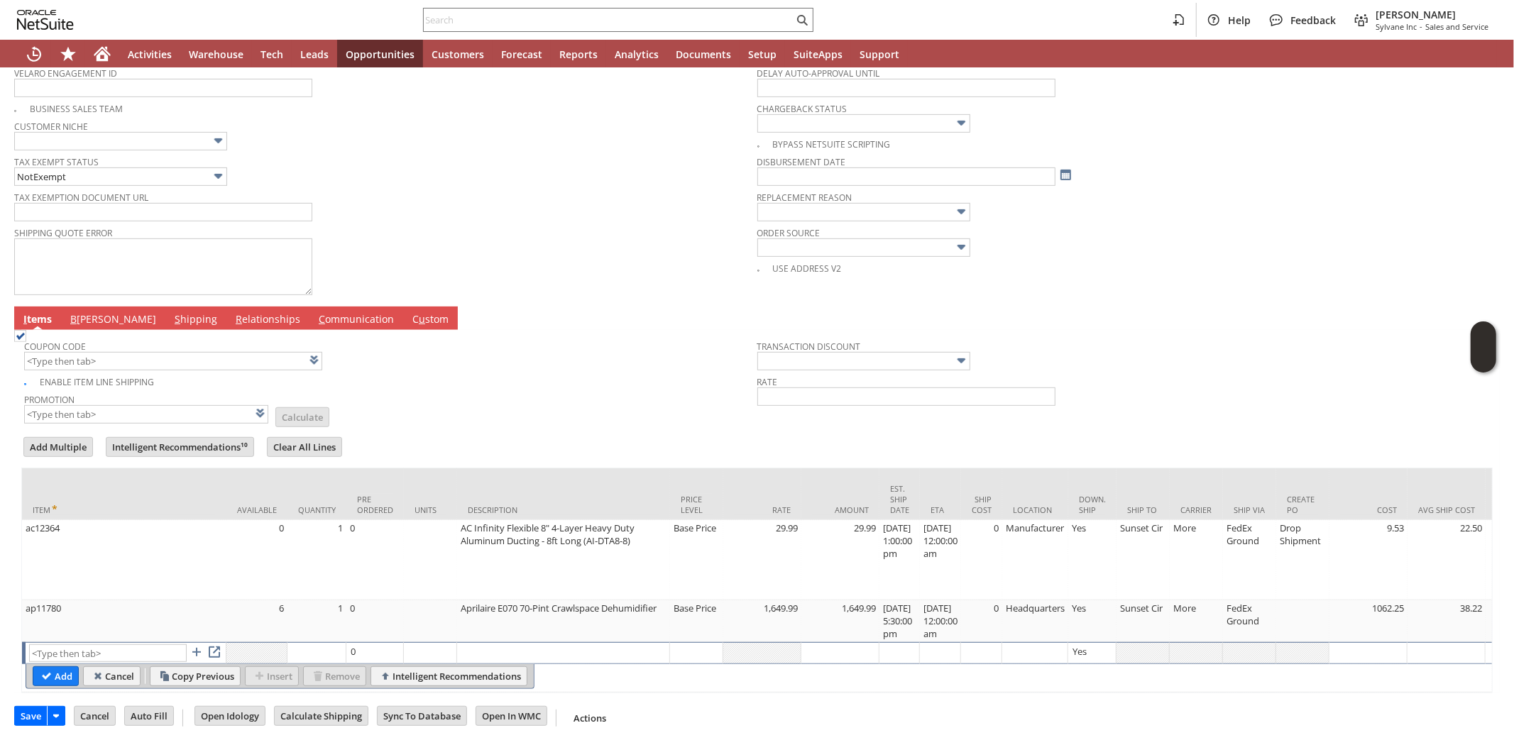
click at [593, 398] on td "Promotion List Calculate" at bounding box center [390, 407] width 733 height 35
click at [92, 312] on link "B illing" at bounding box center [113, 320] width 93 height 16
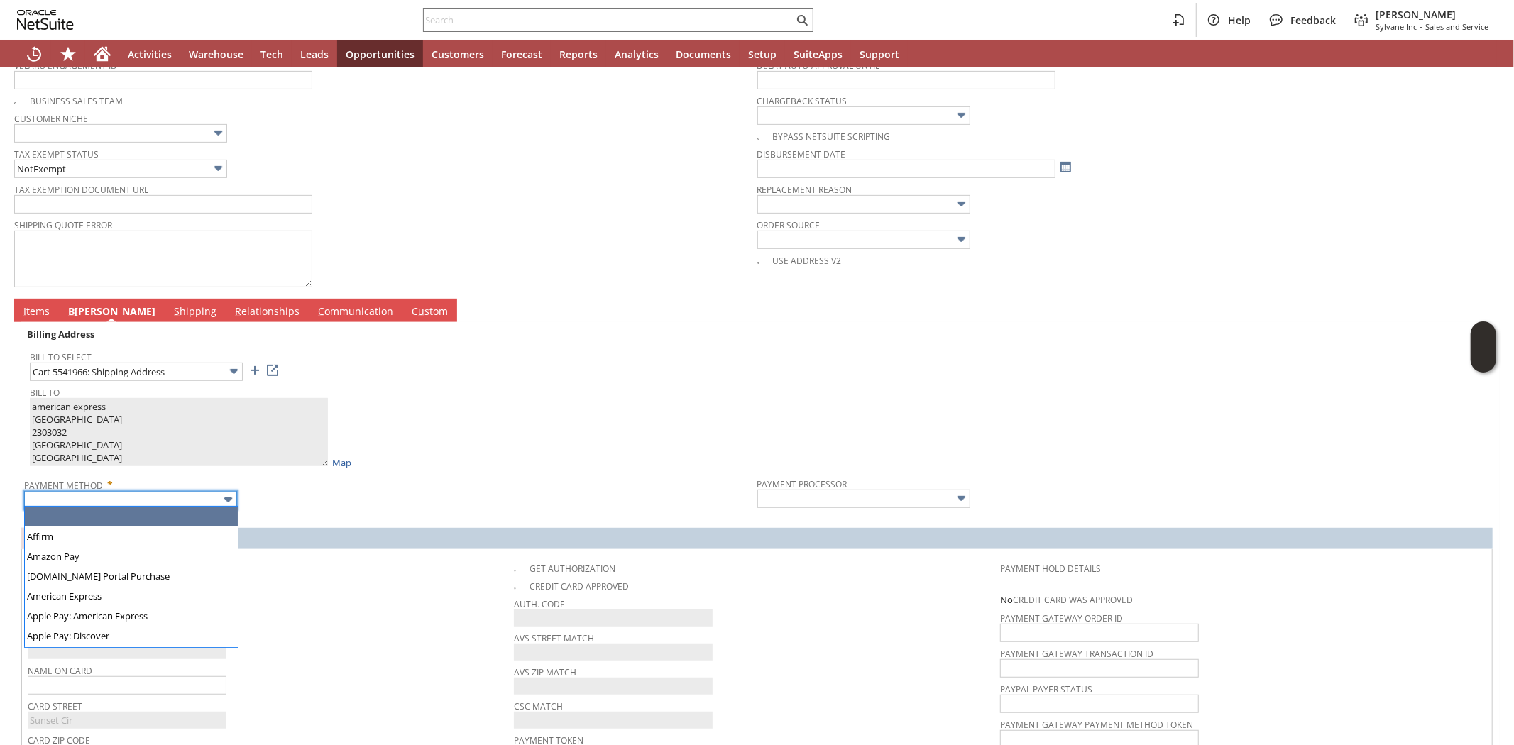
click at [197, 499] on input "text" at bounding box center [130, 500] width 213 height 18
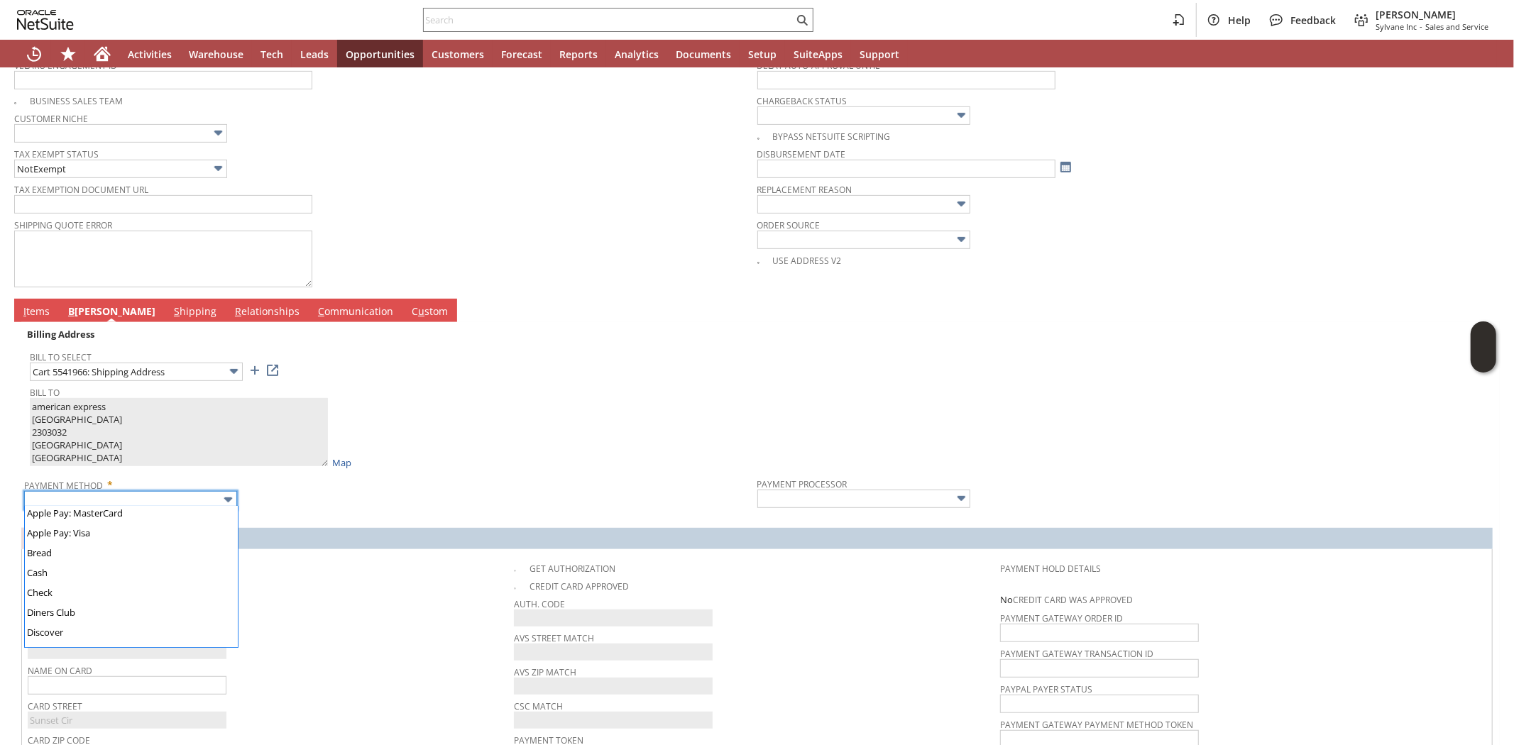
scroll to position [79, 0]
type input "American Express"
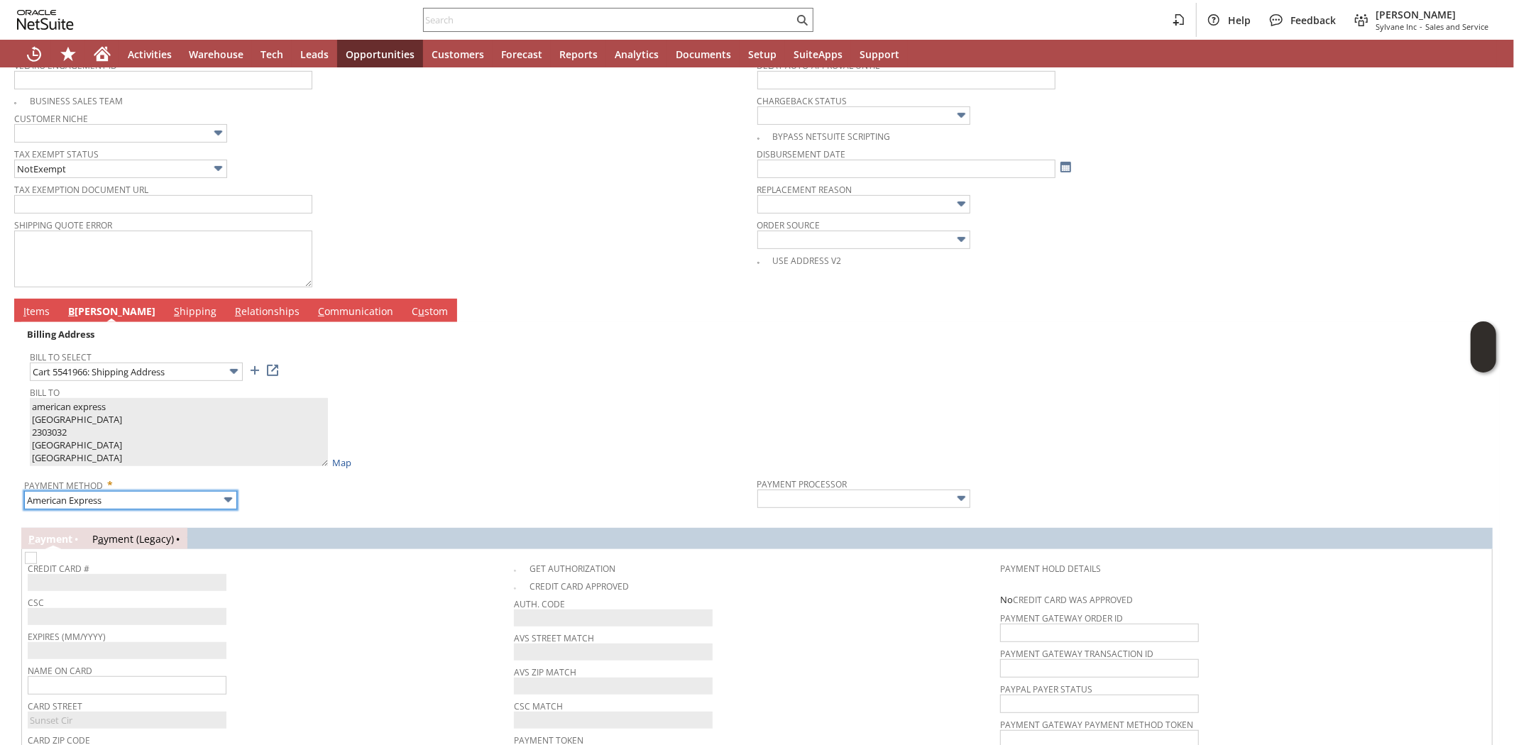
type input "Braintree"
checkbox input "true"
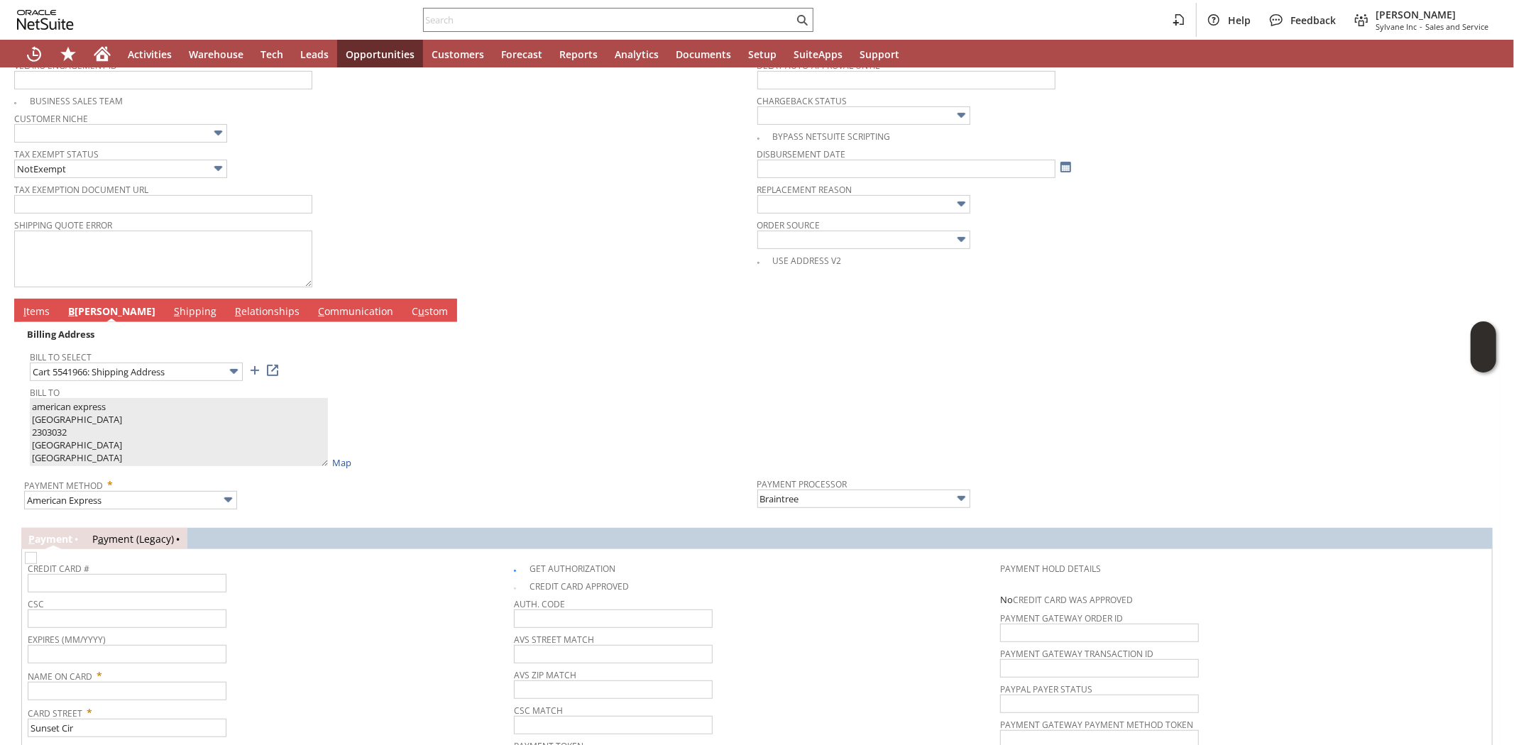
click at [341, 594] on span "CSC" at bounding box center [267, 602] width 479 height 16
click at [229, 371] on img at bounding box center [234, 371] width 16 height 16
type textarea "marco hernandez Sunset Cir house 2303030 Charlotte NC 28216 United States"
click at [234, 369] on img at bounding box center [234, 371] width 16 height 16
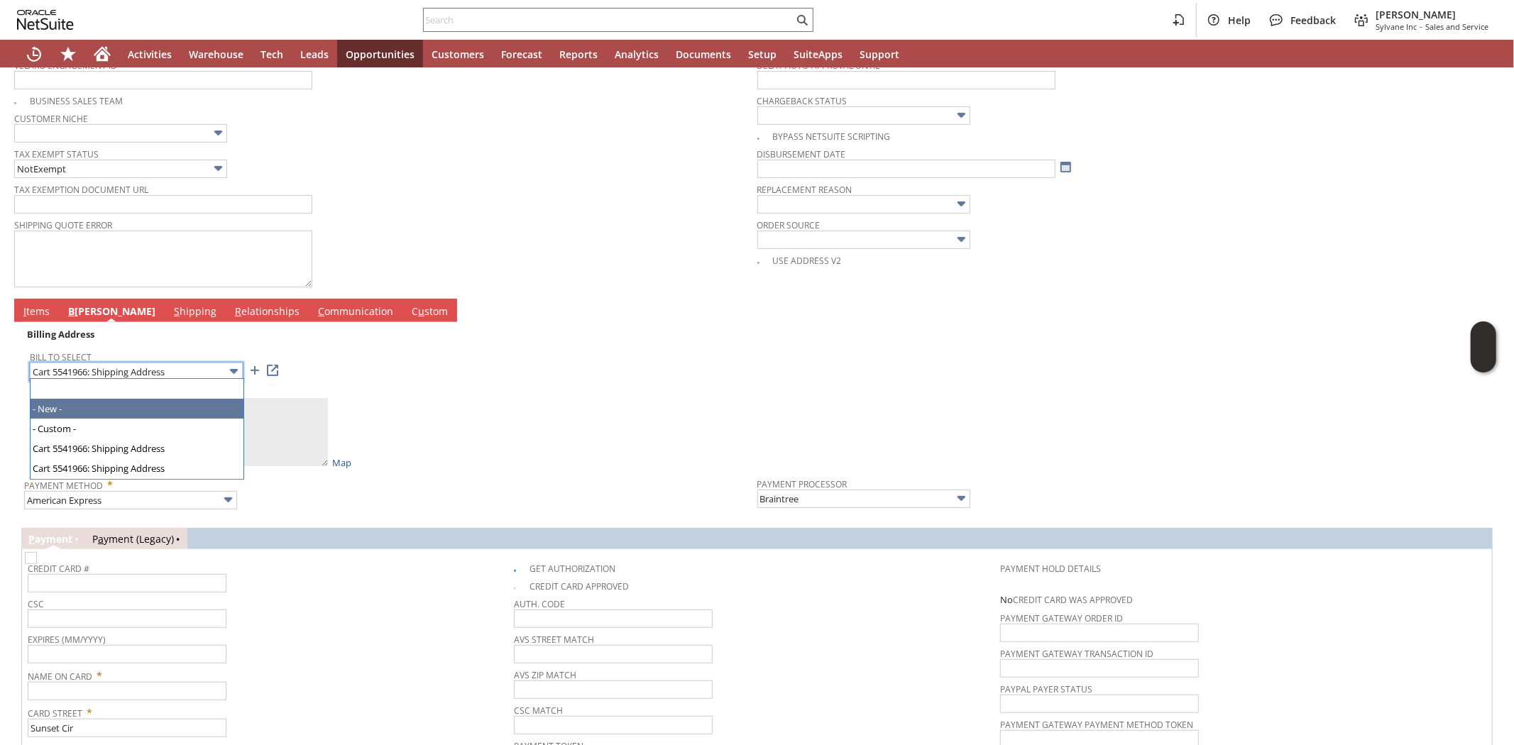
click at [449, 347] on span "Bill To Select" at bounding box center [390, 355] width 721 height 16
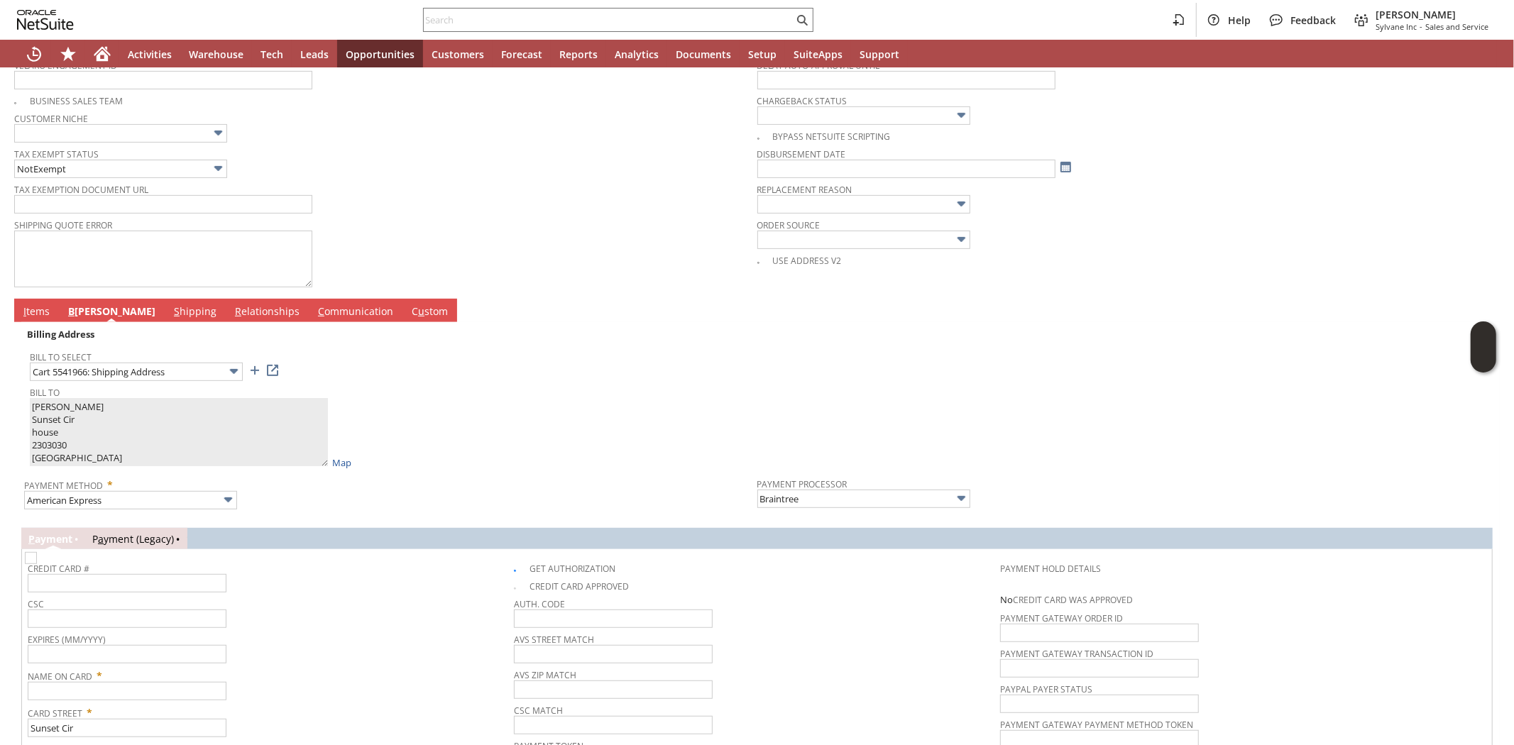
click at [35, 310] on link "I tems" at bounding box center [36, 313] width 33 height 16
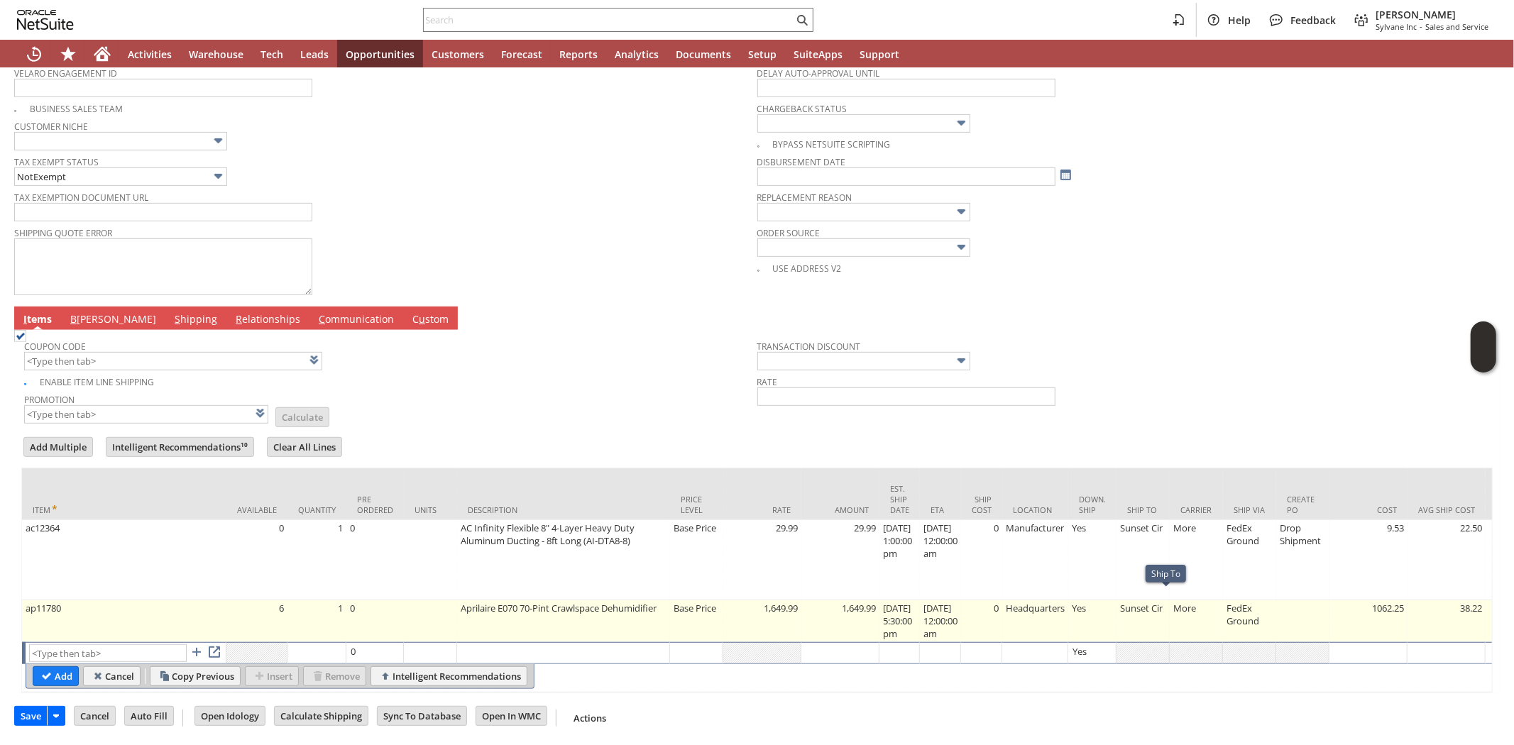
click at [1162, 604] on td "Sunset Cir" at bounding box center [1143, 622] width 53 height 42
type input "Sunset Cir"
type input "OK"
type input "Make Copy"
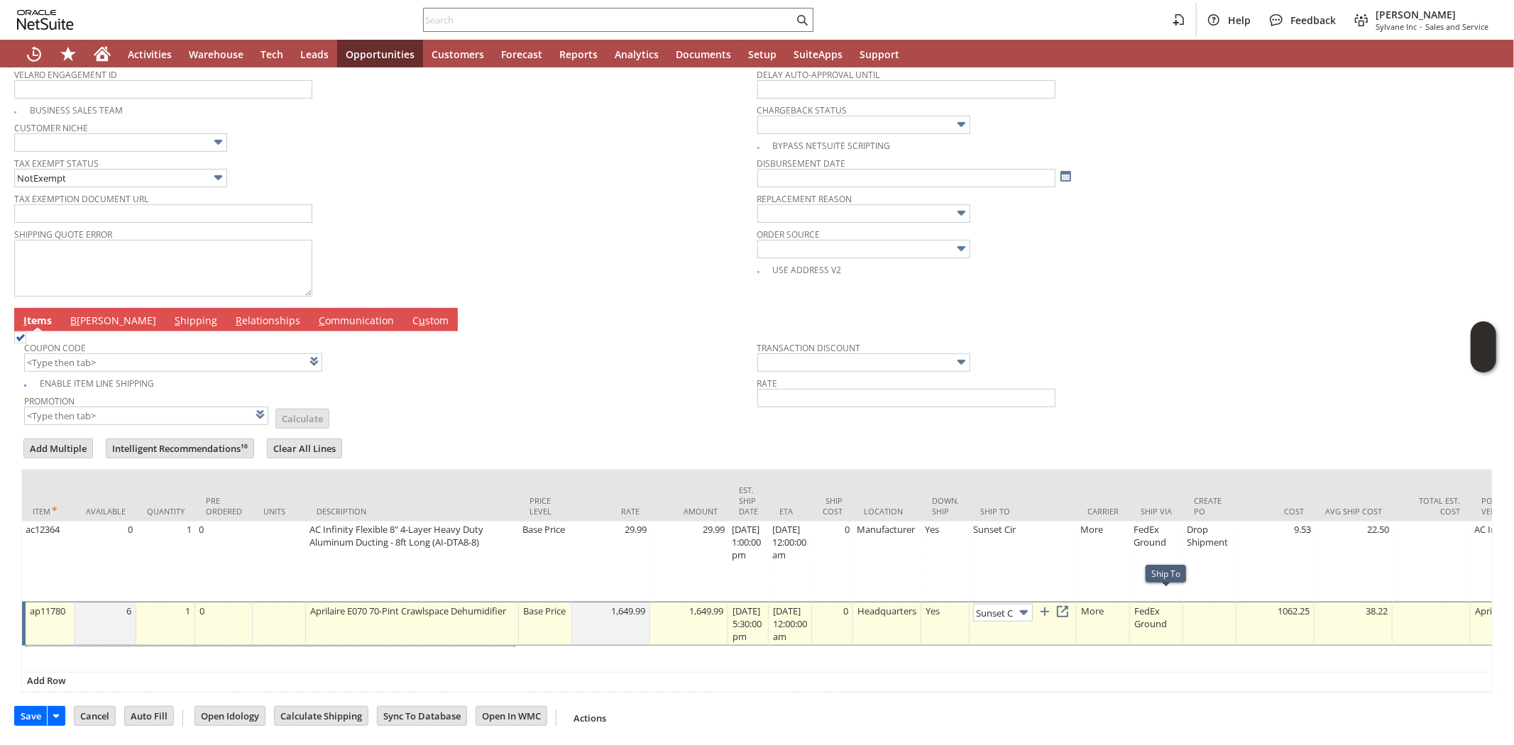
scroll to position [0, 1]
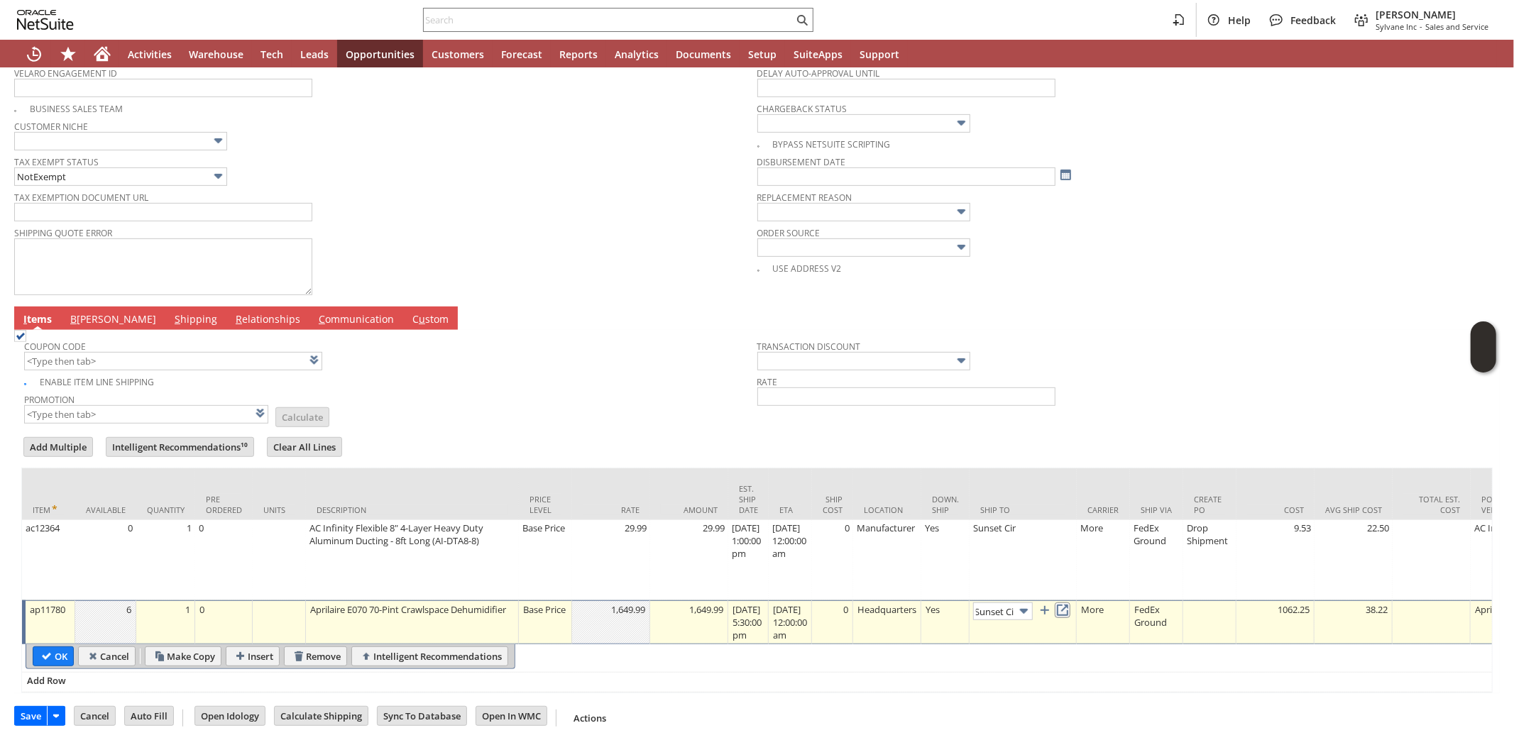
click at [1071, 603] on link at bounding box center [1063, 611] width 16 height 16
drag, startPoint x: 91, startPoint y: 308, endPoint x: 84, endPoint y: 324, distance: 17.8
click at [90, 312] on link "B illing" at bounding box center [113, 320] width 93 height 16
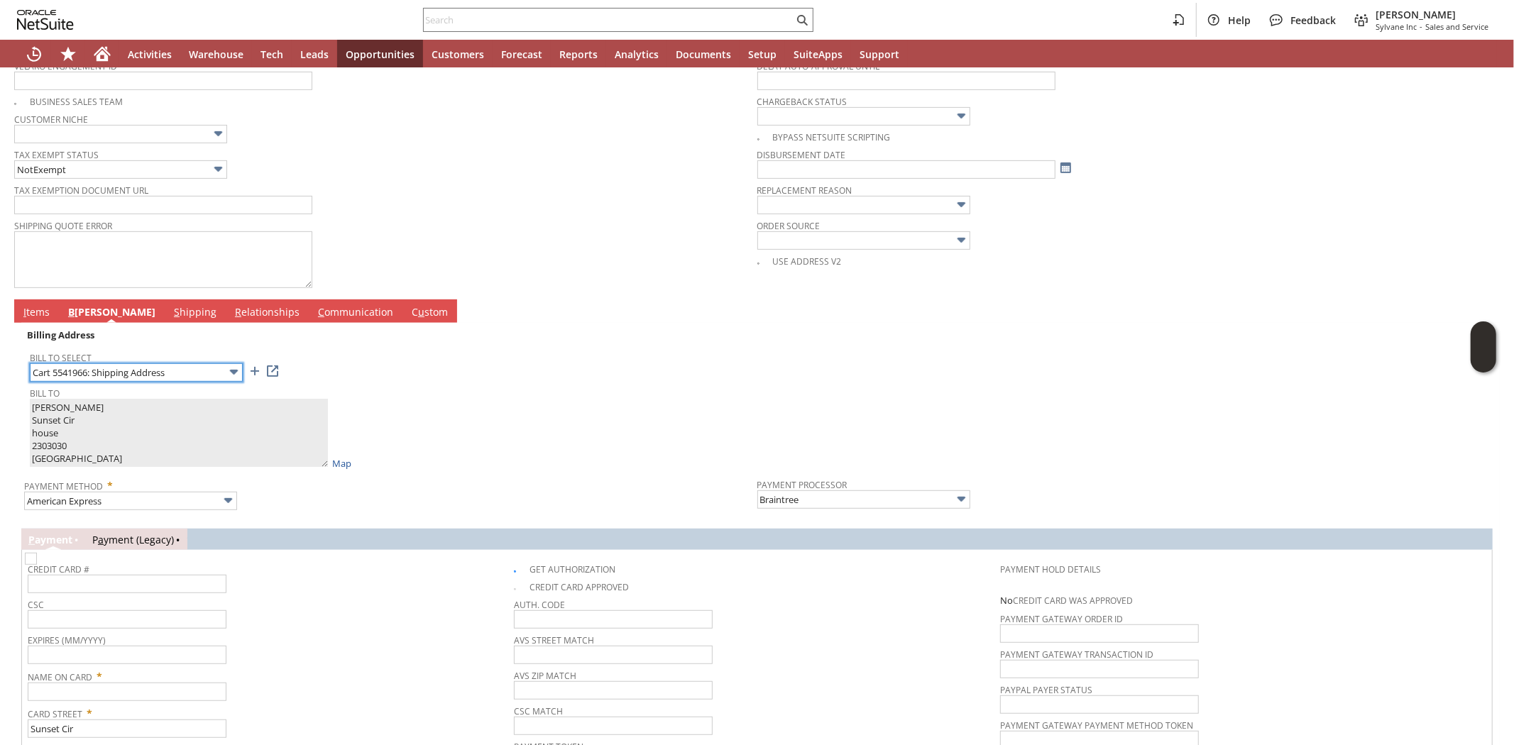
click at [229, 369] on img at bounding box center [234, 372] width 16 height 16
type input "6308 Sunset Cir"
type textarea "SuperSeal Waterproofing 6308 Sunset Cir Charlotte NC 28216 United States"
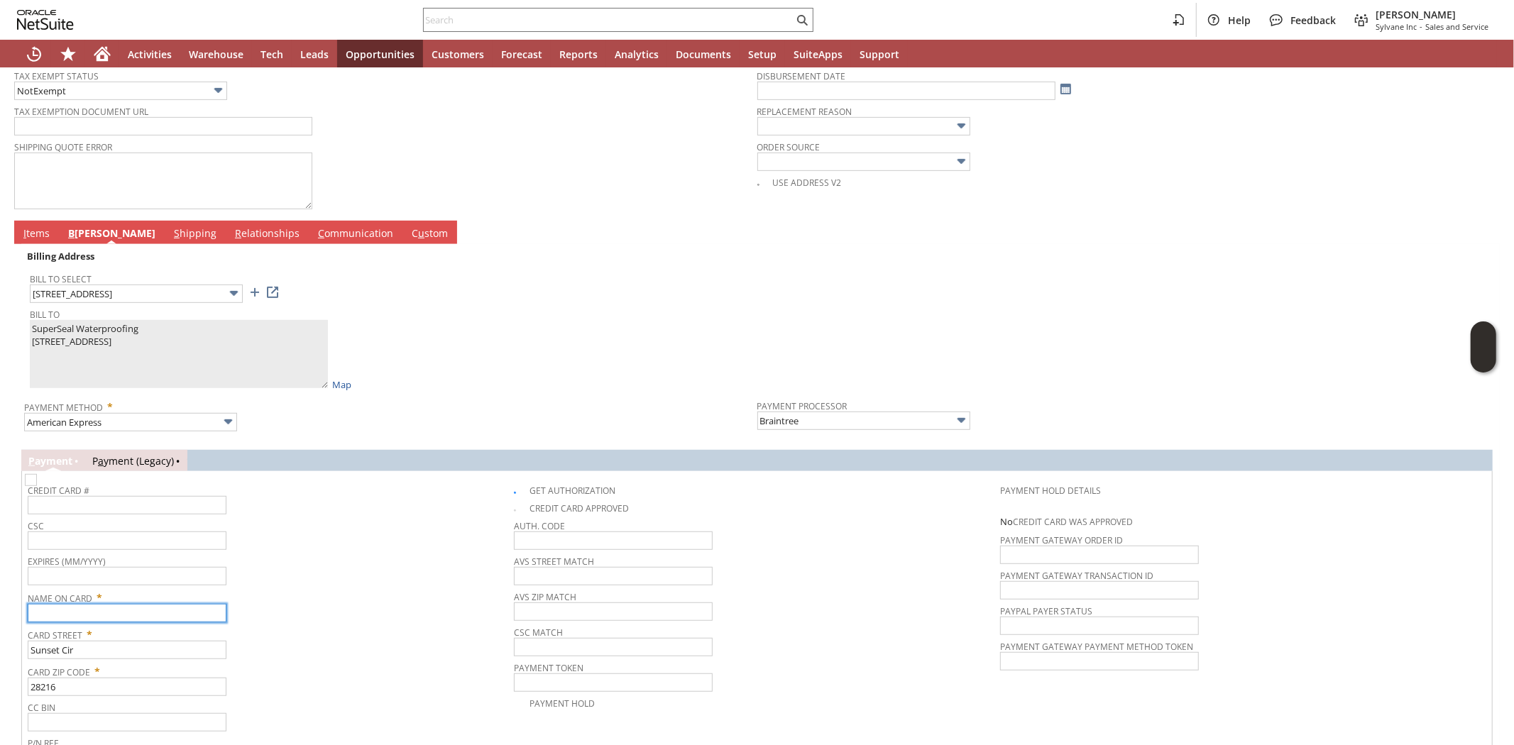
click at [133, 608] on input "text" at bounding box center [127, 613] width 199 height 18
paste input "SuperSeal Waterproofing"
type input "SuperSeal Waterproofing"
drag, startPoint x: 315, startPoint y: 608, endPoint x: 204, endPoint y: 545, distance: 127.5
click at [314, 608] on div "Name On Card * SuperSeal Waterproofing" at bounding box center [267, 604] width 479 height 35
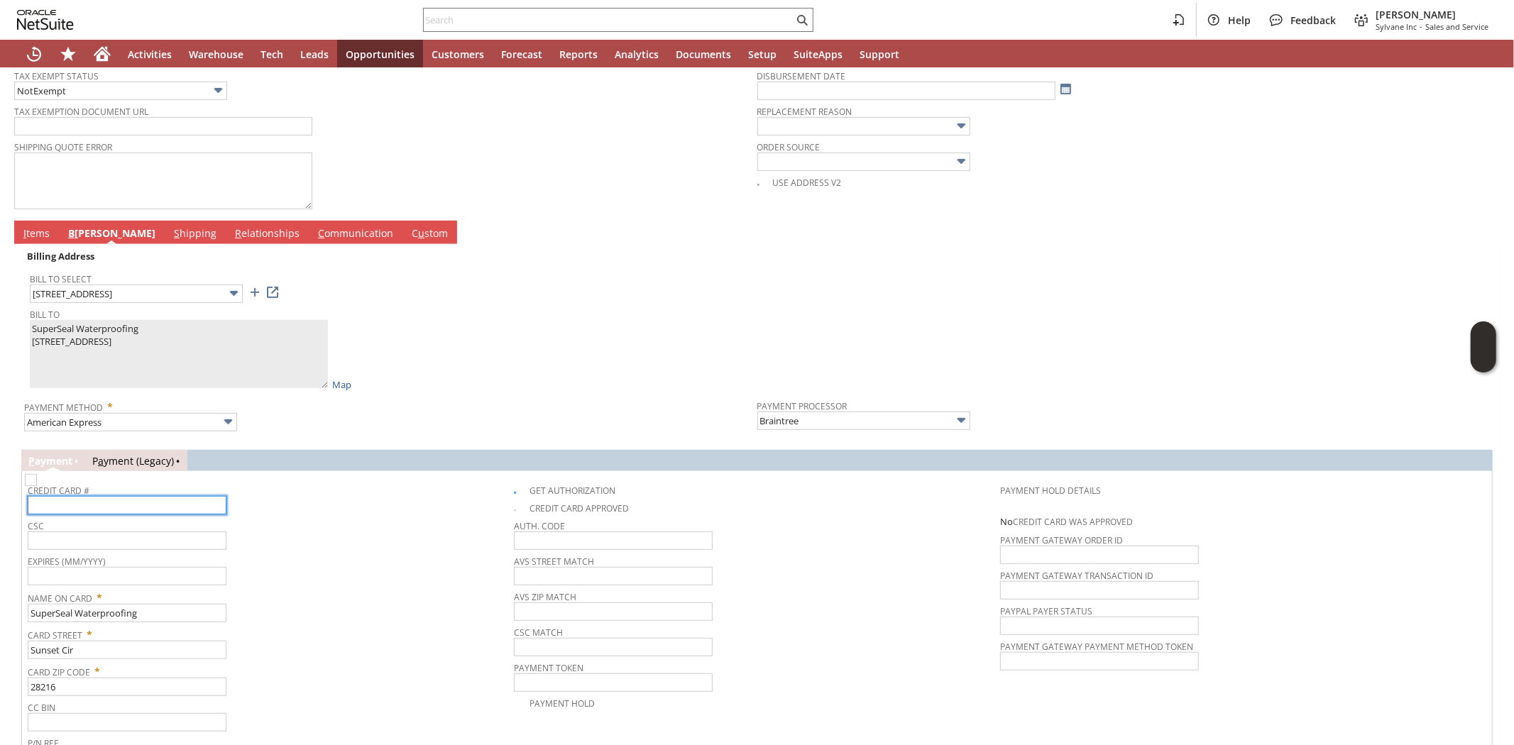
click at [141, 504] on input "text" at bounding box center [127, 505] width 199 height 18
type input "379840213701008"
type input "02/2028"
click at [139, 545] on input "text" at bounding box center [127, 541] width 199 height 18
type input "8892"
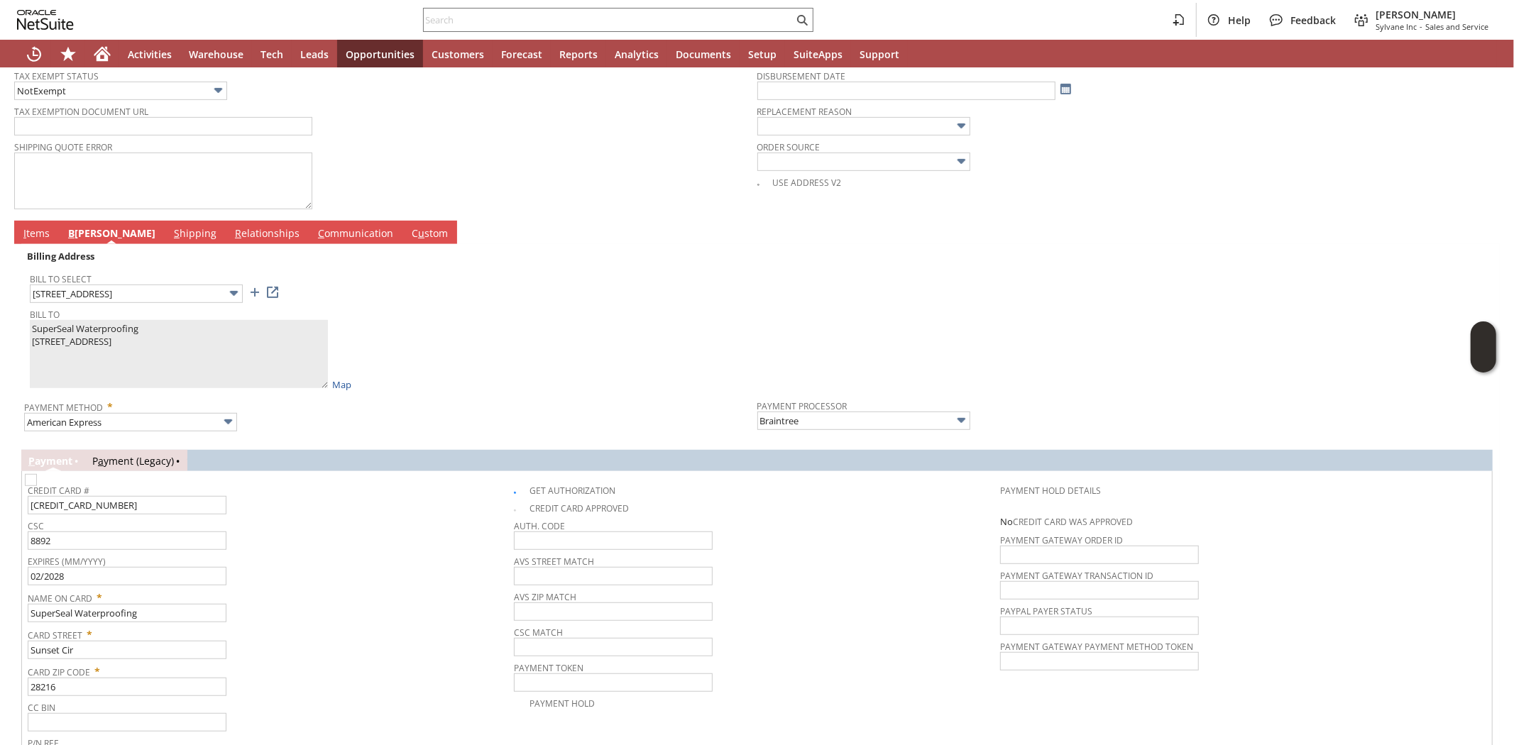
click at [322, 525] on span "CSC" at bounding box center [267, 524] width 479 height 16
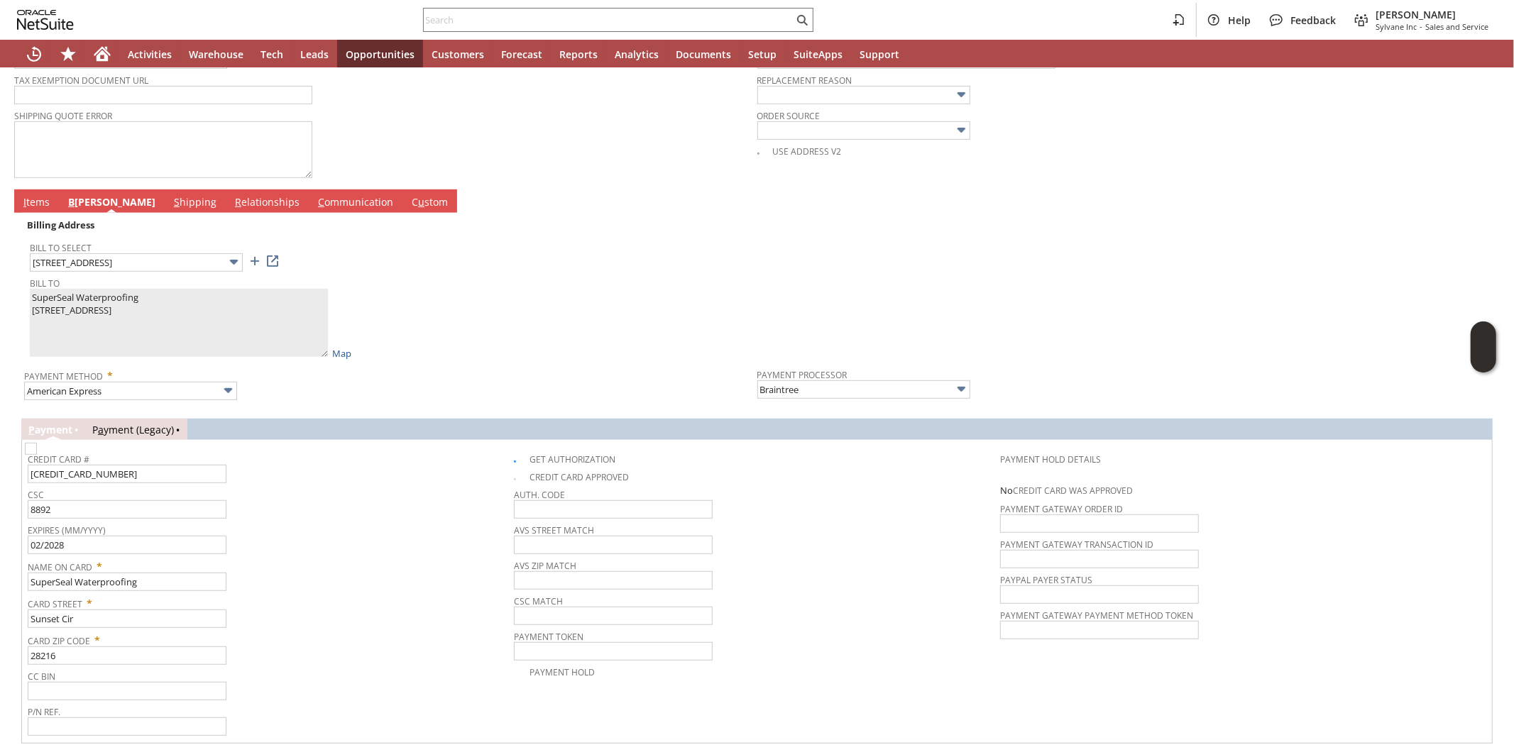
scroll to position [677, 0]
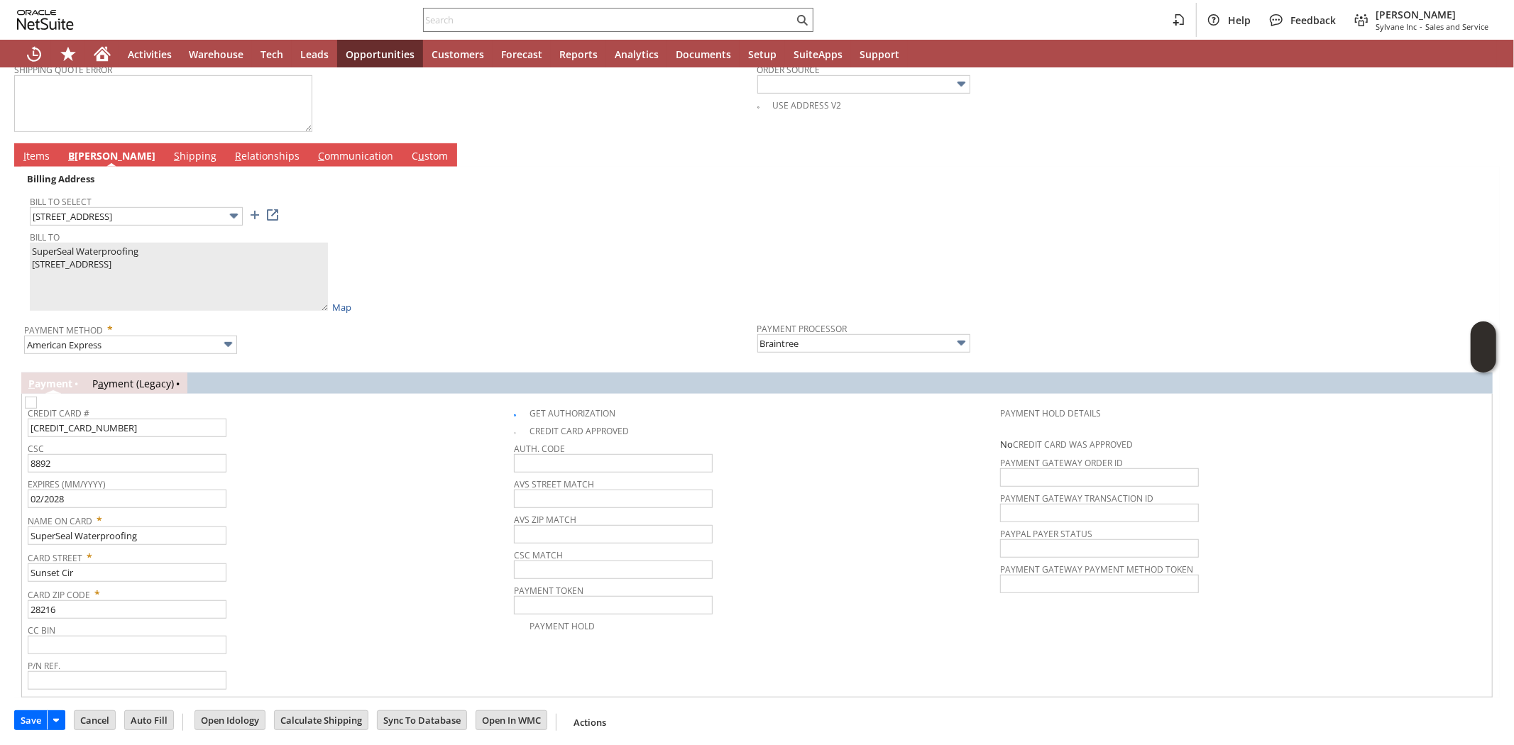
click at [44, 167] on td "Billing Address Bill To Select 6308 Sunset Cir Bill To SuperSeal Waterproofing …" at bounding box center [757, 263] width 1472 height 192
click at [32, 151] on link "I tems" at bounding box center [36, 157] width 33 height 16
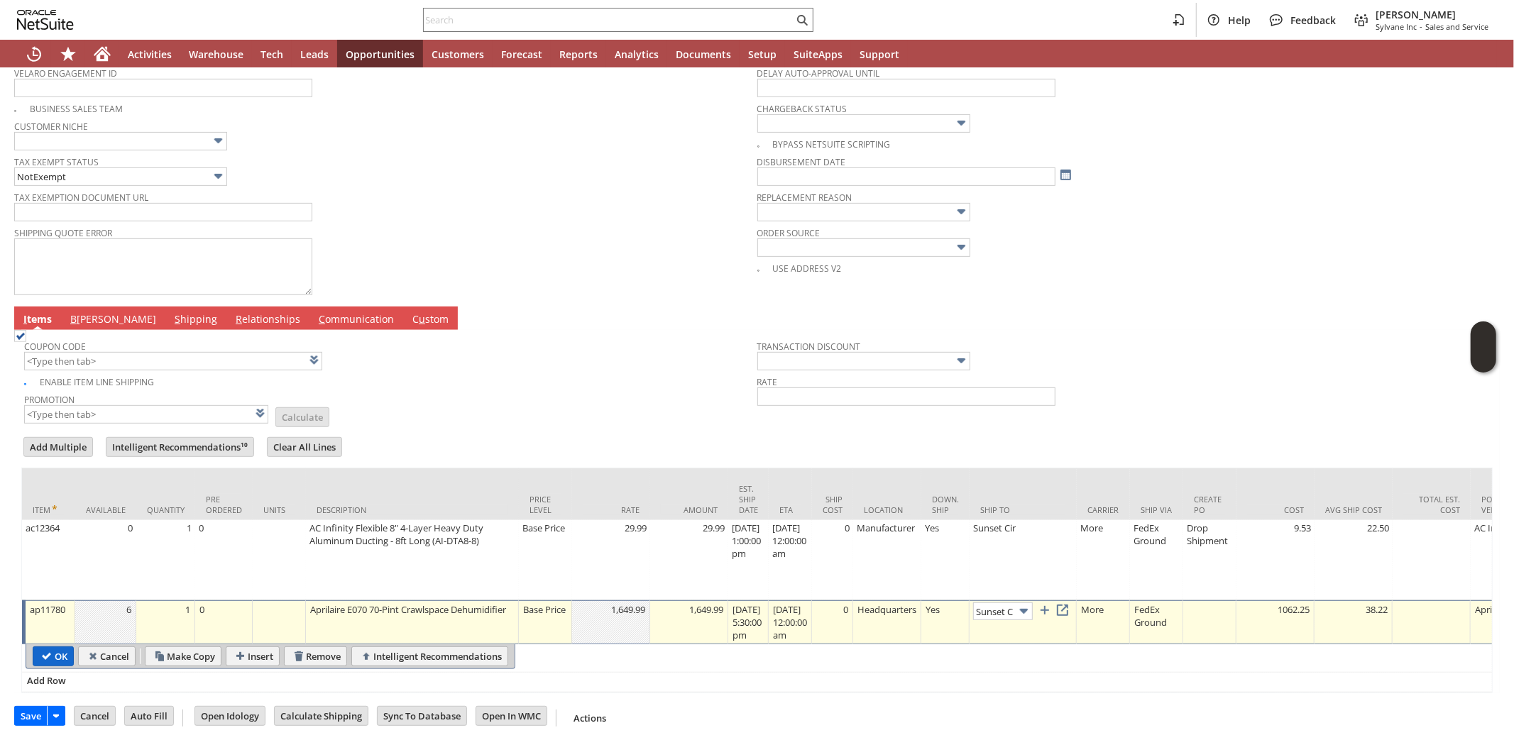
click at [59, 647] on input "OK" at bounding box center [53, 656] width 40 height 18
type input "Add"
type input "Copy Previous"
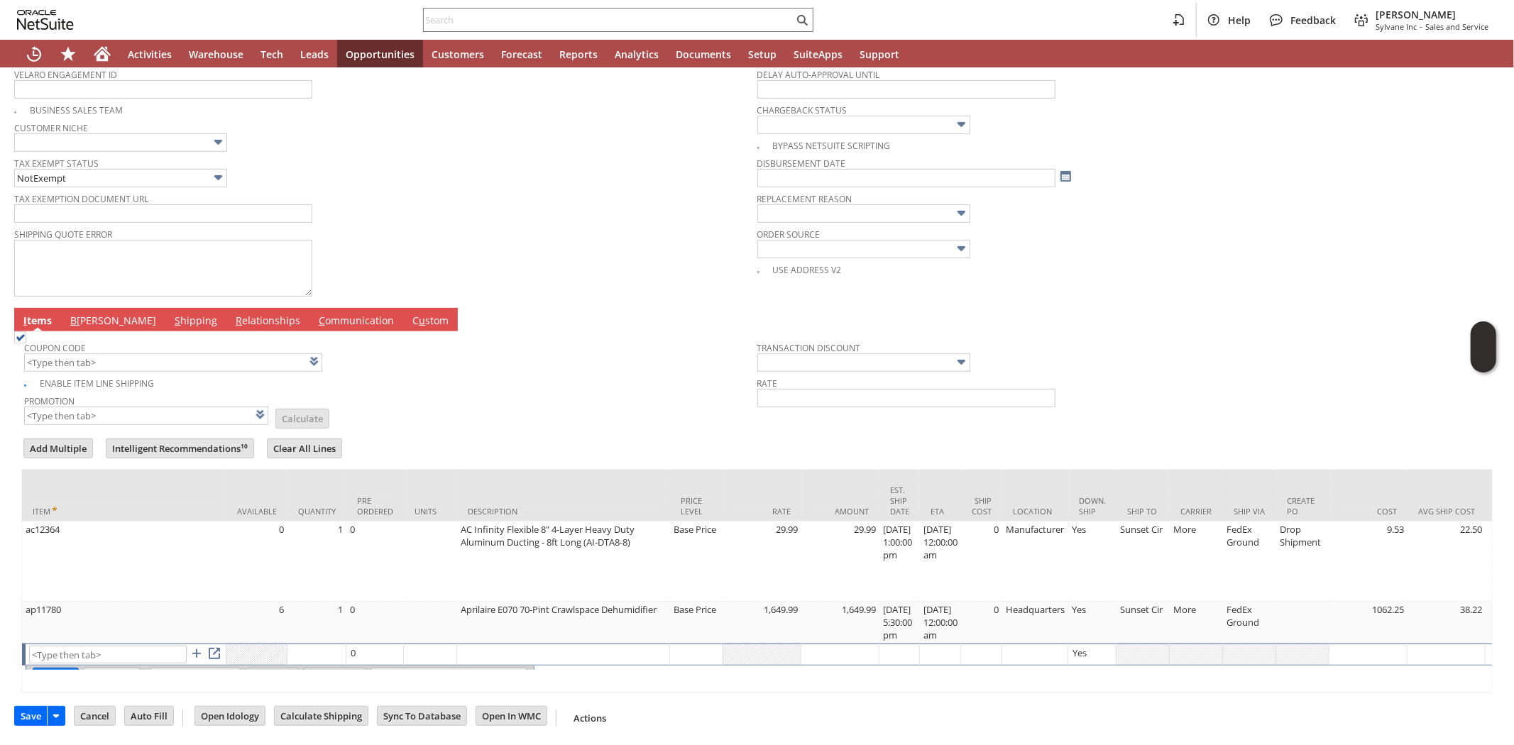
scroll to position [521, 0]
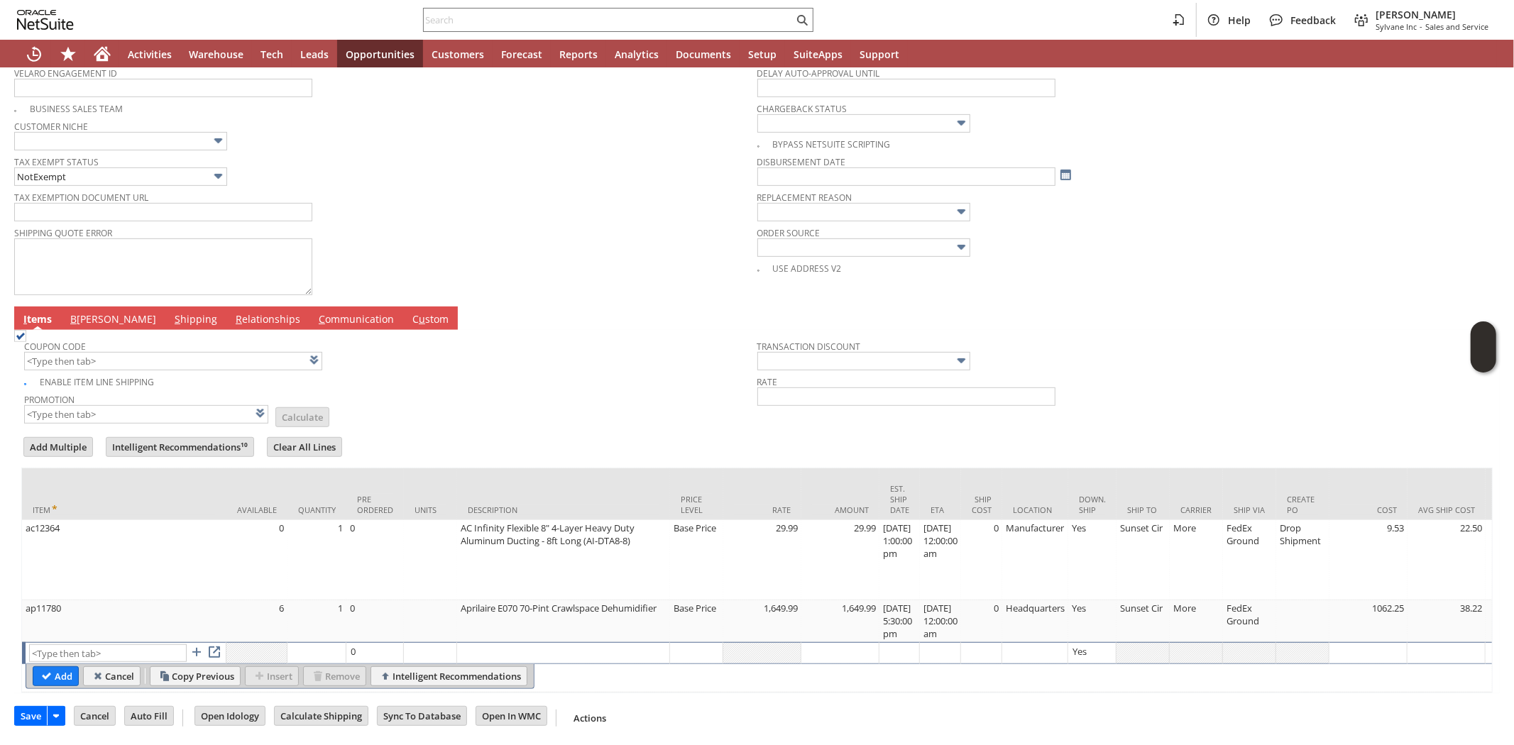
click at [636, 372] on div "Enable Item Line Shipping" at bounding box center [390, 380] width 733 height 16
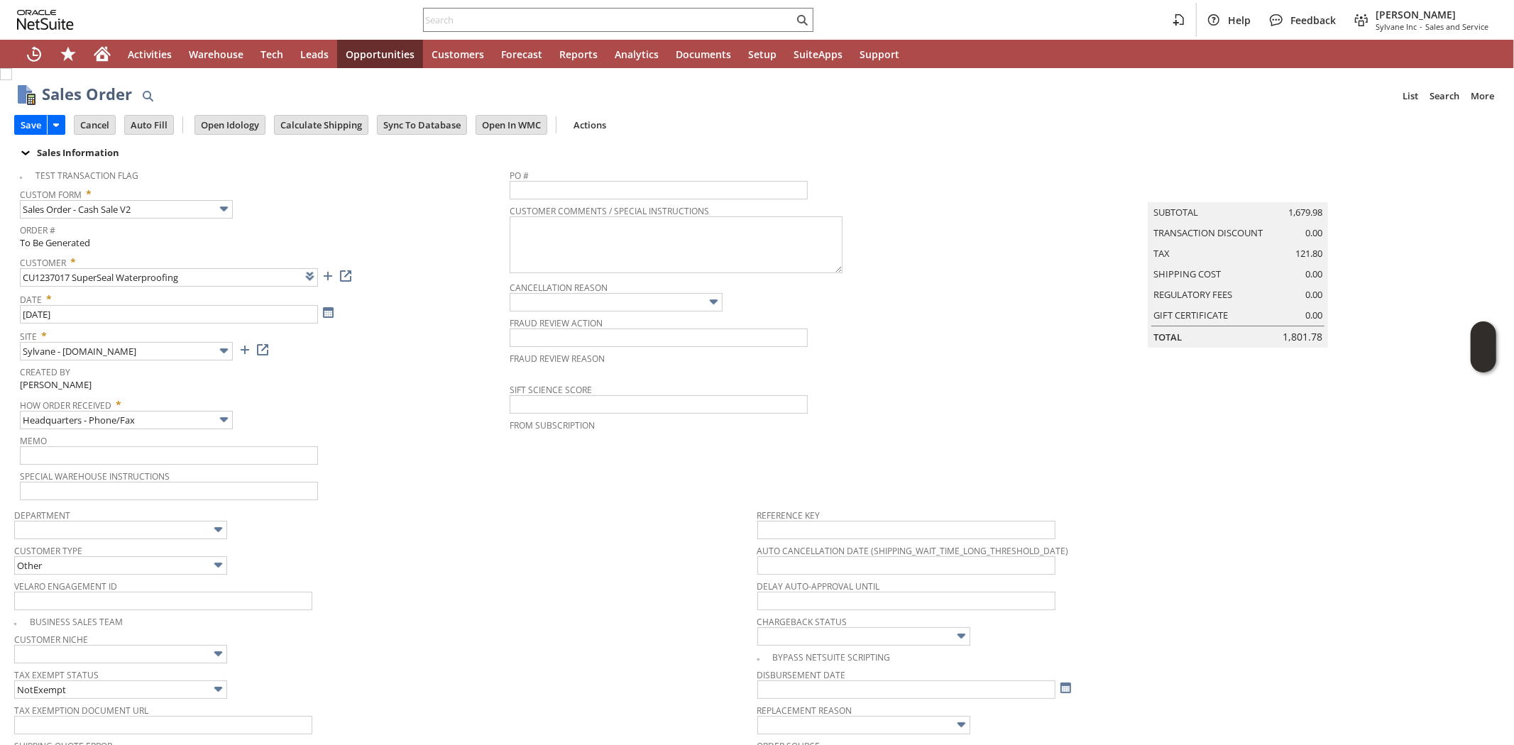
scroll to position [473, 0]
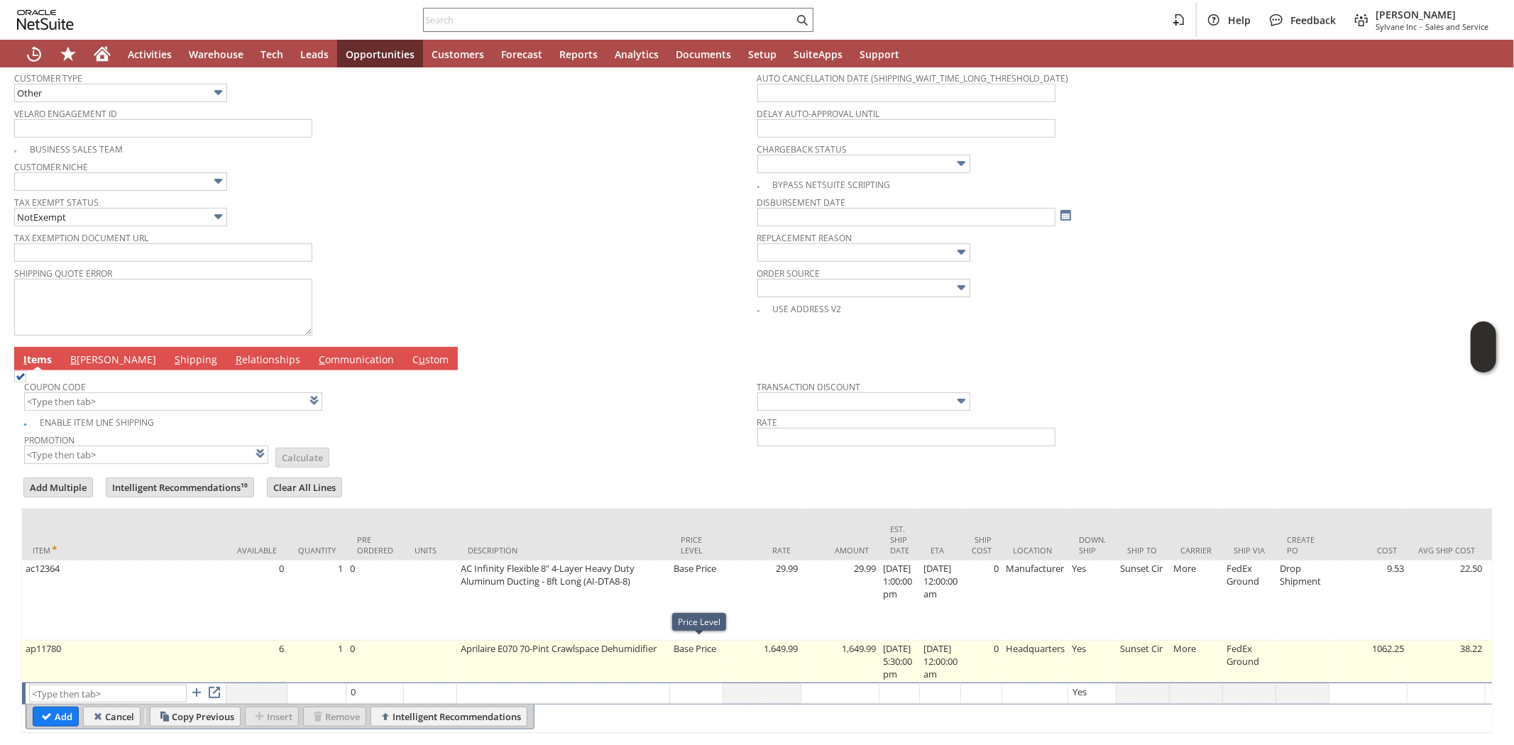
click at [701, 650] on td "Base Price" at bounding box center [696, 662] width 53 height 42
type input "Base Price"
type input "OK"
type input "Make Copy"
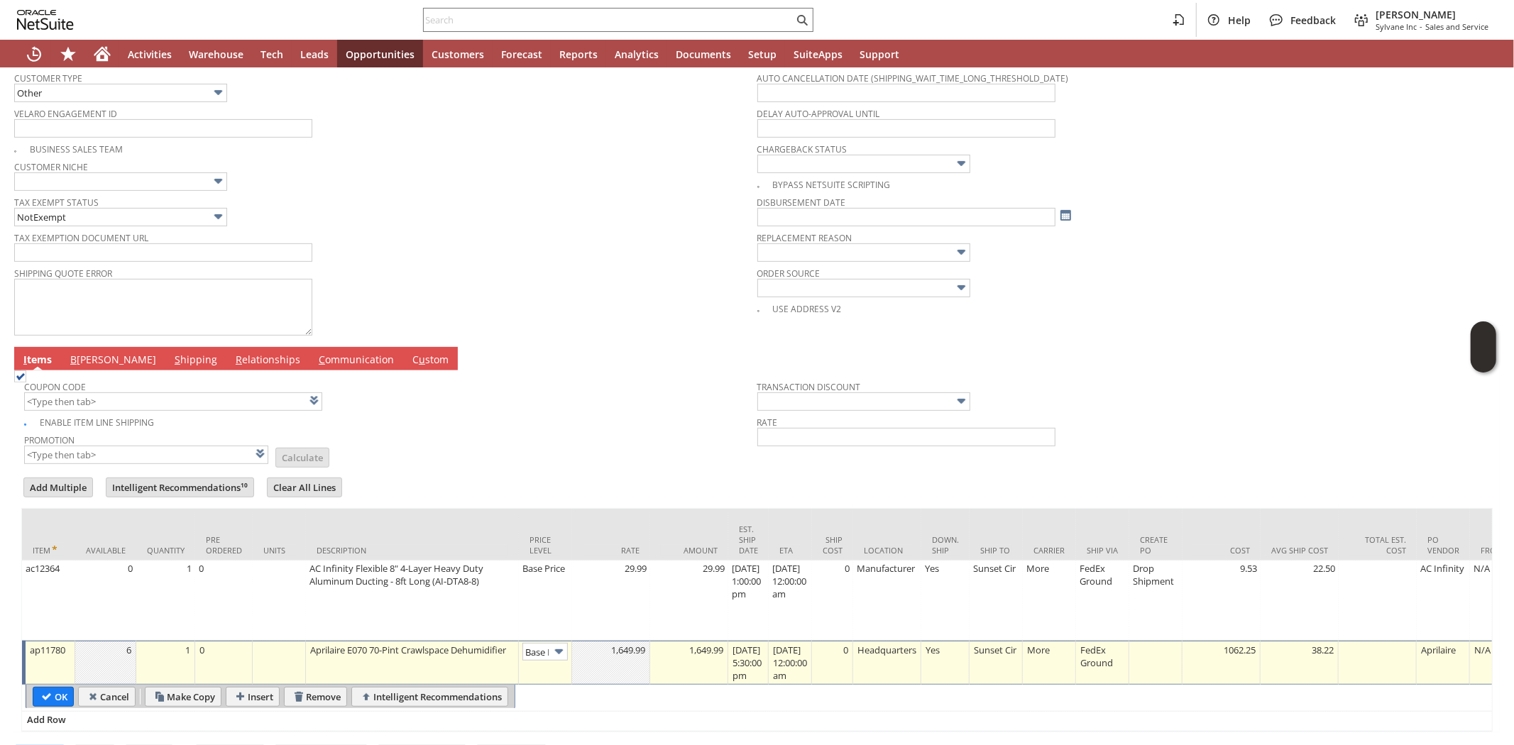
type input "Base Price"
click at [557, 647] on img at bounding box center [559, 652] width 16 height 16
type input "Custom"
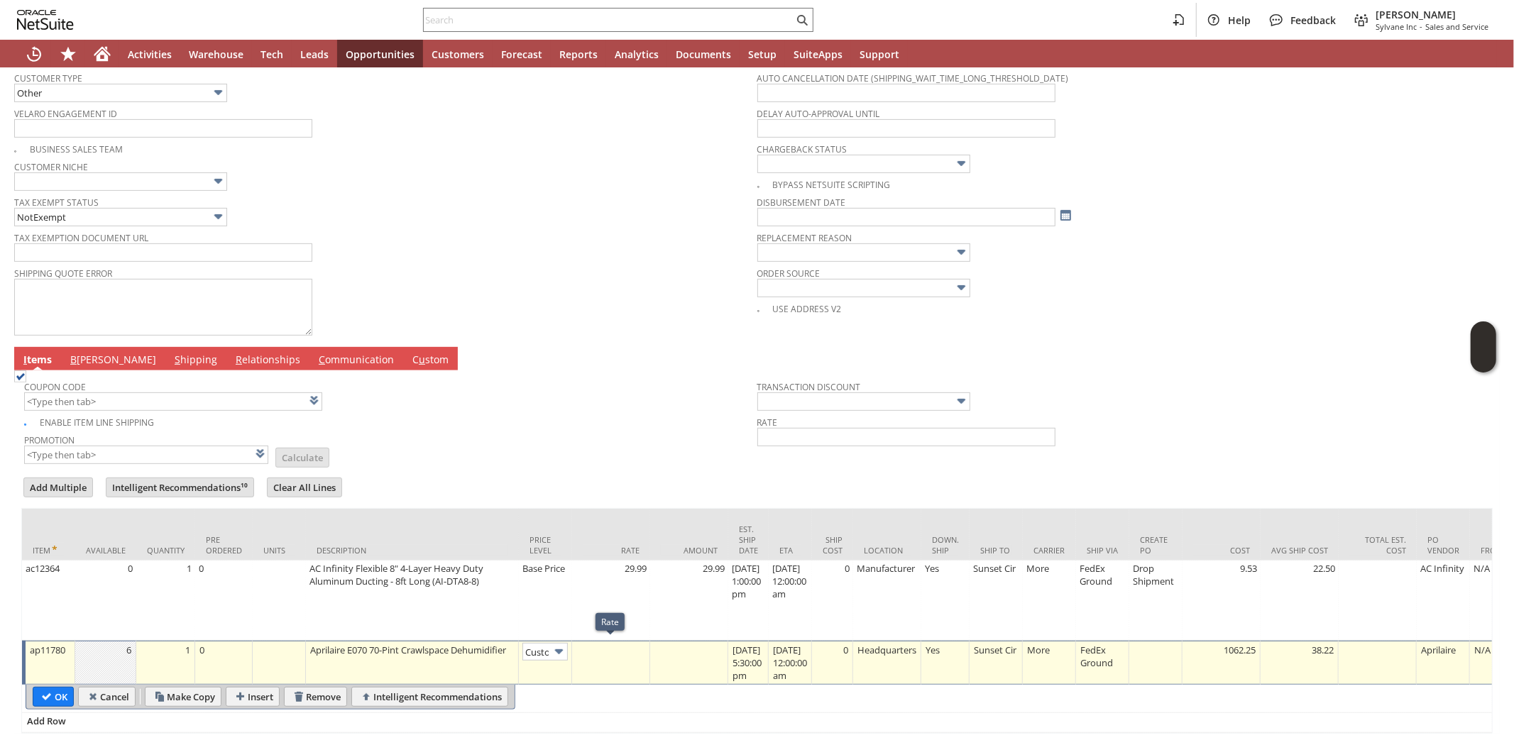
click at [627, 655] on td at bounding box center [611, 663] width 78 height 44
type input "1,549.99"
click at [55, 694] on input "OK" at bounding box center [53, 697] width 40 height 18
type input "Add"
type input "Copy Previous"
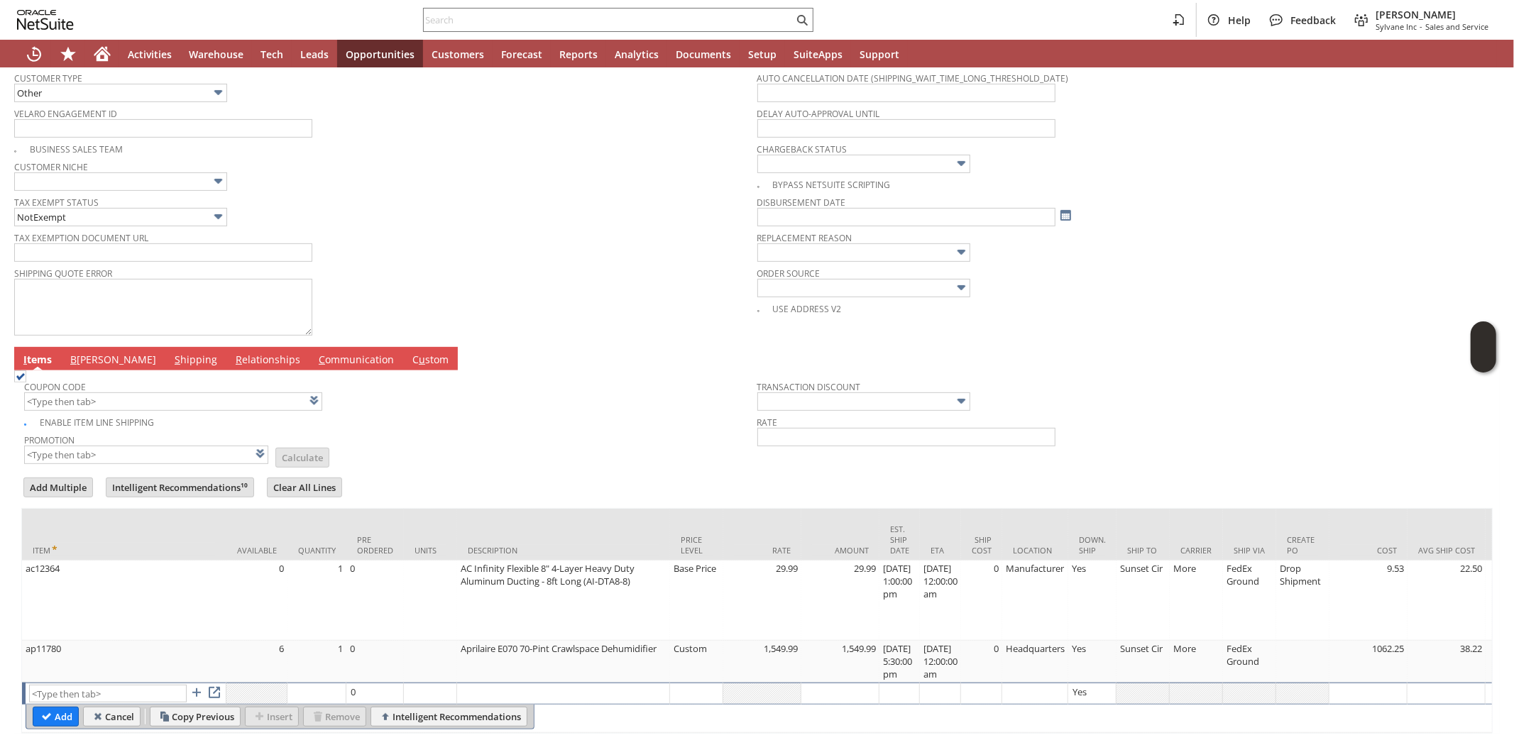
click at [424, 447] on td "Promotion List Calculate" at bounding box center [390, 447] width 733 height 35
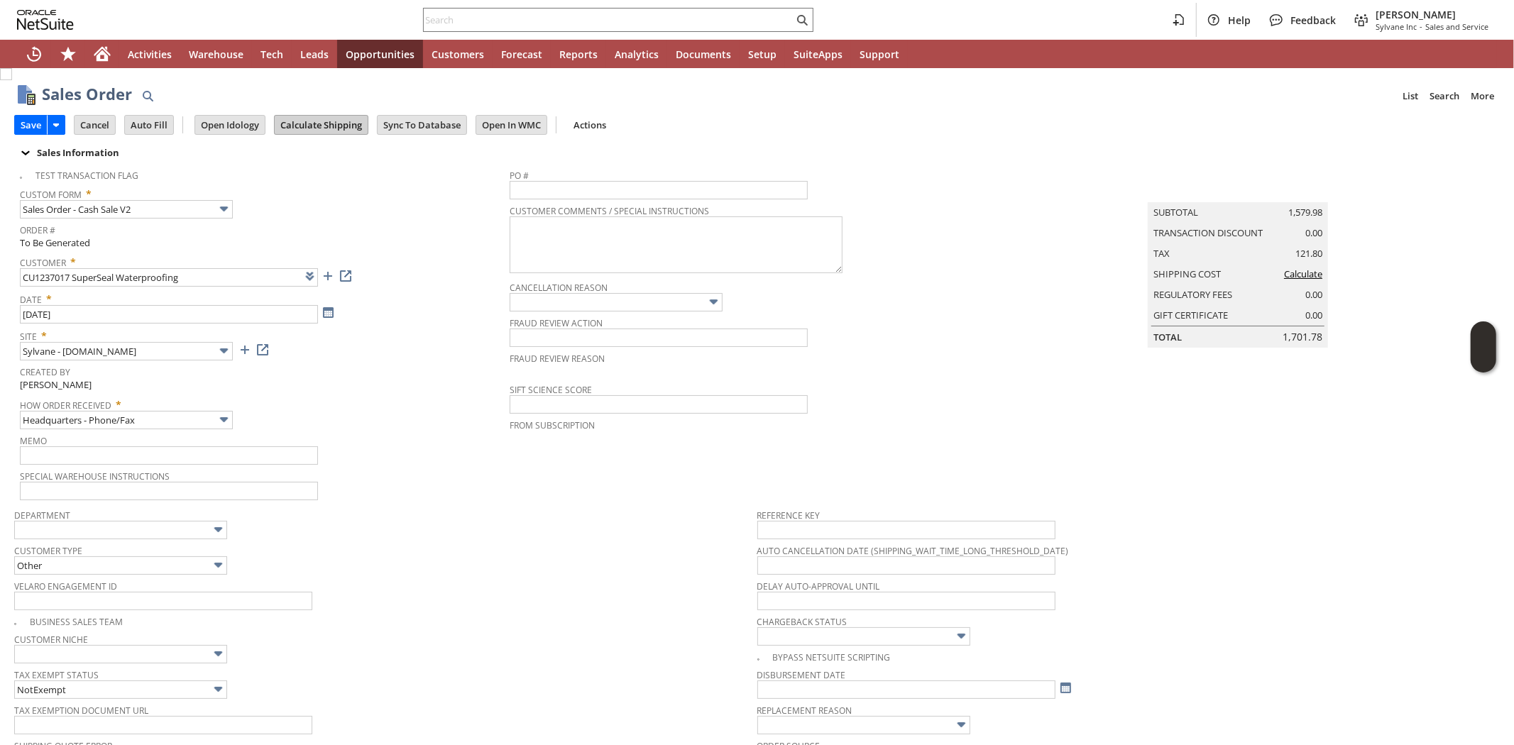
click at [331, 124] on input "Calculate Shipping" at bounding box center [321, 125] width 93 height 18
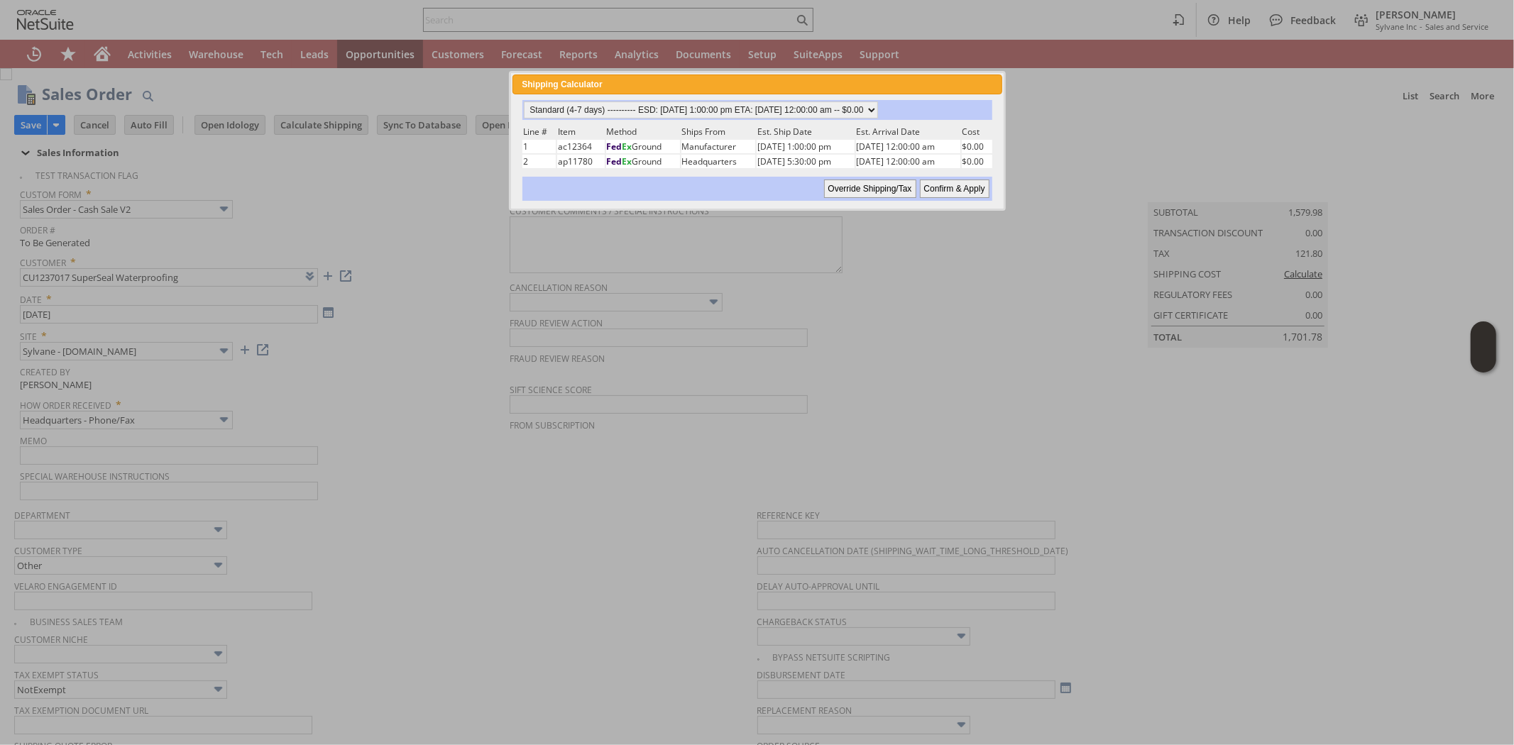
click at [939, 185] on input "Confirm & Apply" at bounding box center [955, 189] width 70 height 18
type input "Add"
type input "Copy Previous"
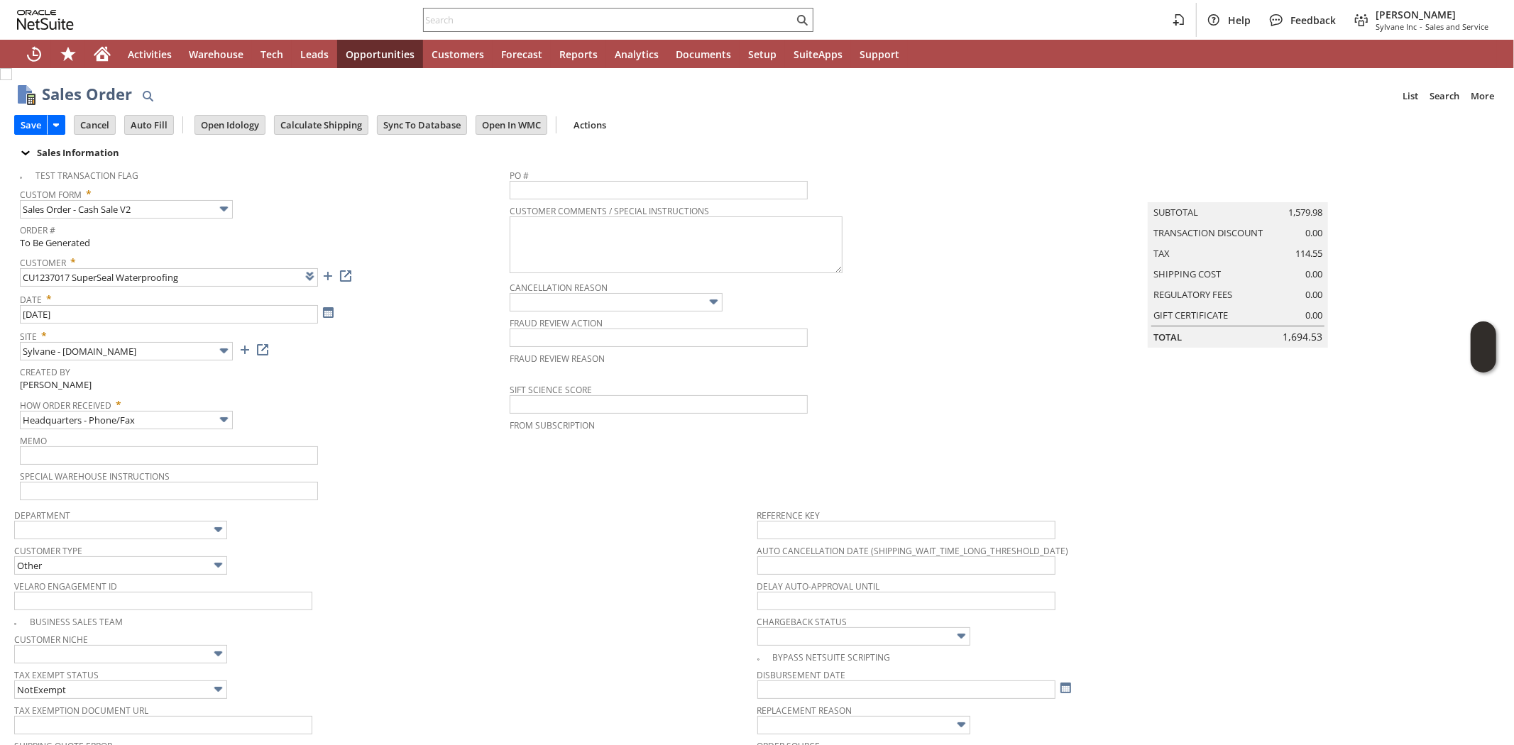
drag, startPoint x: 29, startPoint y: 126, endPoint x: 436, endPoint y: 249, distance: 425.1
click at [35, 128] on input "Save" at bounding box center [31, 125] width 32 height 18
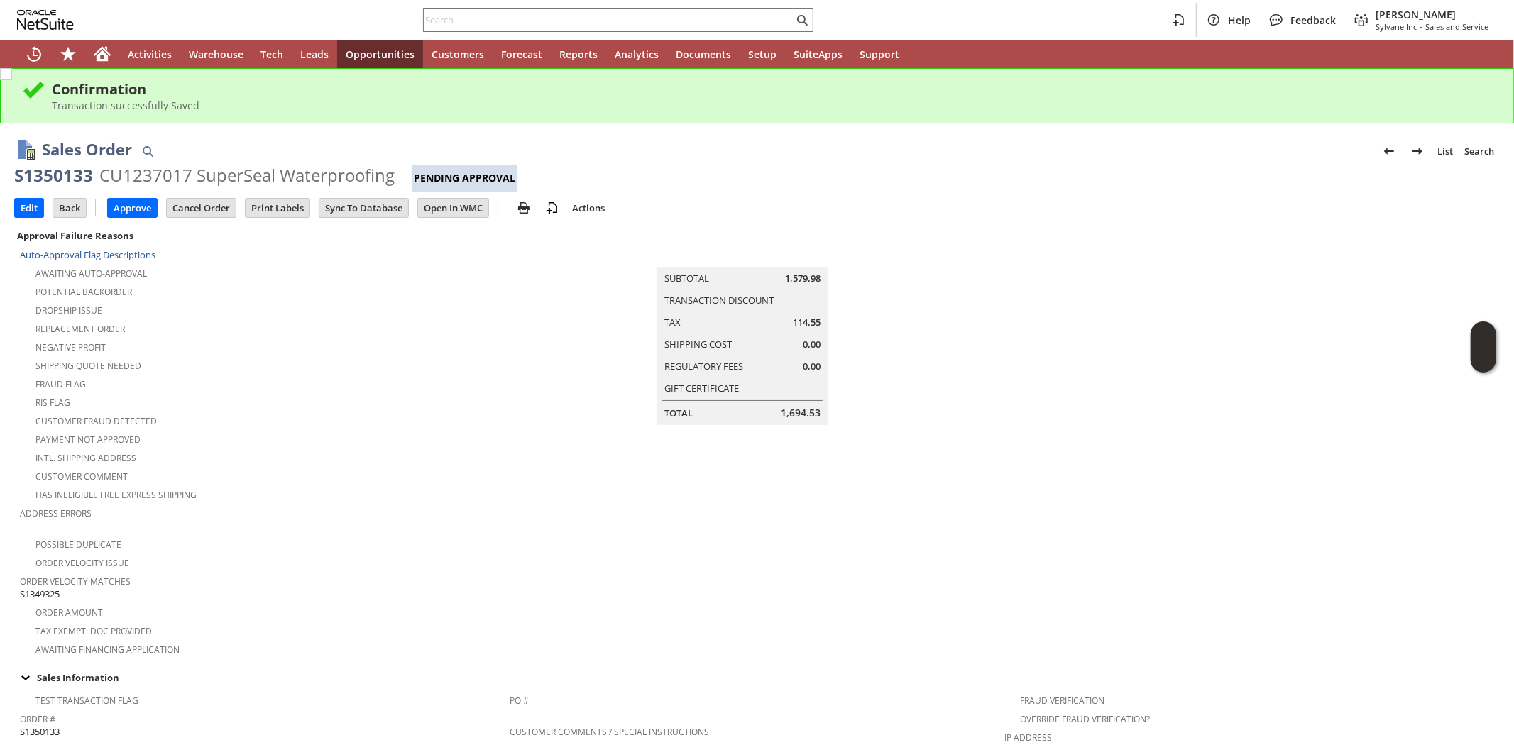
click at [452, 488] on div "Has Ineligible Free Express Shipping" at bounding box center [265, 493] width 490 height 17
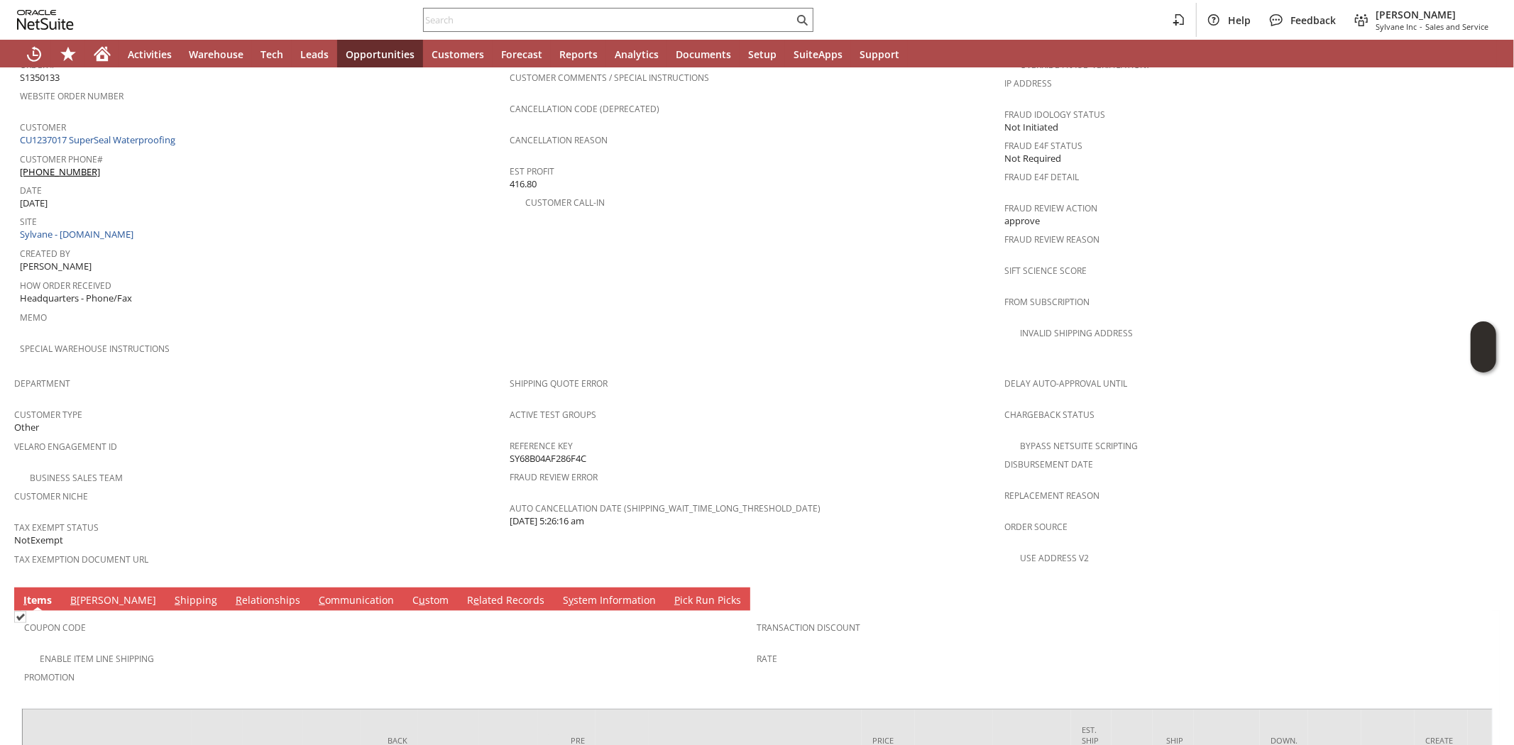
scroll to position [789, 0]
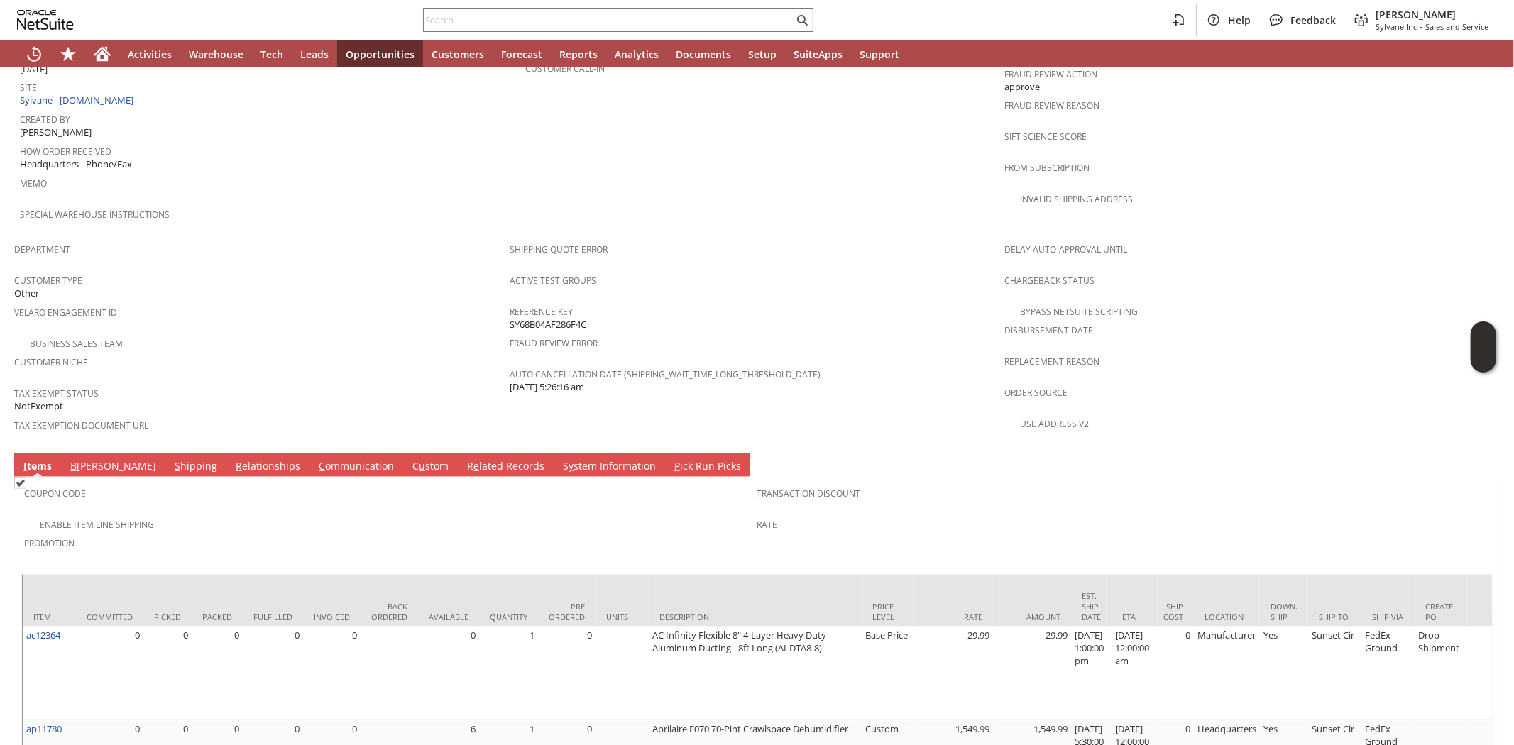
click at [296, 515] on td "Enable Item Line Shipping" at bounding box center [390, 524] width 733 height 18
click at [175, 459] on span "S" at bounding box center [178, 465] width 6 height 13
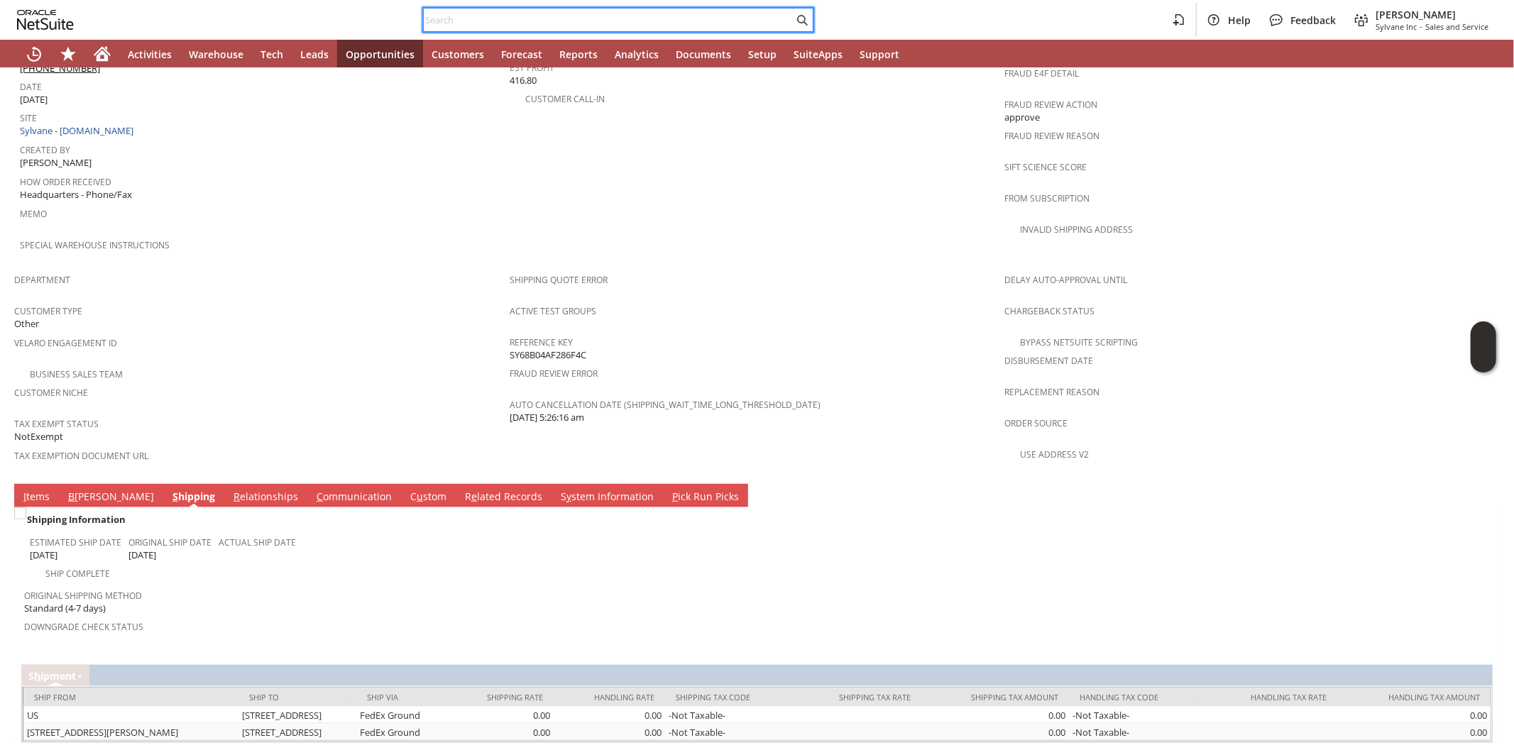
click at [467, 24] on input "text" at bounding box center [609, 19] width 370 height 17
paste input "905355"
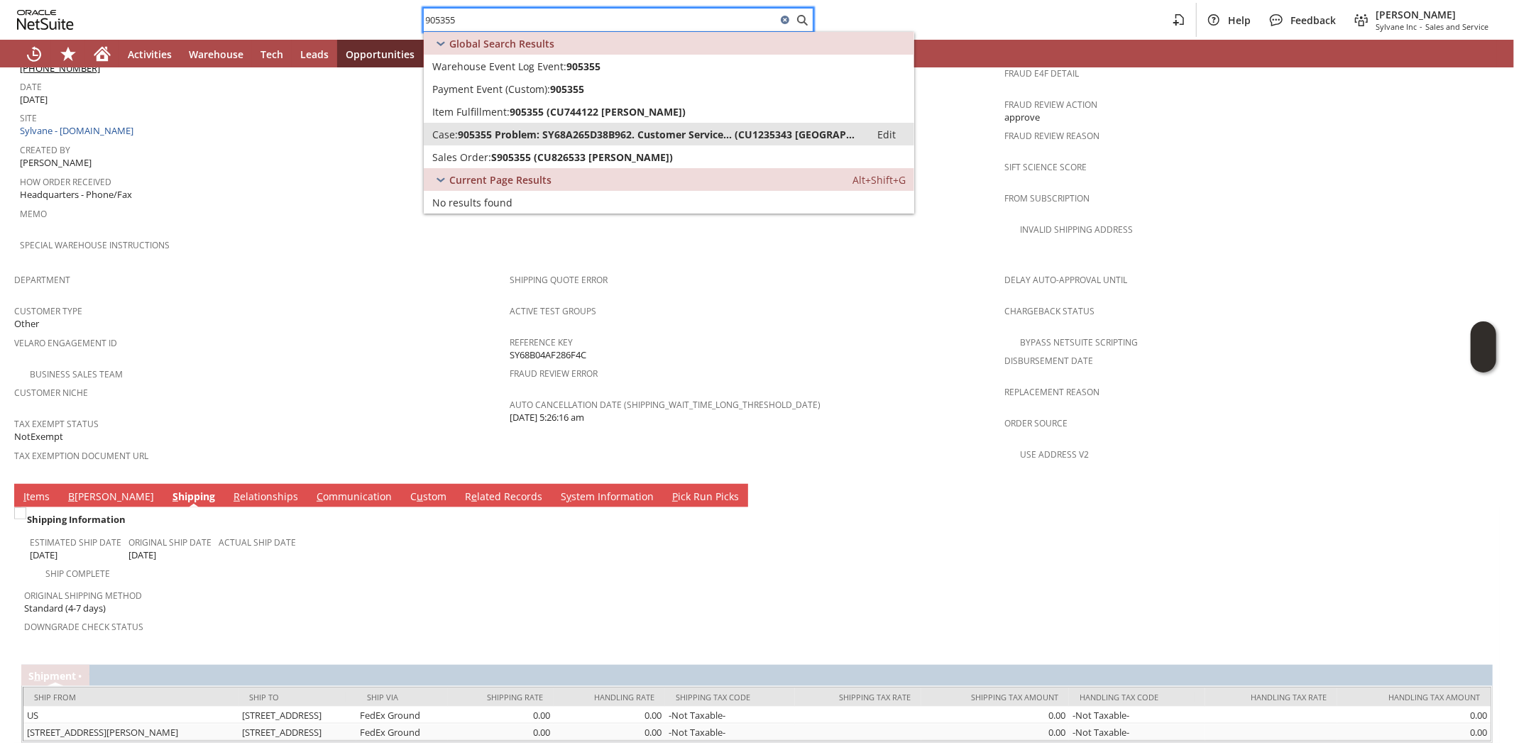
type input "905355"
click at [503, 133] on span "905355 Problem: SY68A265D38B962. Customer Service... (CU1235343 Devon Camp)" at bounding box center [660, 134] width 404 height 13
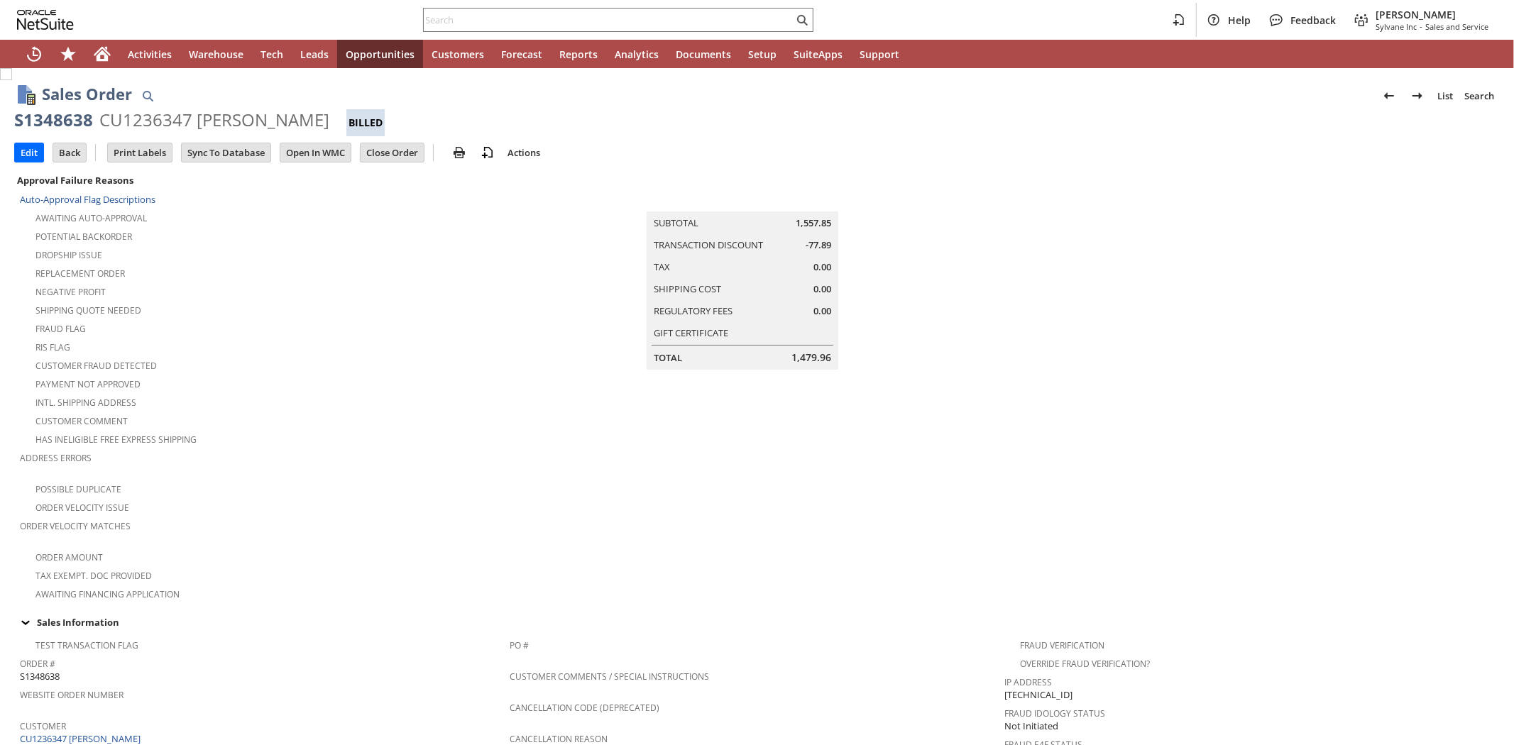
scroll to position [718, 0]
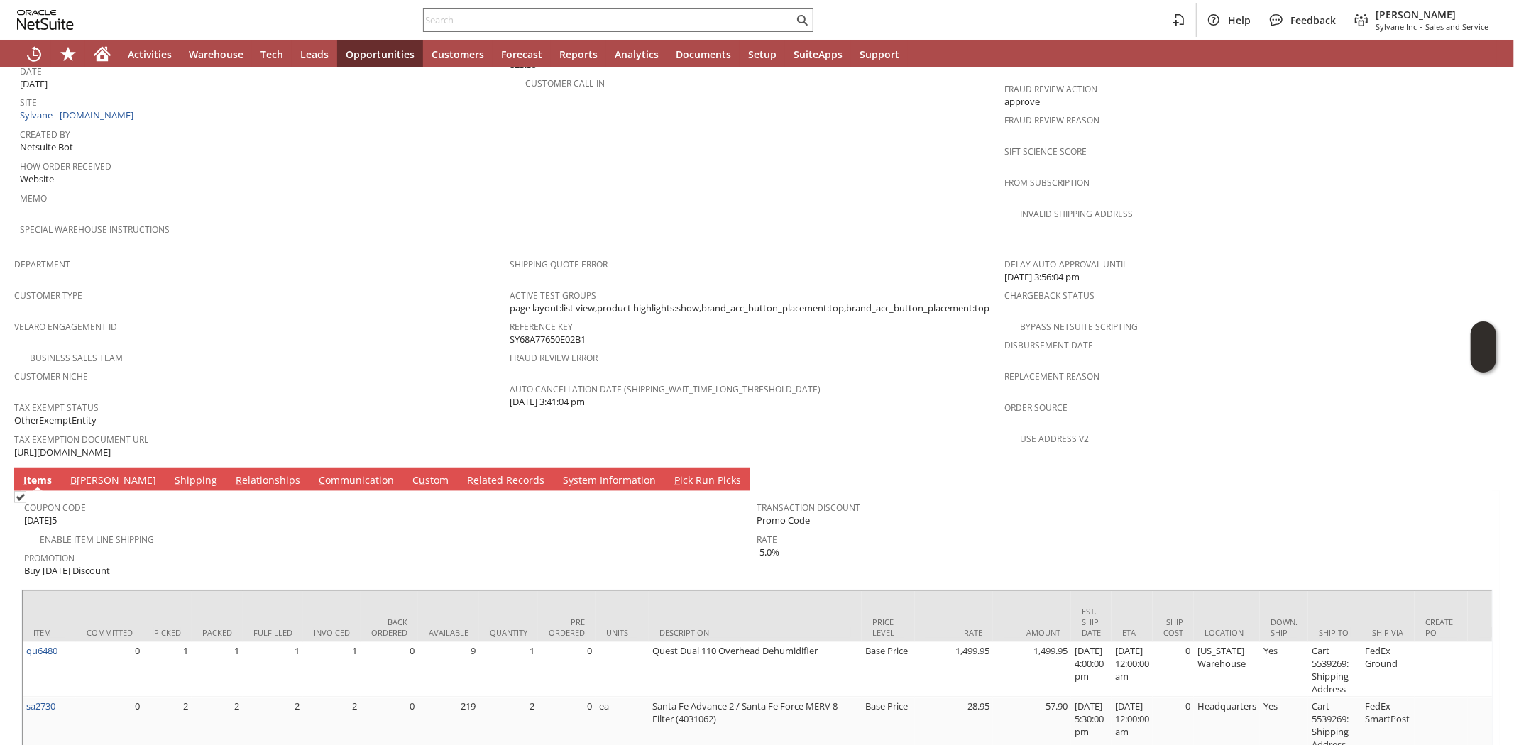
click at [247, 548] on span "Promotion" at bounding box center [387, 556] width 726 height 16
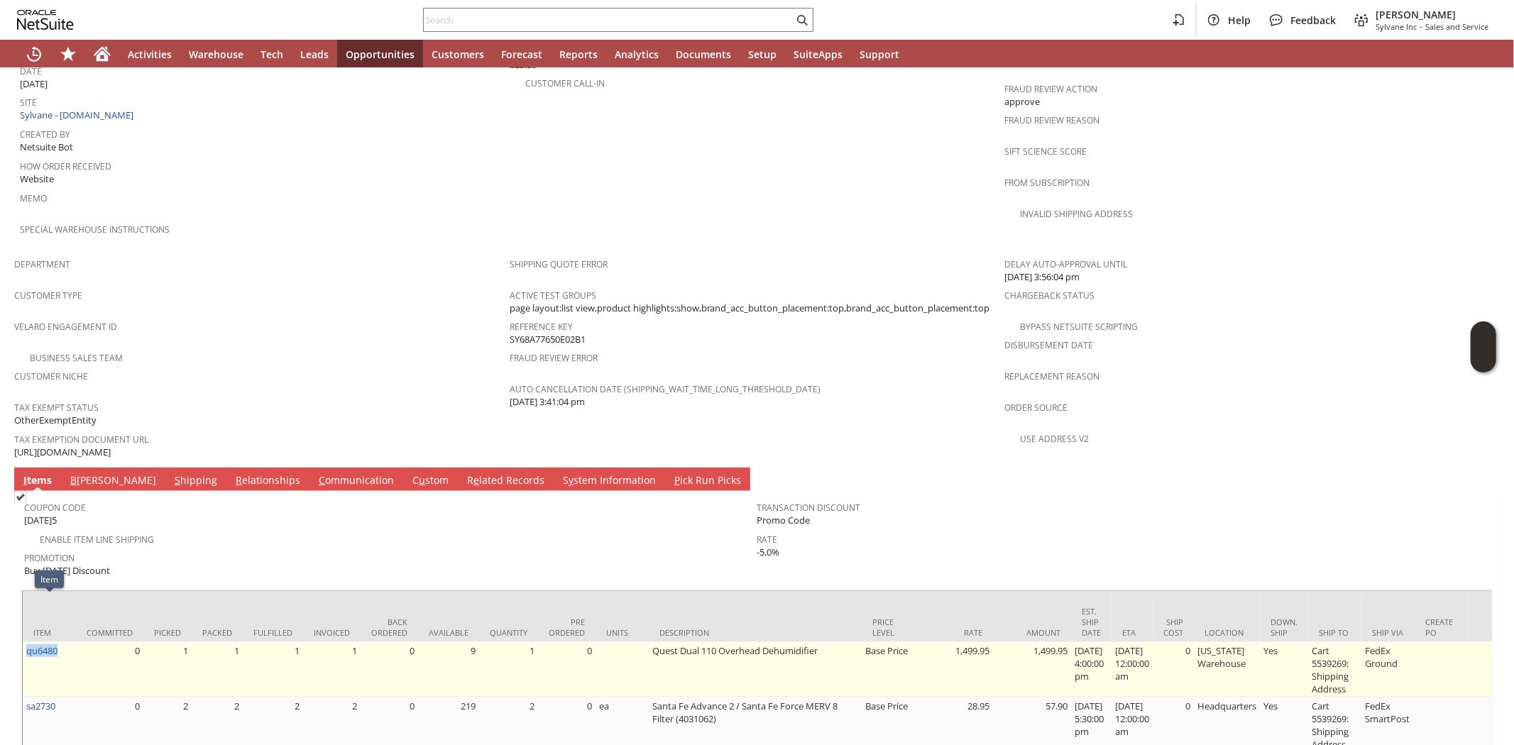
drag, startPoint x: 65, startPoint y: 607, endPoint x: 23, endPoint y: 615, distance: 42.7
click at [23, 642] on td "qu6480" at bounding box center [49, 669] width 53 height 55
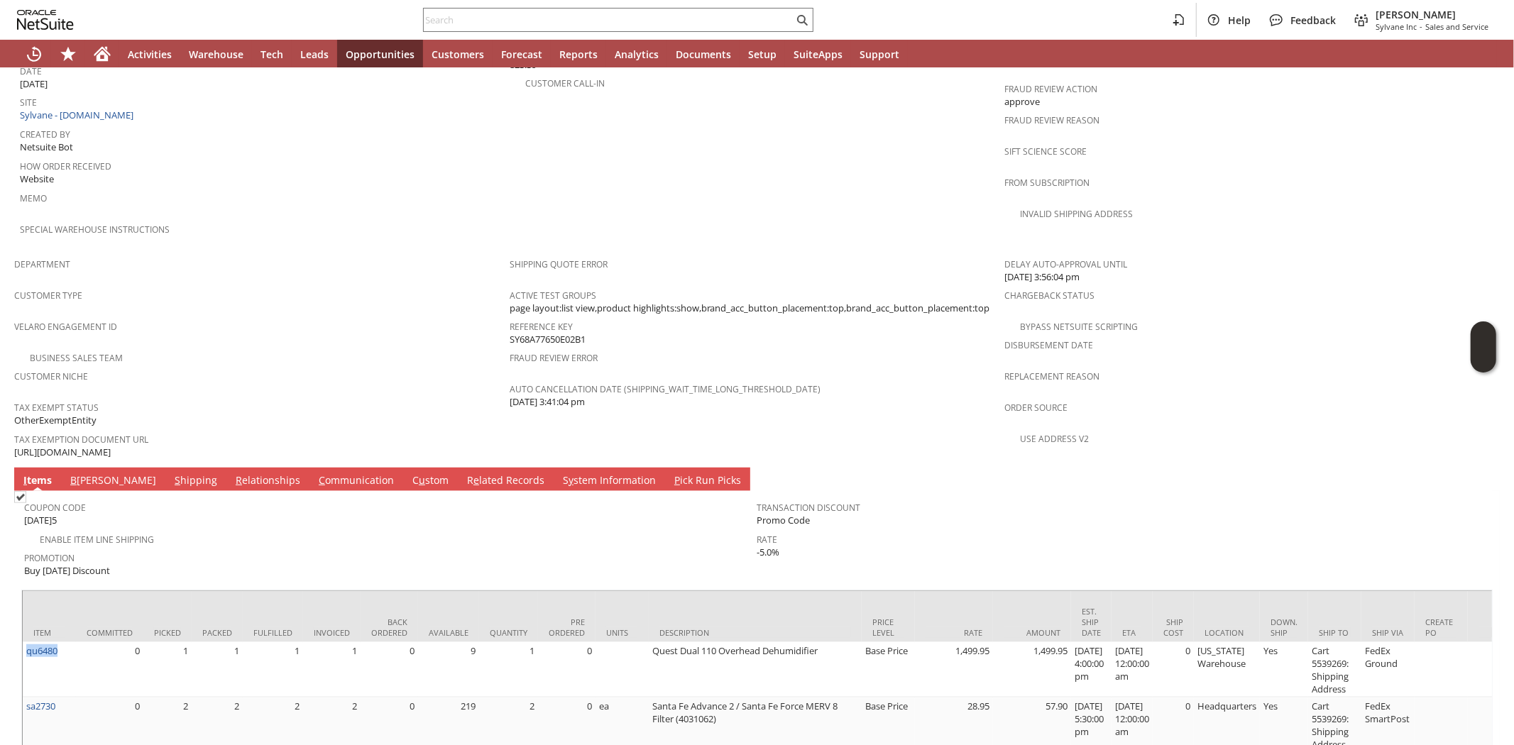
copy link "qu6480"
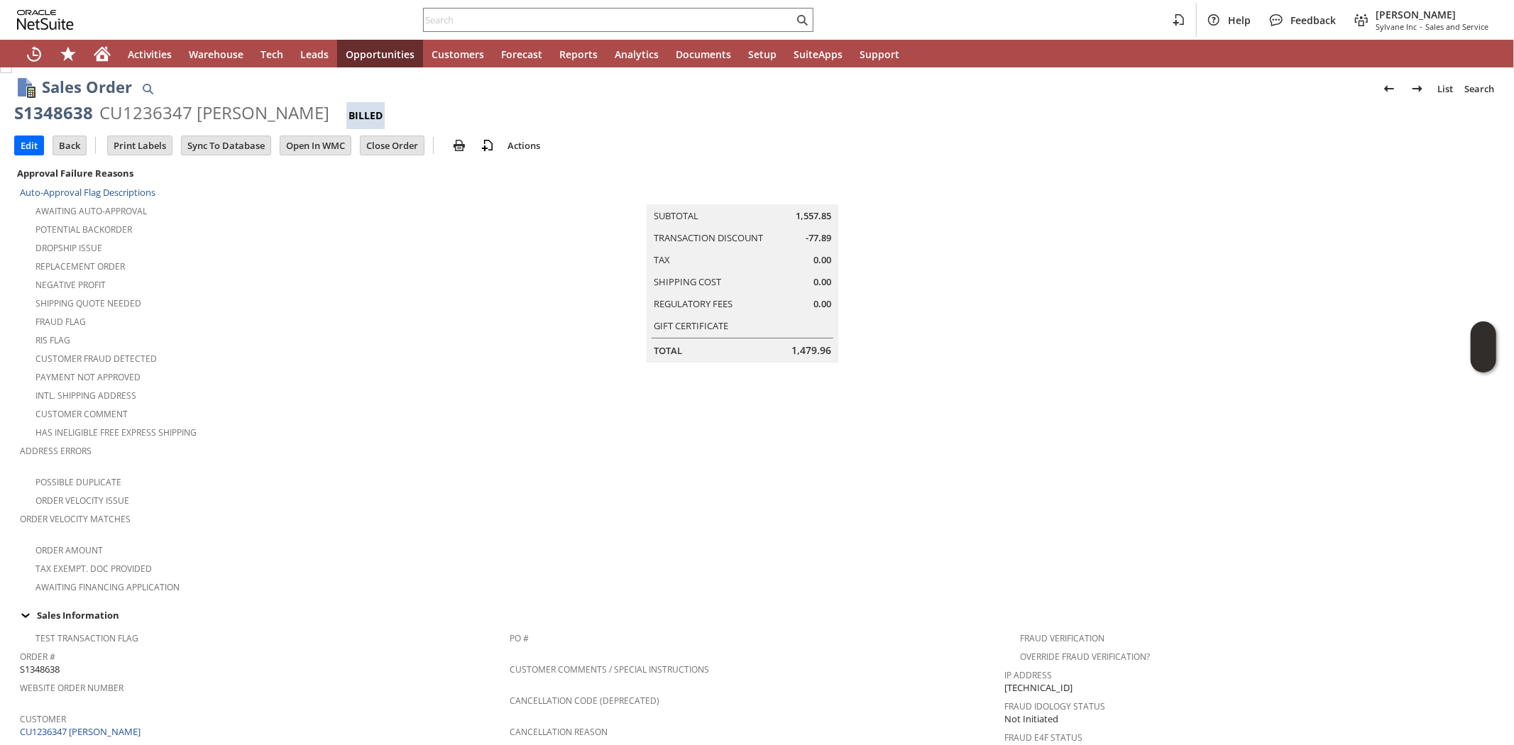
scroll to position [0, 0]
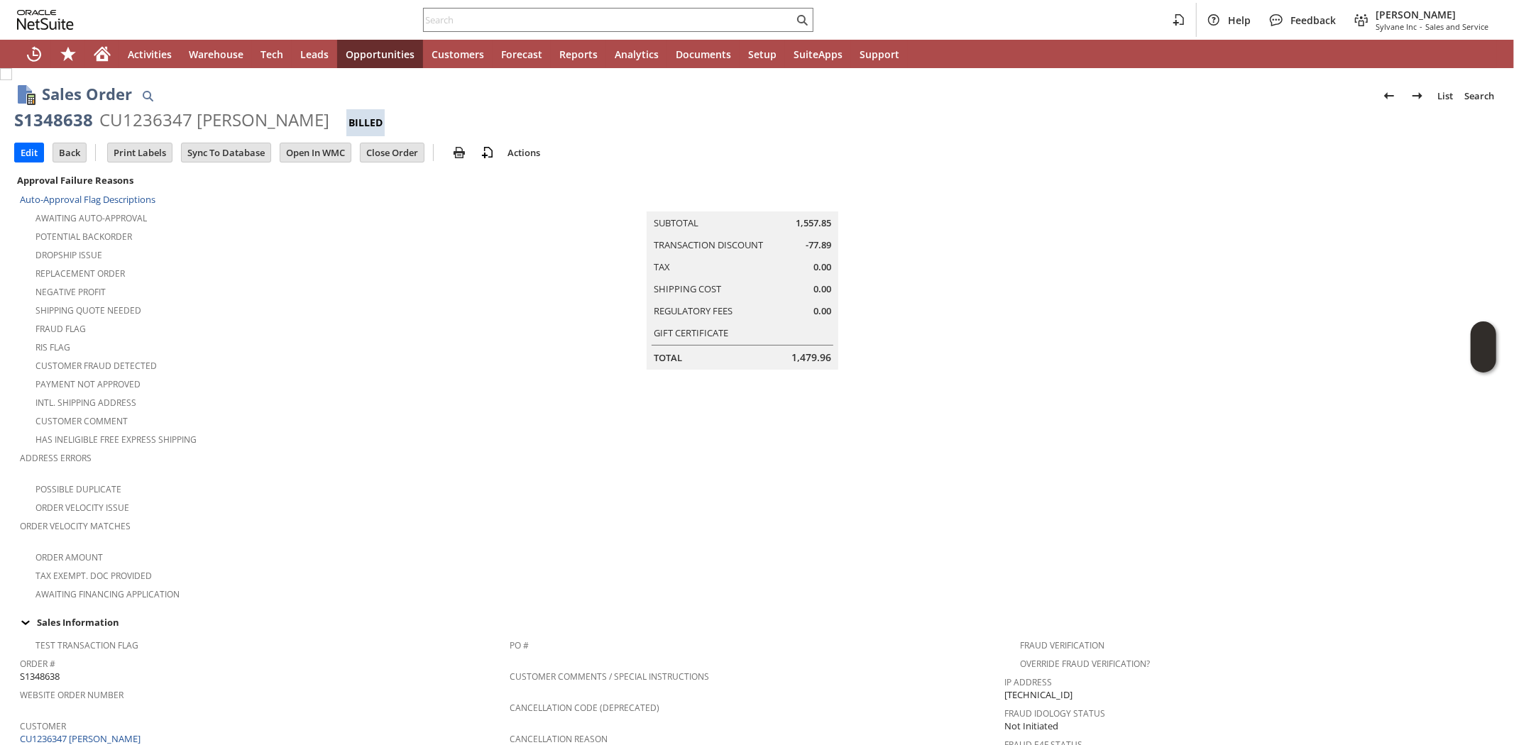
click at [256, 301] on div "Shipping Quote Needed" at bounding box center [265, 308] width 490 height 17
click at [239, 290] on div "Negative Profit" at bounding box center [265, 290] width 490 height 17
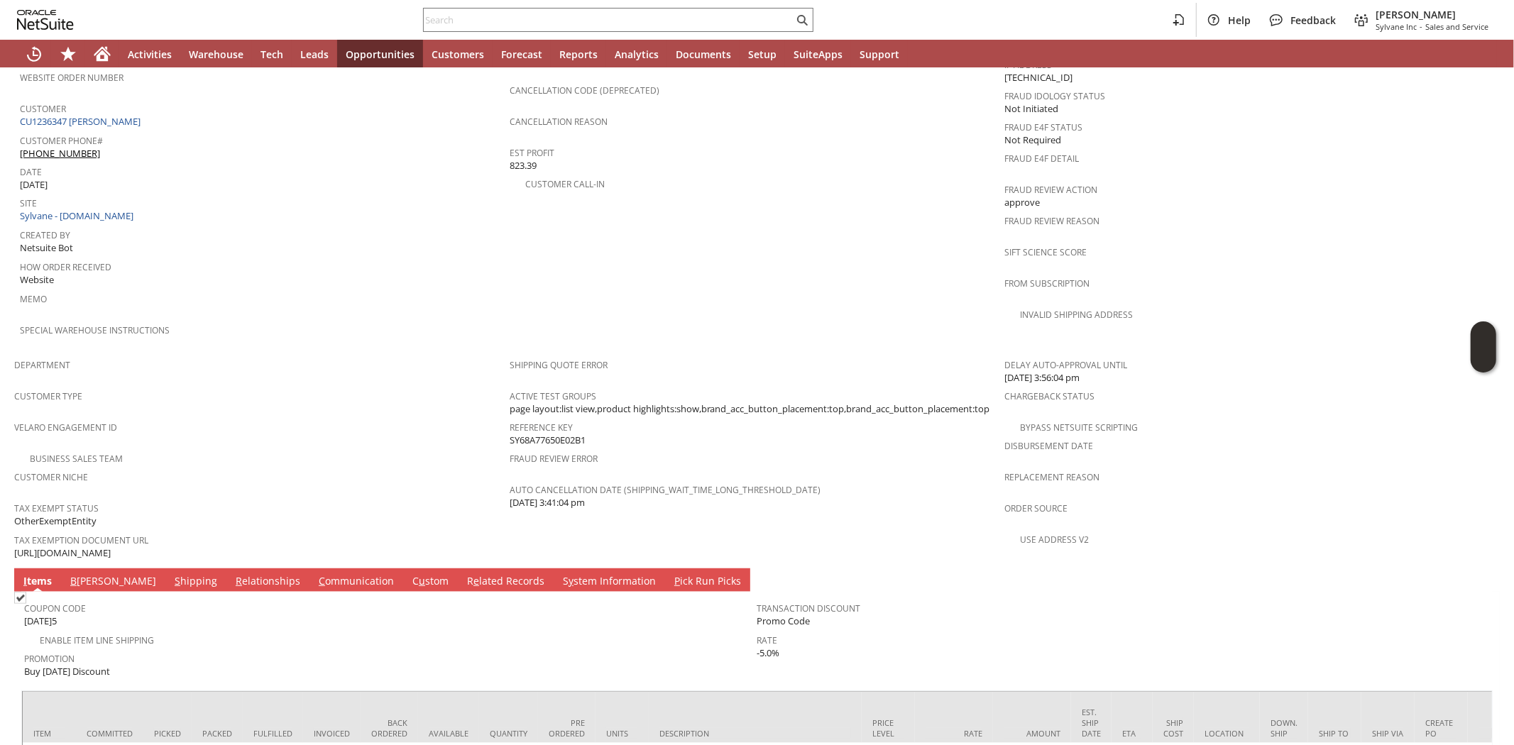
scroll to position [755, 0]
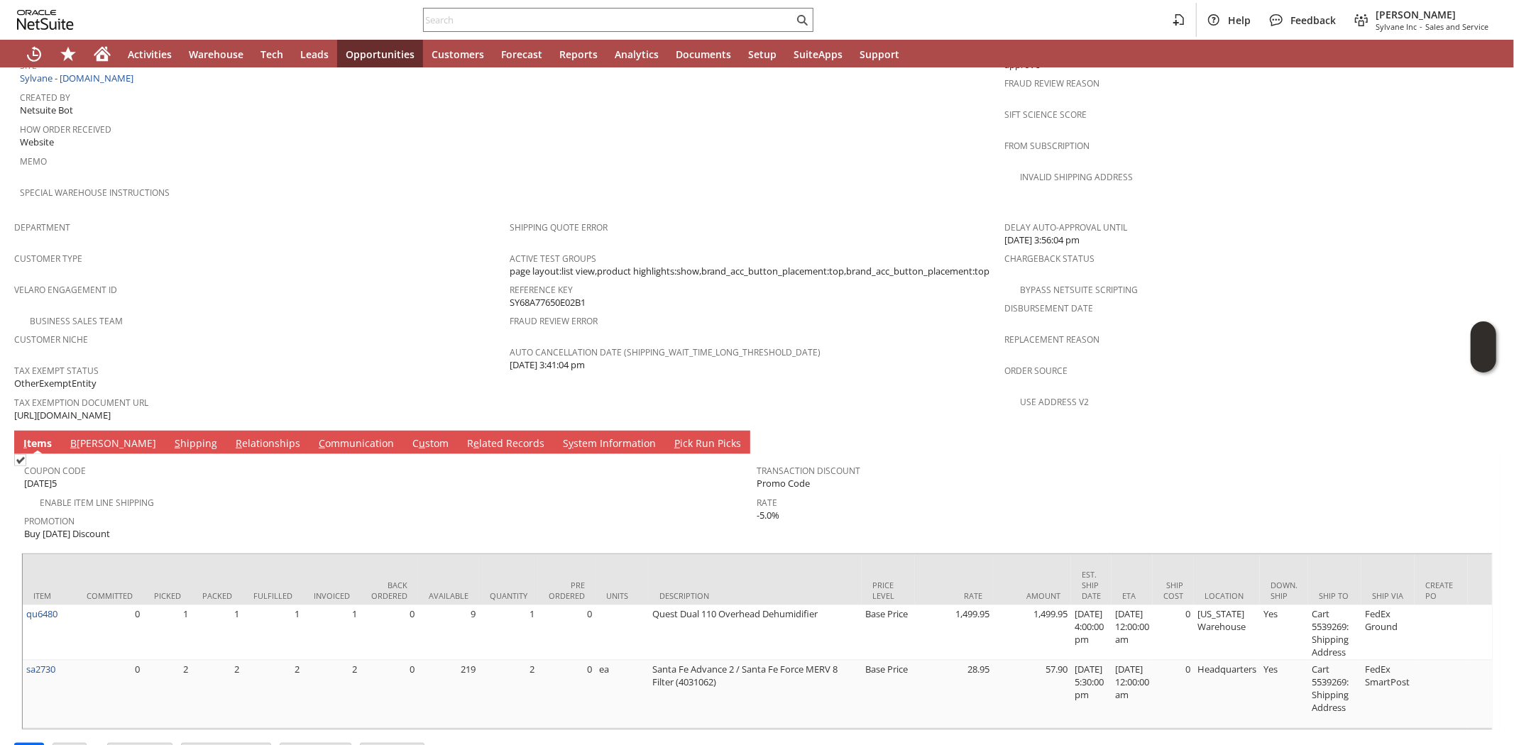
click at [261, 280] on div "Velaro Engagement ID" at bounding box center [258, 295] width 488 height 30
click at [209, 461] on div "Coupon Code [DATE]5" at bounding box center [387, 476] width 726 height 31
click at [209, 329] on span "Customer Niche" at bounding box center [258, 337] width 488 height 16
click at [171, 437] on link "S hipping" at bounding box center [196, 445] width 50 height 16
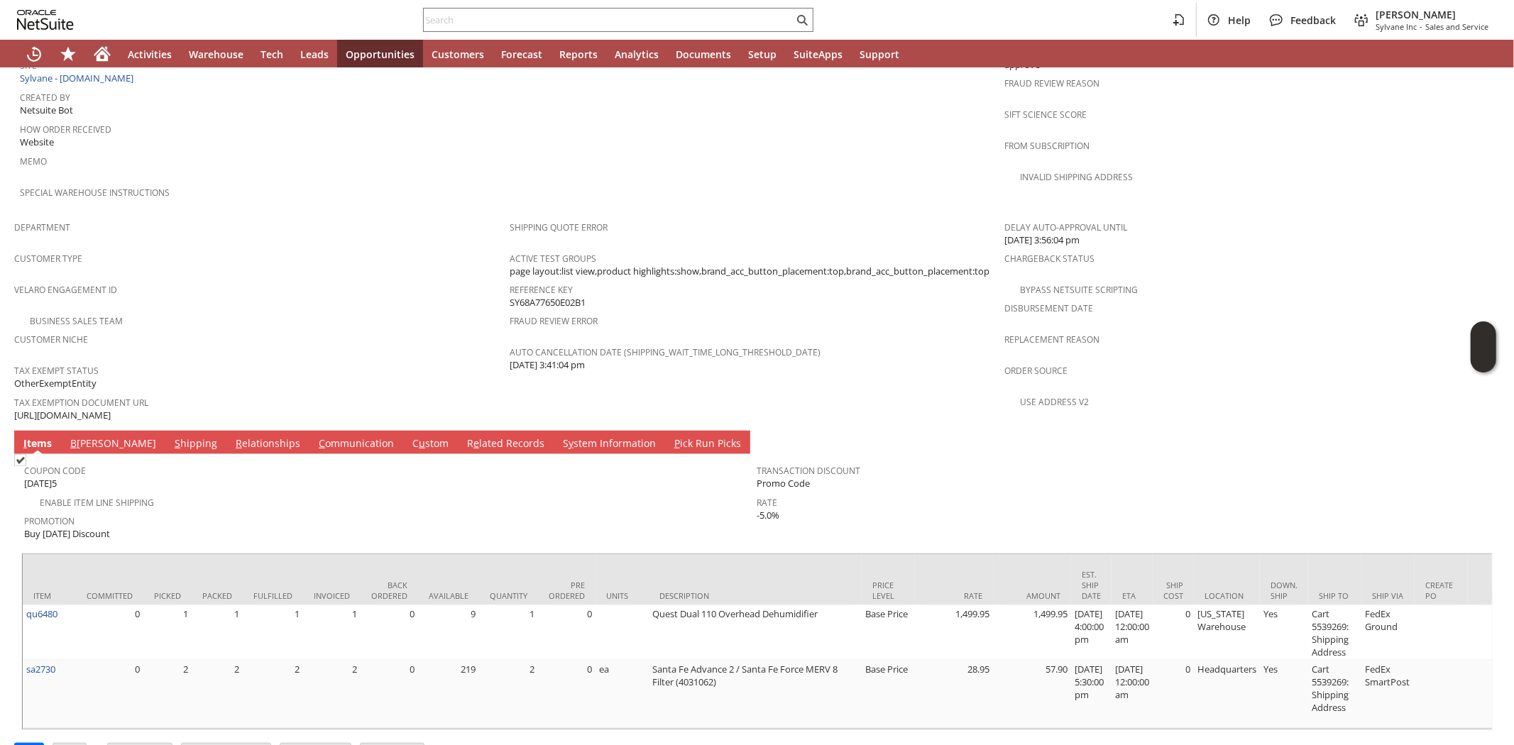
scroll to position [704, 0]
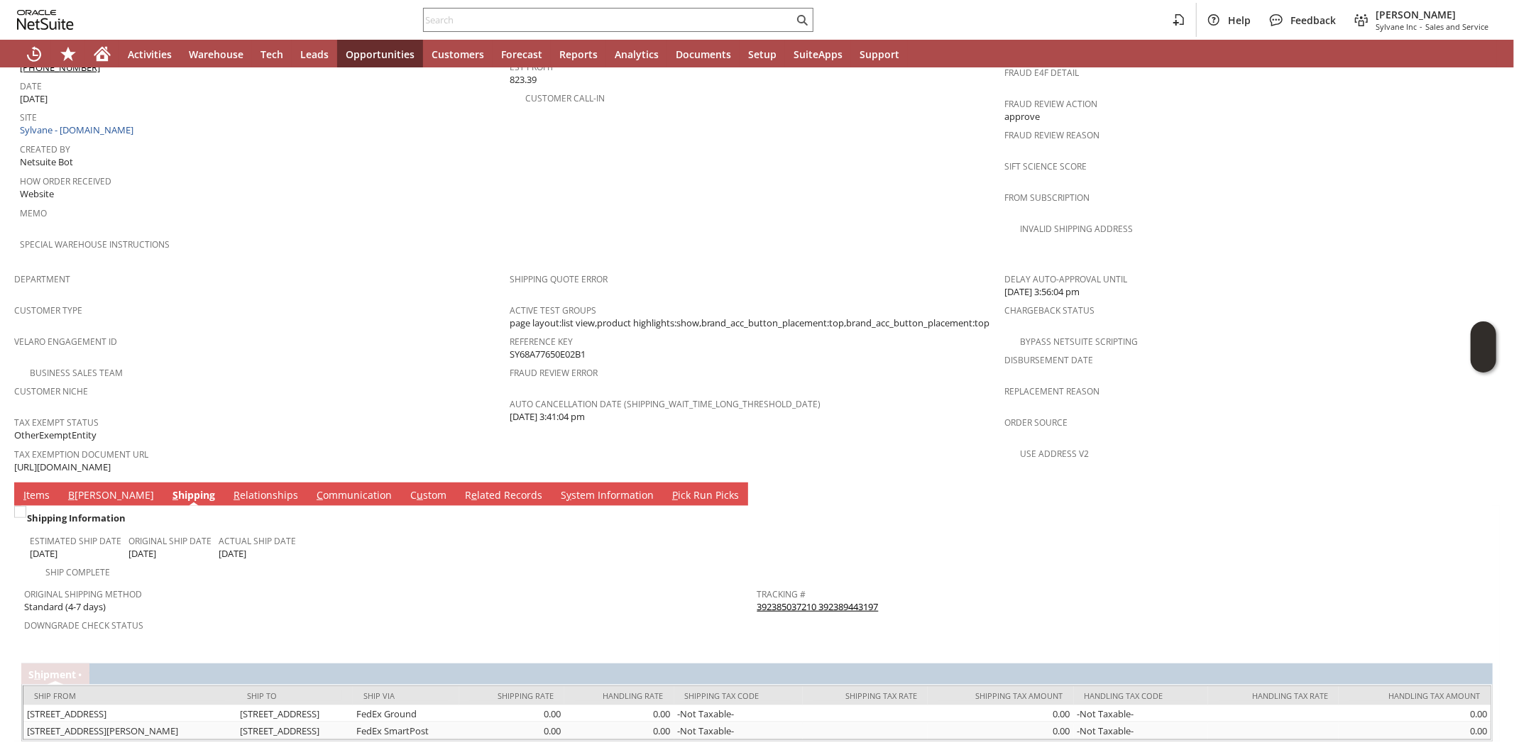
click at [233, 615] on div "Downgrade Check Status" at bounding box center [387, 630] width 726 height 30
click at [237, 412] on span "Tax Exempt Status" at bounding box center [258, 420] width 488 height 16
click at [258, 381] on span "Customer Niche" at bounding box center [258, 389] width 488 height 16
click at [313, 488] on link "C ommunication" at bounding box center [354, 496] width 82 height 16
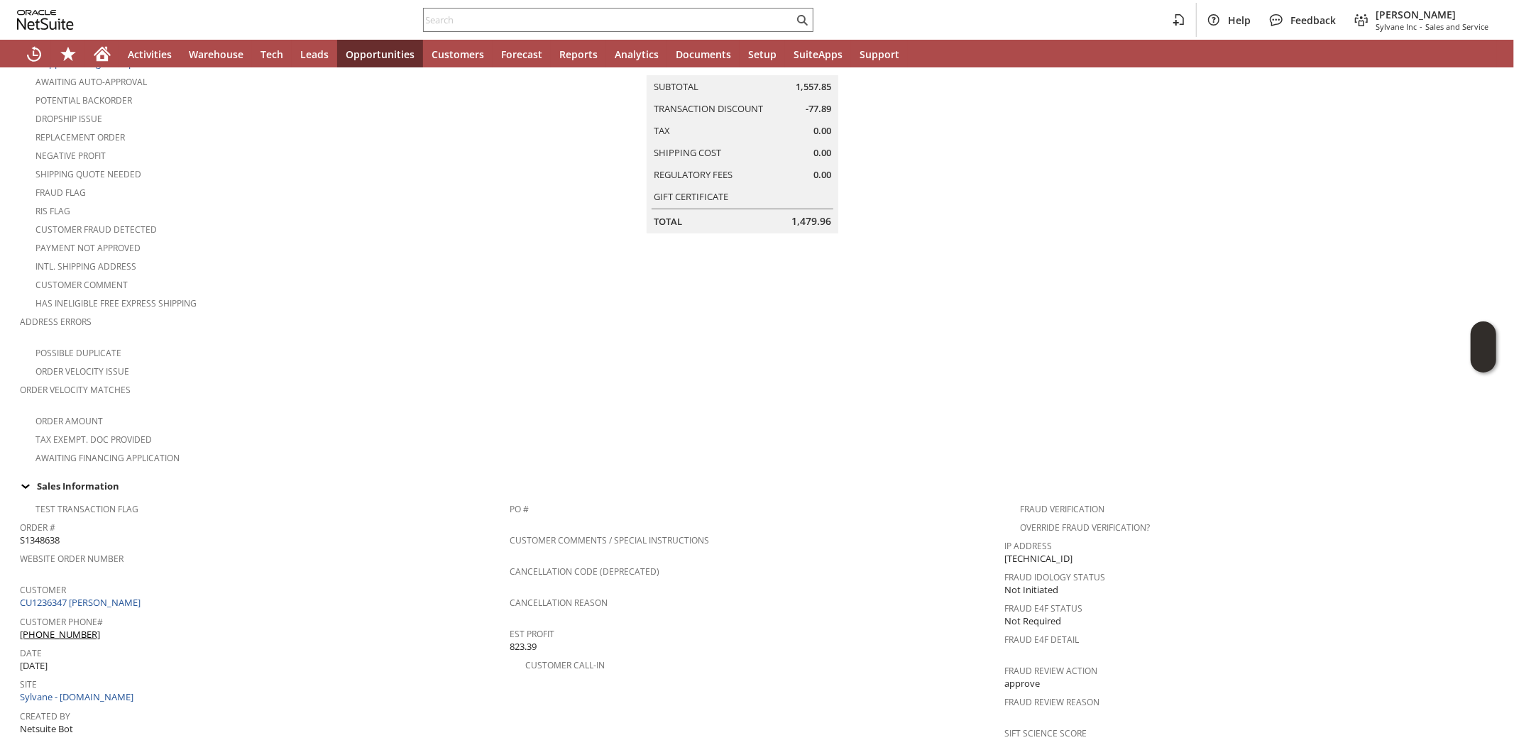
scroll to position [0, 0]
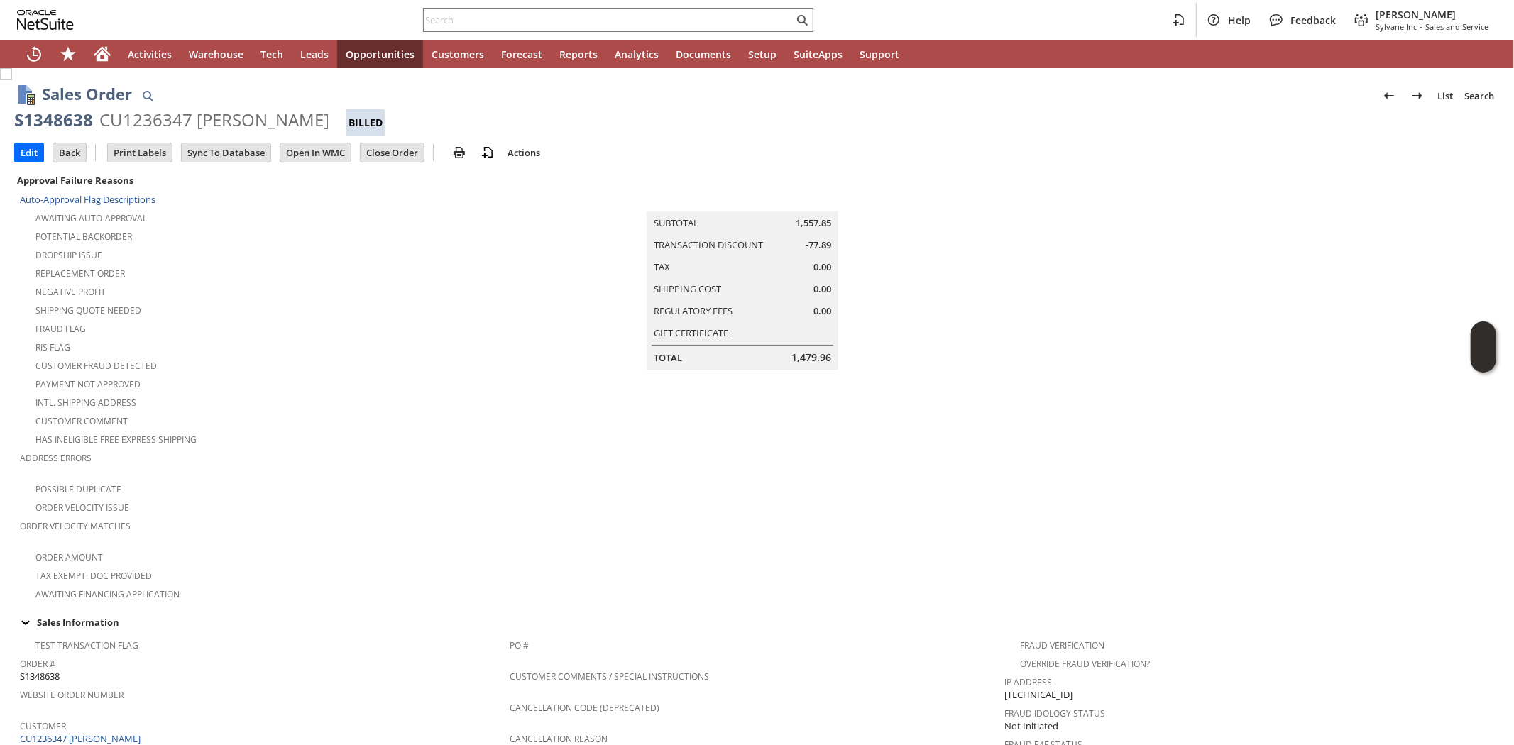
click at [62, 117] on div "S1348638" at bounding box center [53, 120] width 79 height 23
copy div "S1348638"
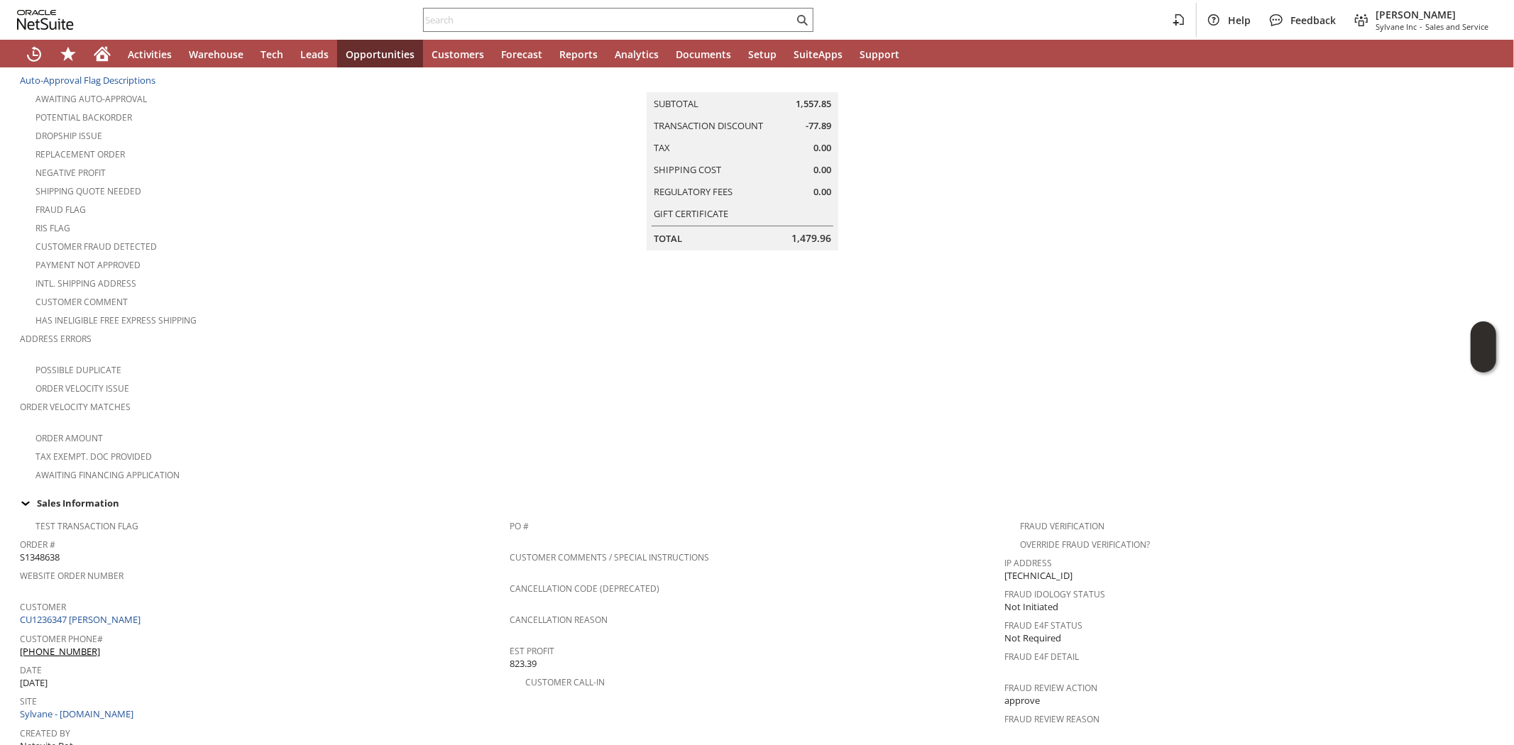
scroll to position [473, 0]
